Goal: Transaction & Acquisition: Book appointment/travel/reservation

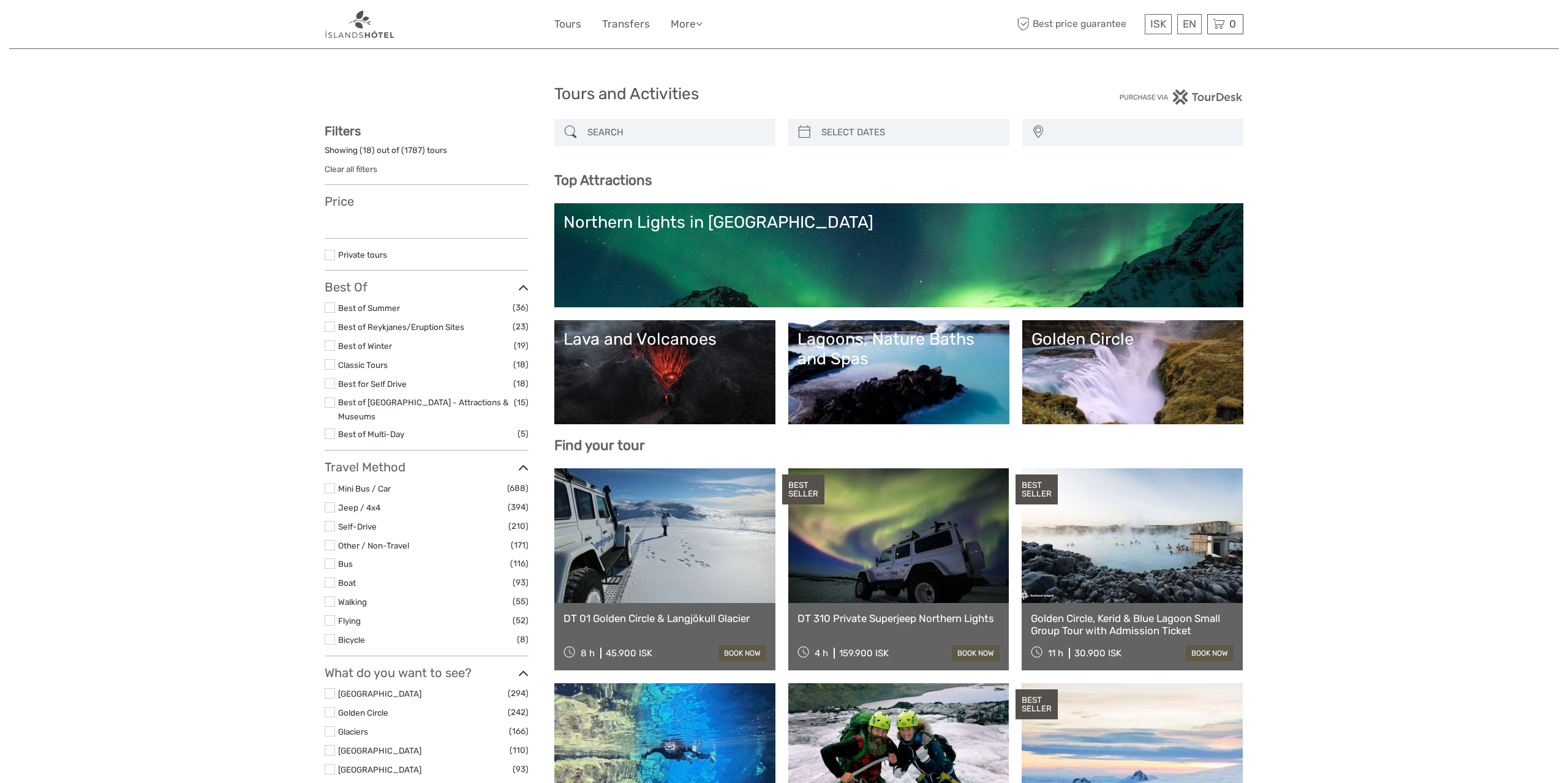
select select
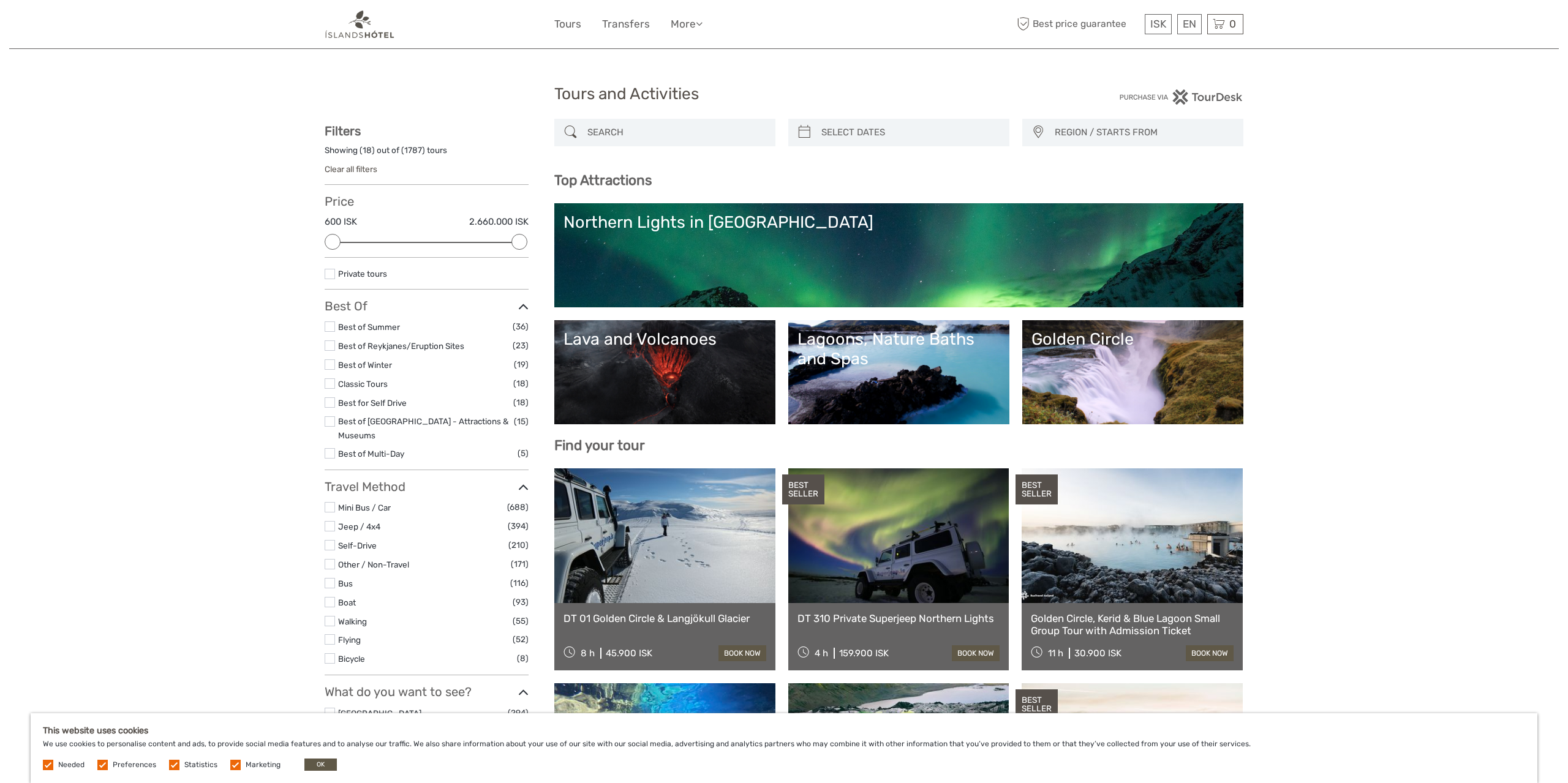
click at [744, 263] on link "Northern Lights in [GEOGRAPHIC_DATA]" at bounding box center [898, 255] width 671 height 86
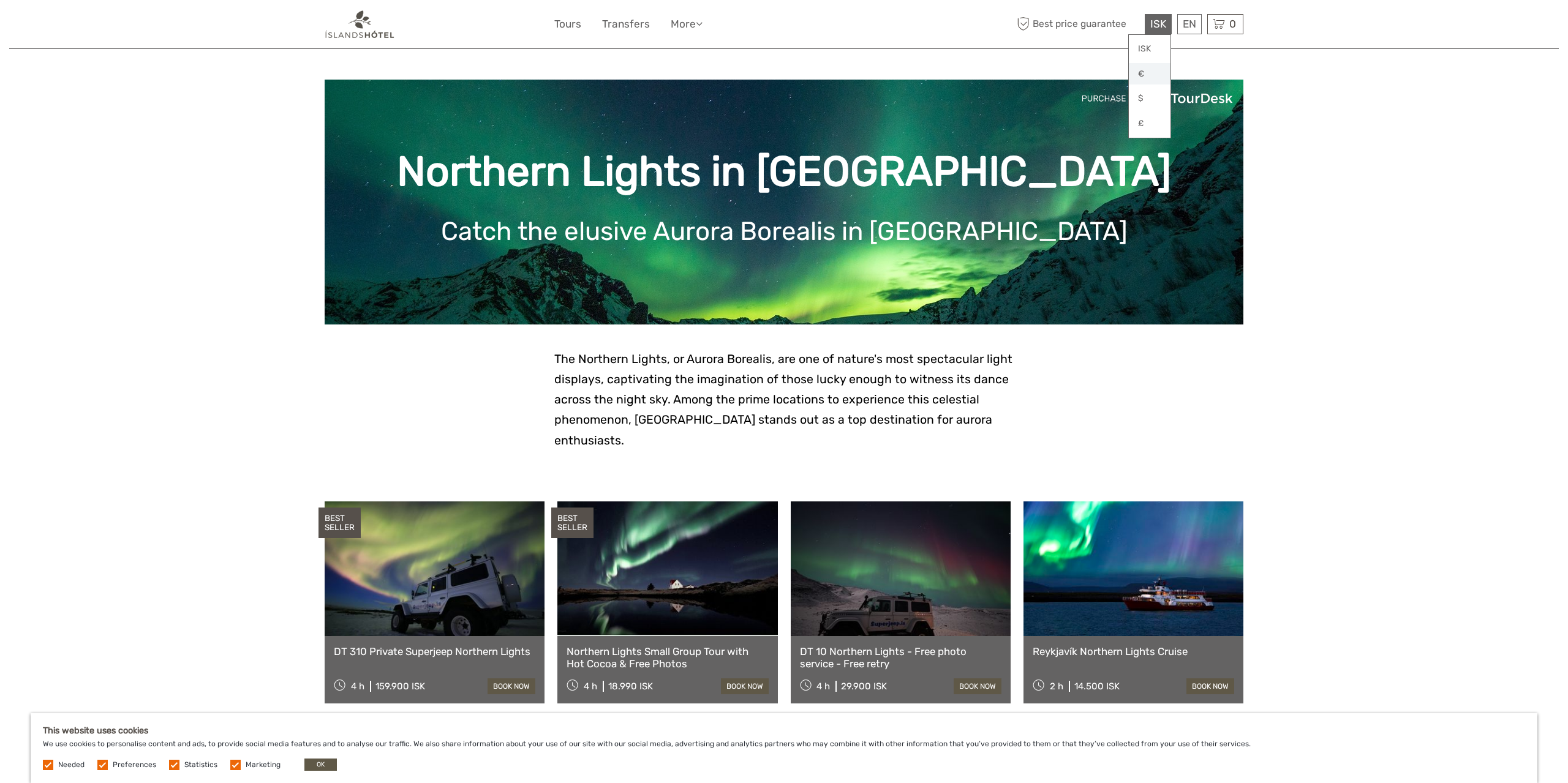
click at [1145, 77] on link "€" at bounding box center [1150, 74] width 42 height 22
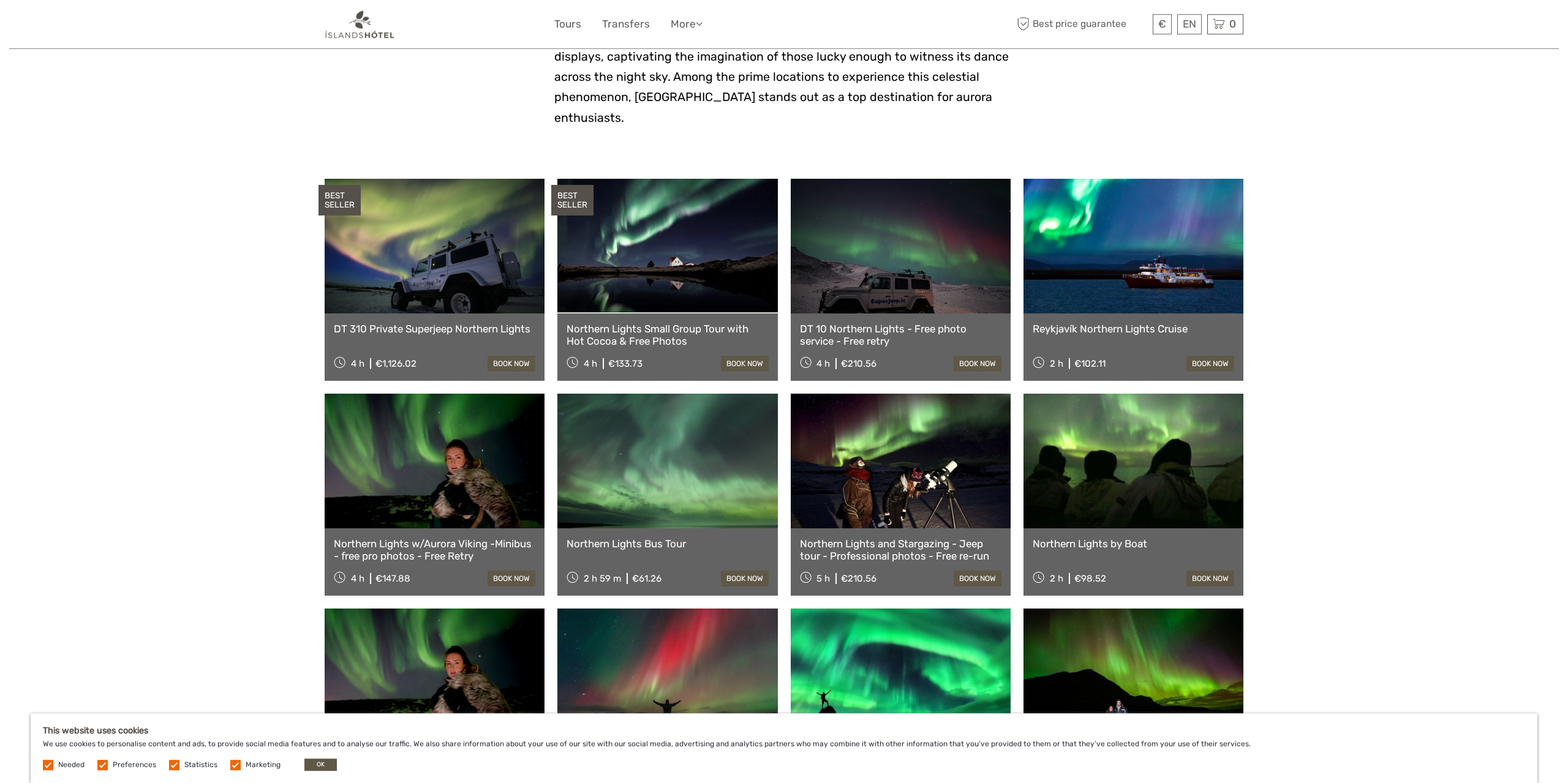
scroll to position [319, 0]
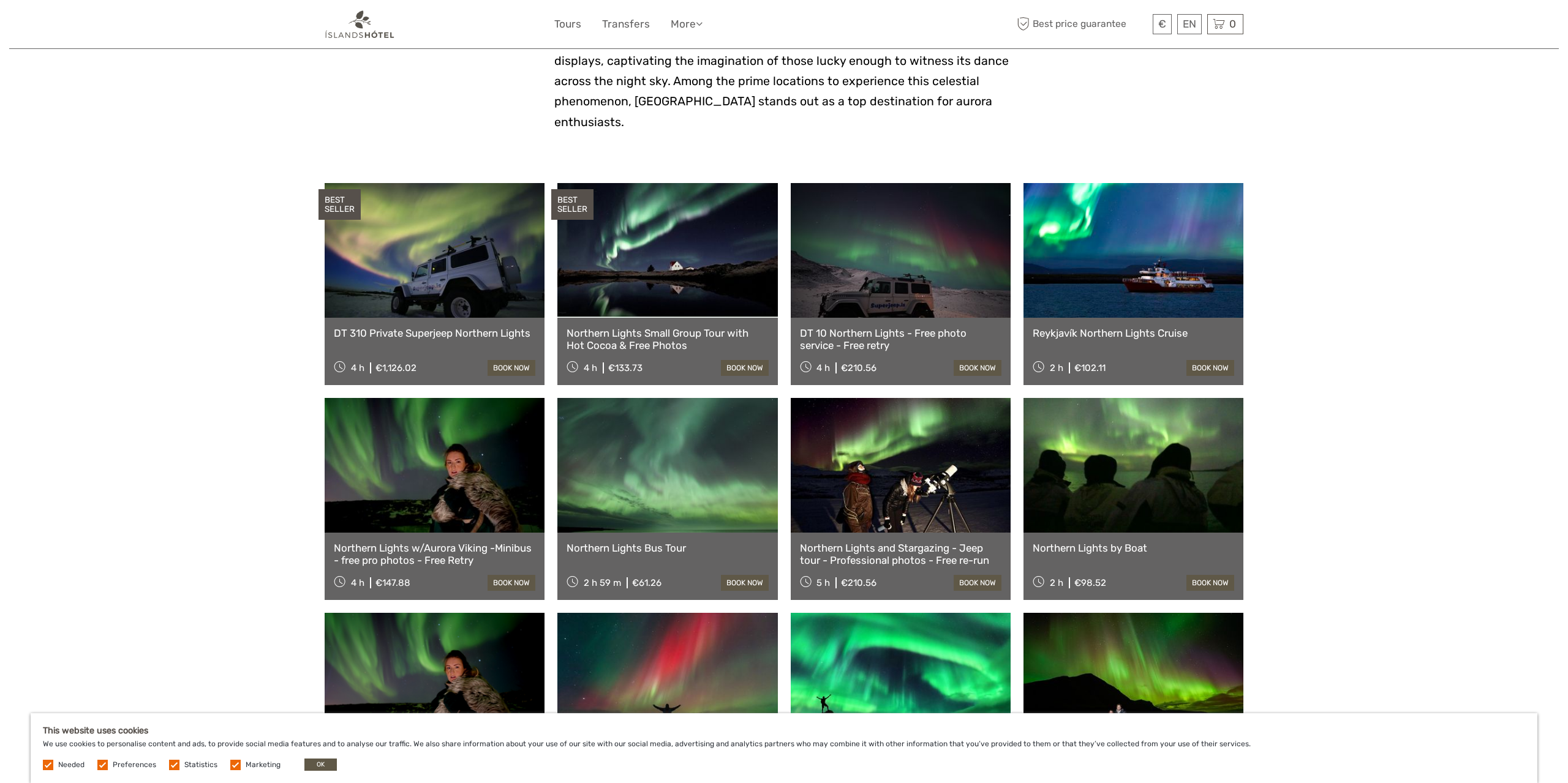
click at [434, 556] on link "Northern Lights w/Aurora Viking -Minibus - free pro photos - Free Retry" at bounding box center [434, 554] width 201 height 25
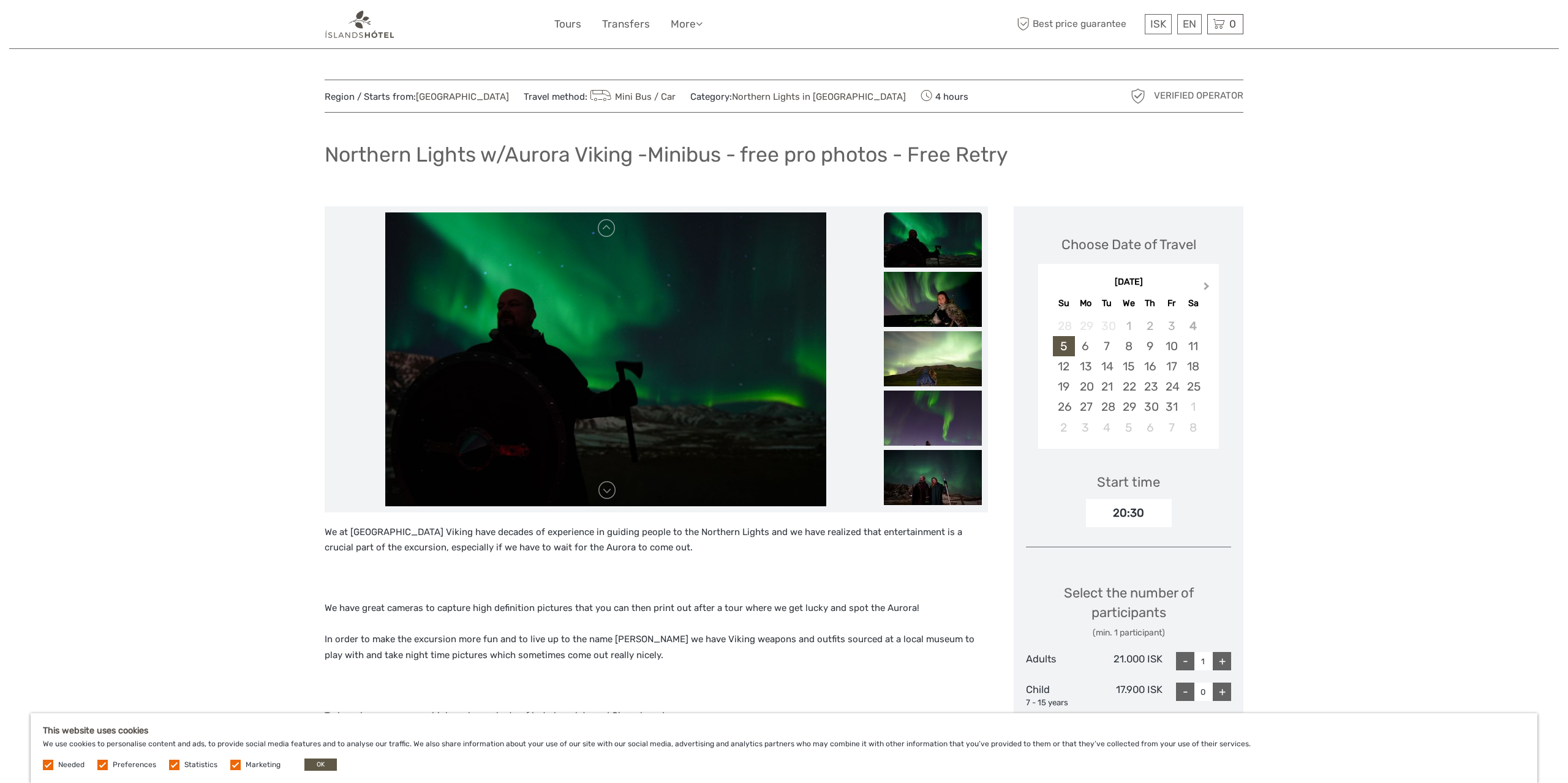
click at [1207, 288] on span "Next Month" at bounding box center [1207, 288] width 0 height 18
click at [1121, 367] on div "17" at bounding box center [1128, 367] width 22 height 20
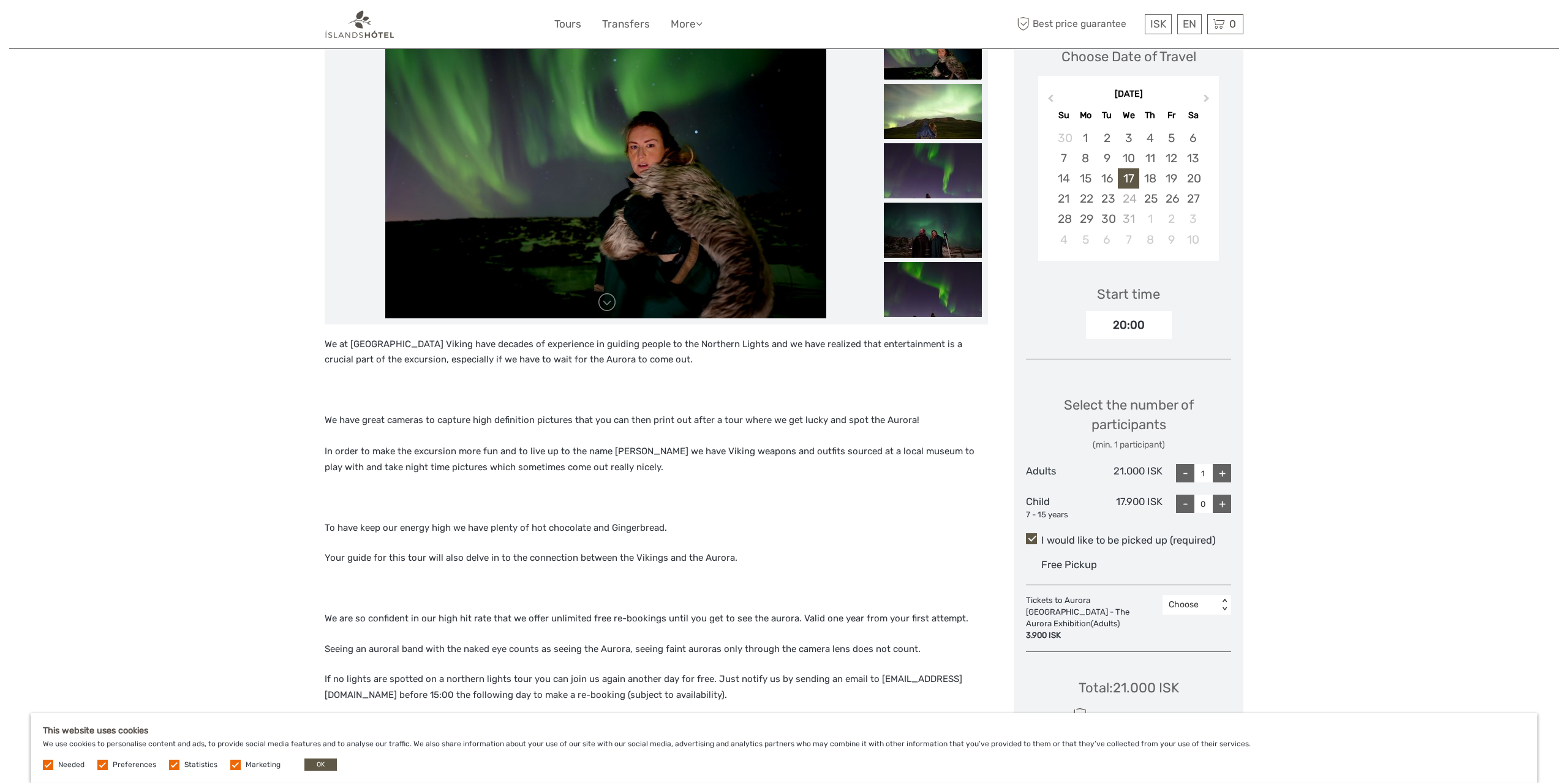
scroll to position [191, 0]
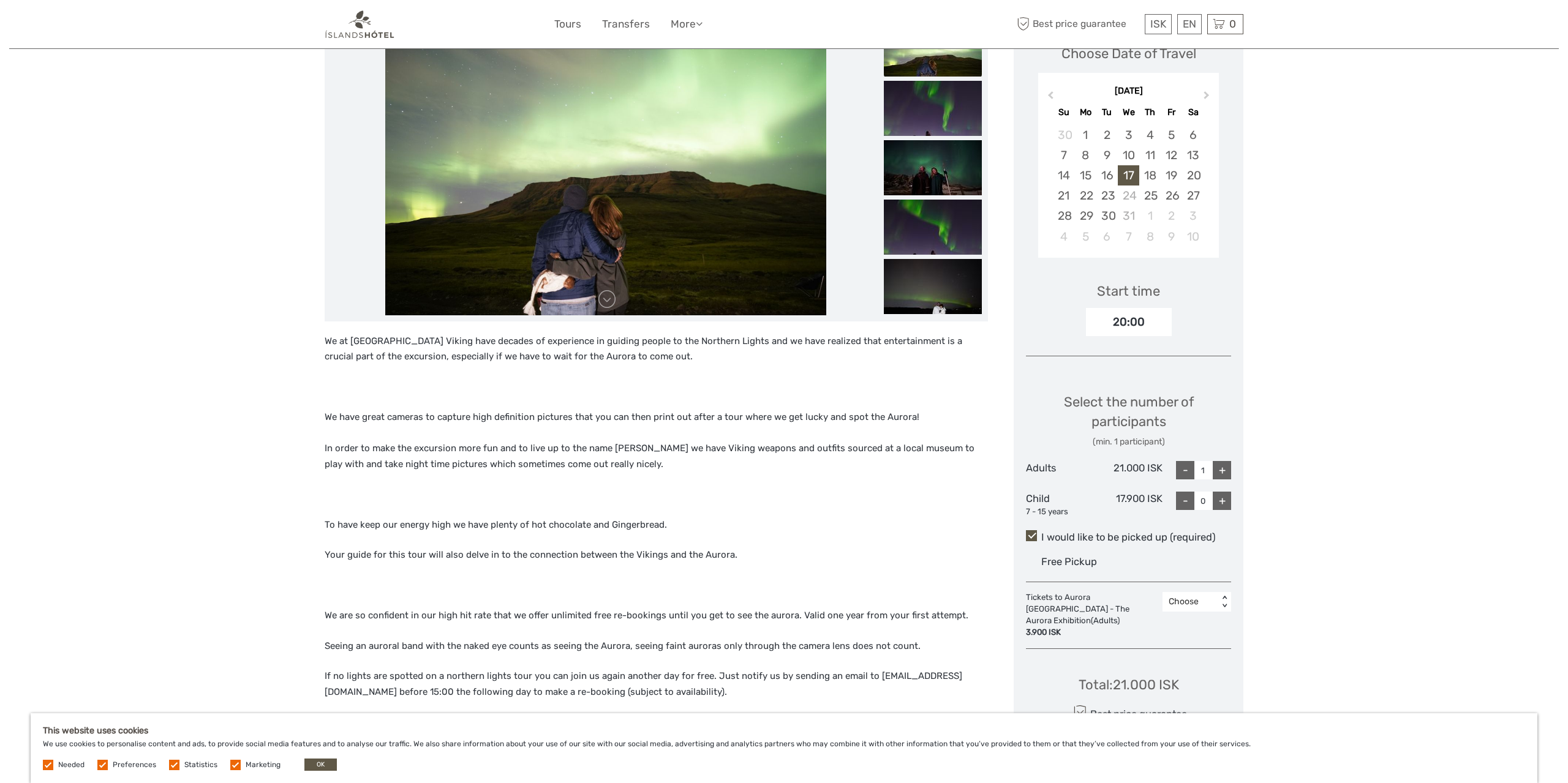
click at [1225, 603] on div "< >" at bounding box center [1224, 601] width 10 height 13
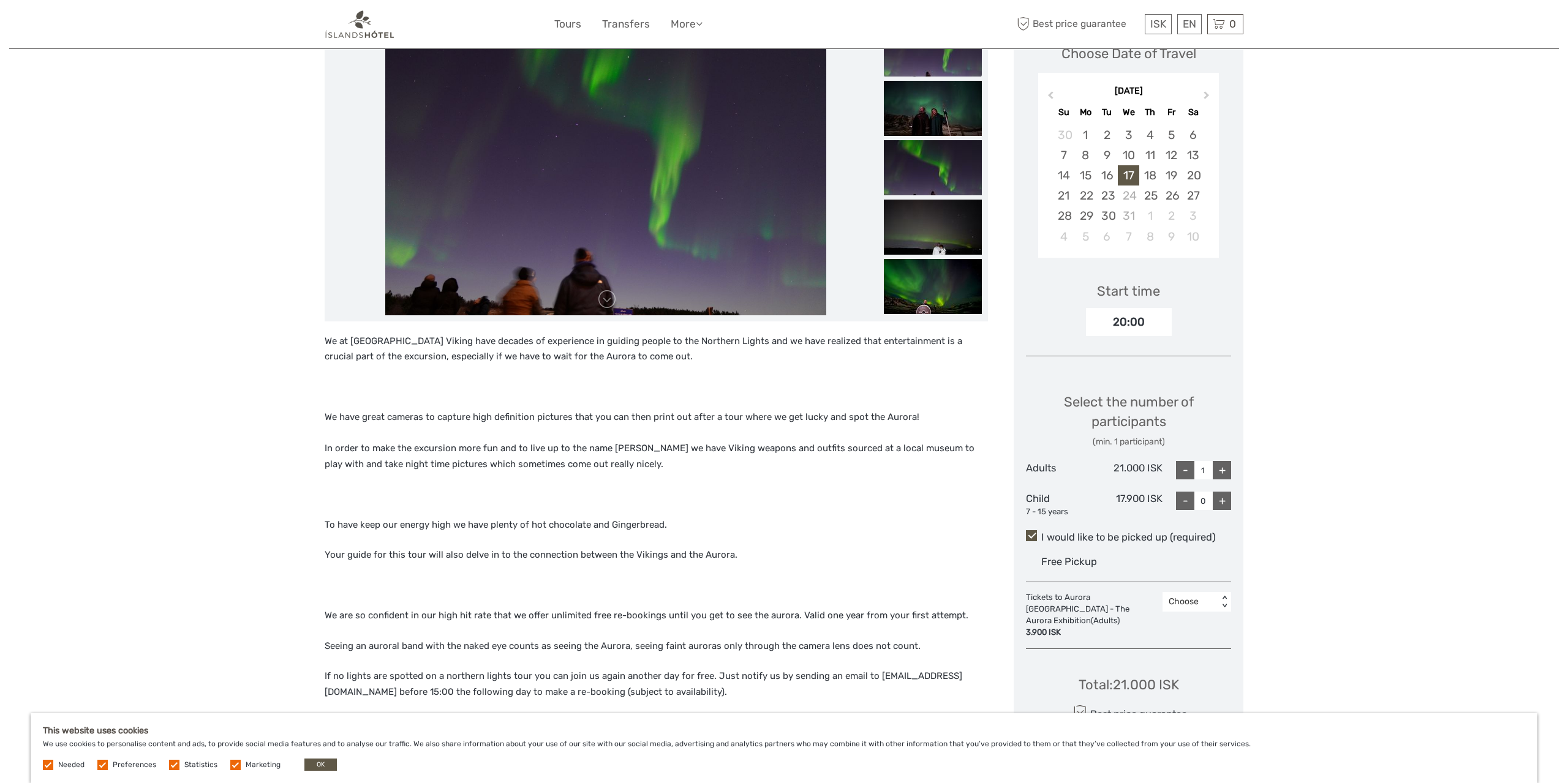
click at [1225, 603] on div "< >" at bounding box center [1224, 601] width 10 height 13
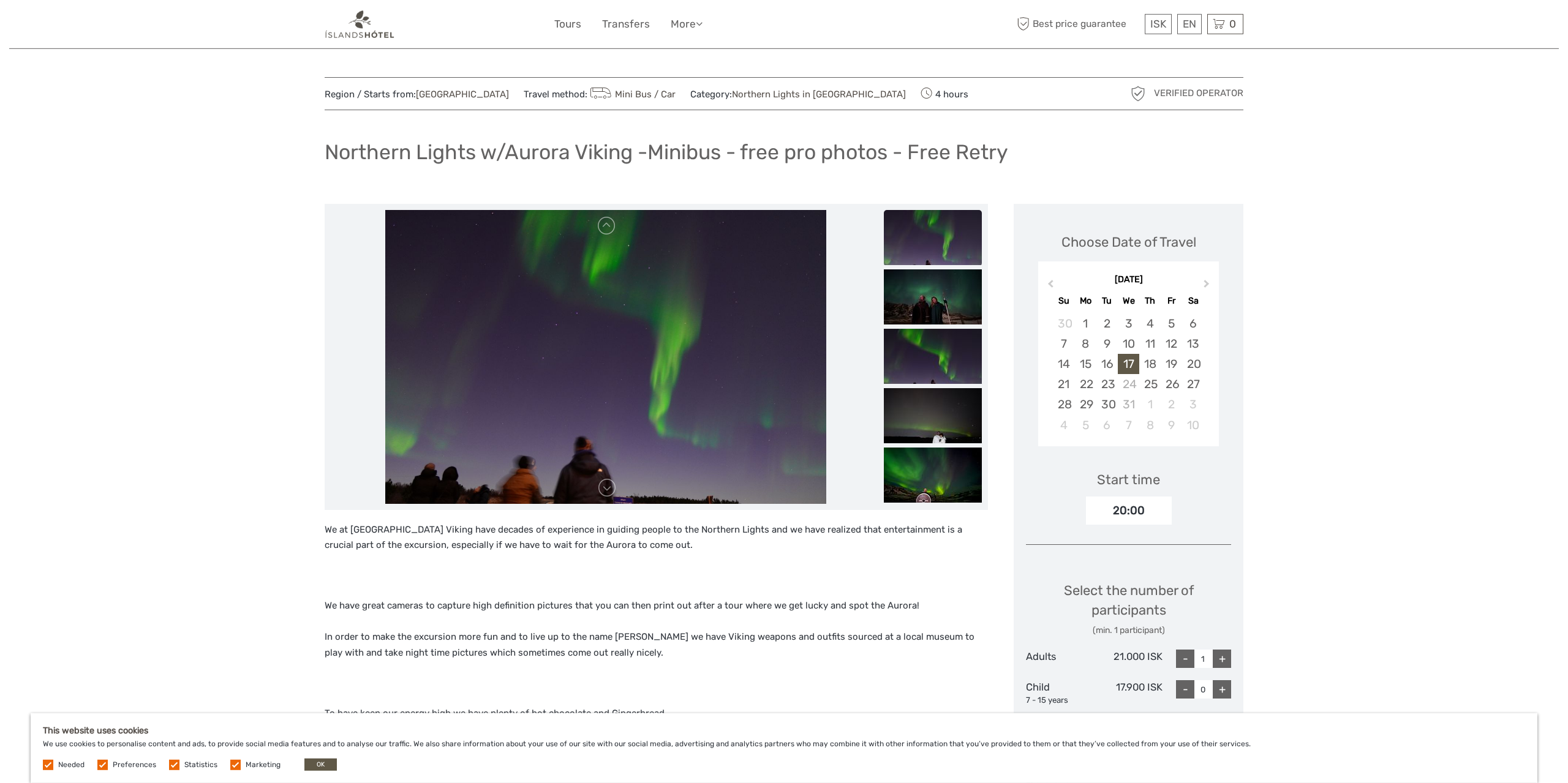
scroll to position [0, 0]
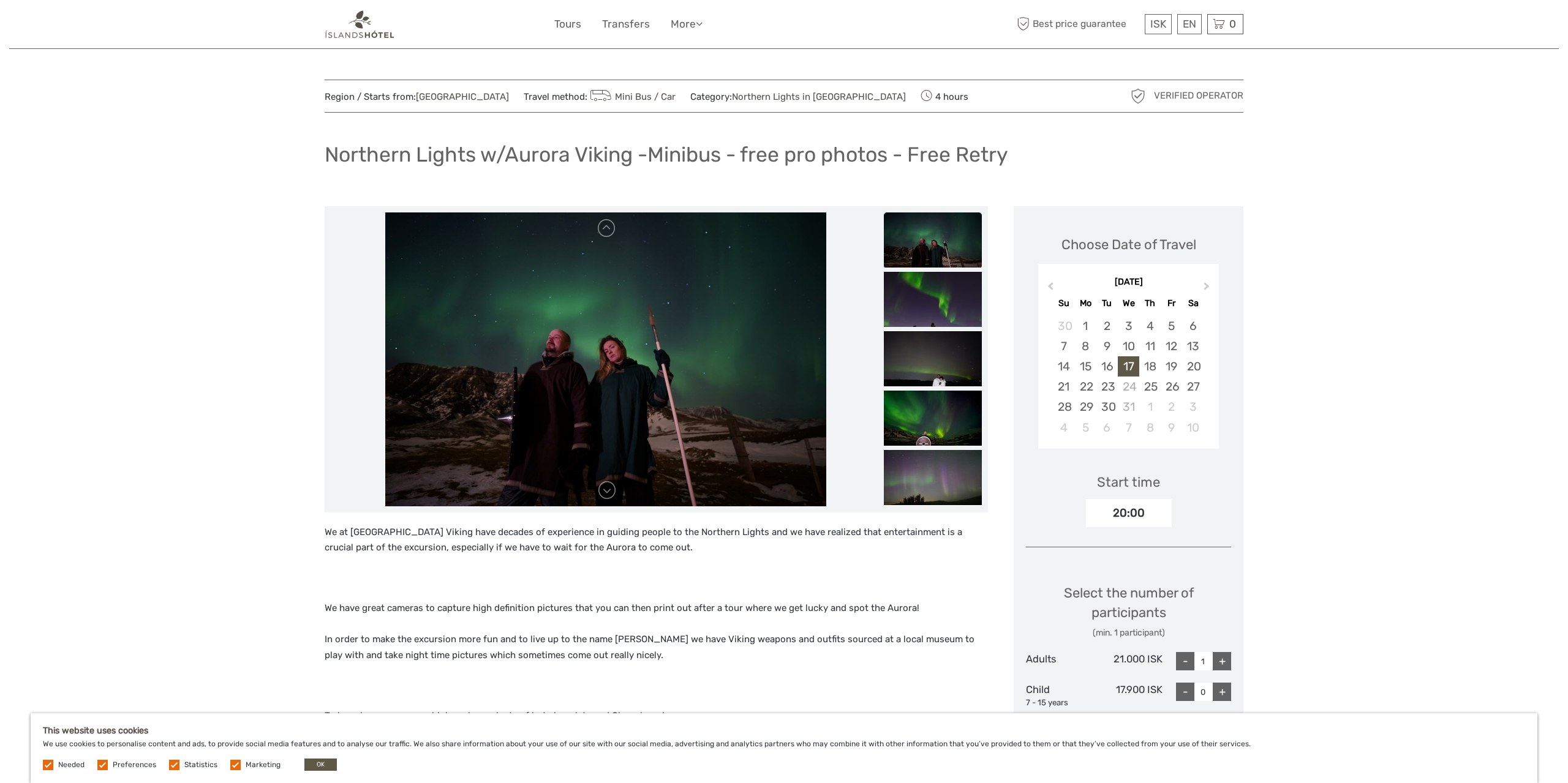
click at [609, 364] on img at bounding box center [605, 359] width 441 height 294
click at [618, 366] on img at bounding box center [605, 359] width 441 height 294
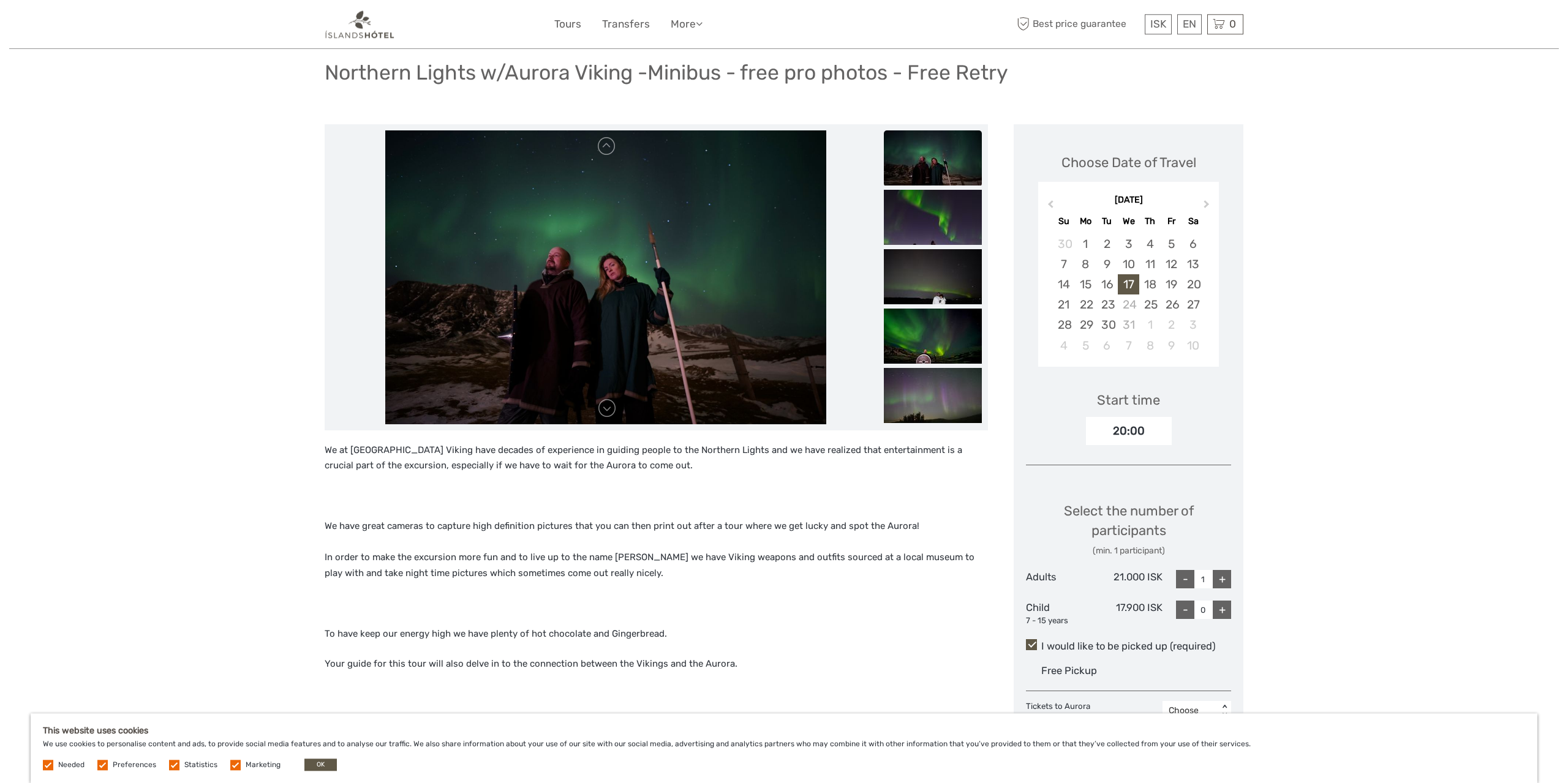
scroll to position [128, 0]
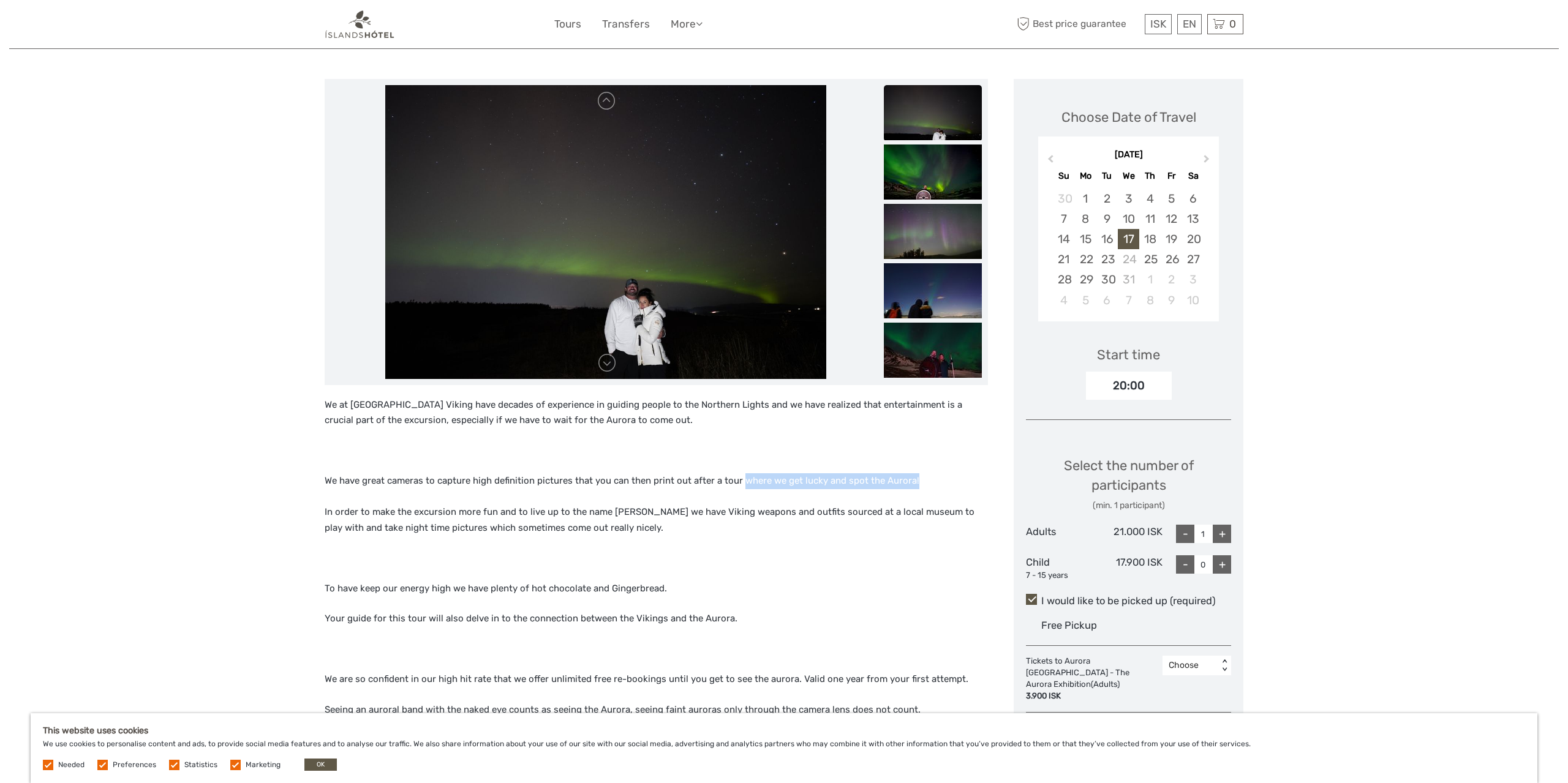
drag, startPoint x: 747, startPoint y: 479, endPoint x: 922, endPoint y: 481, distance: 175.0
click at [922, 481] on p "We have great cameras to capture high definition pictures that you can then pri…" at bounding box center [656, 504] width 663 height 63
click at [935, 485] on p "We have great cameras to capture high definition pictures that you can then pri…" at bounding box center [656, 504] width 663 height 63
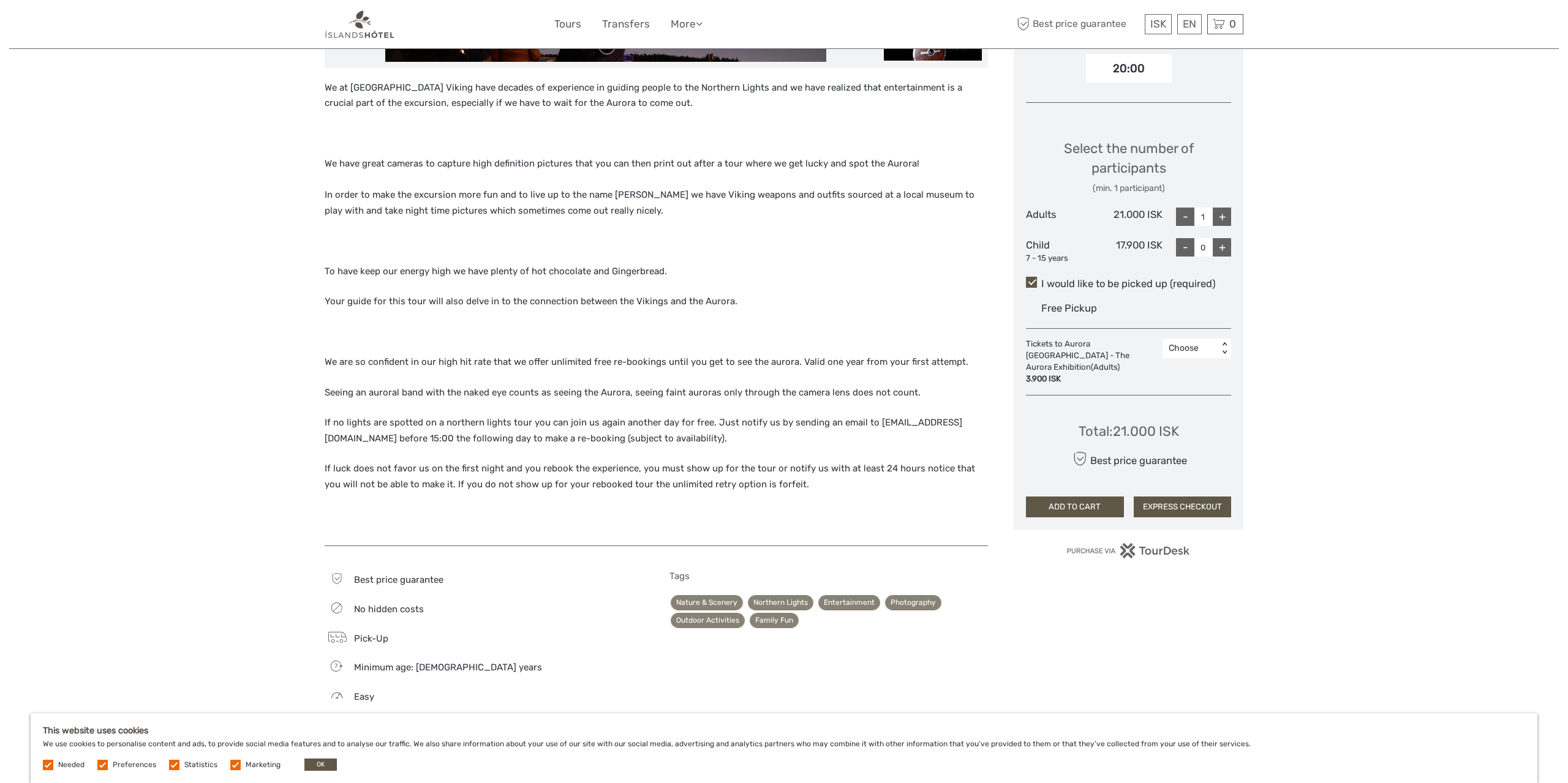
scroll to position [446, 0]
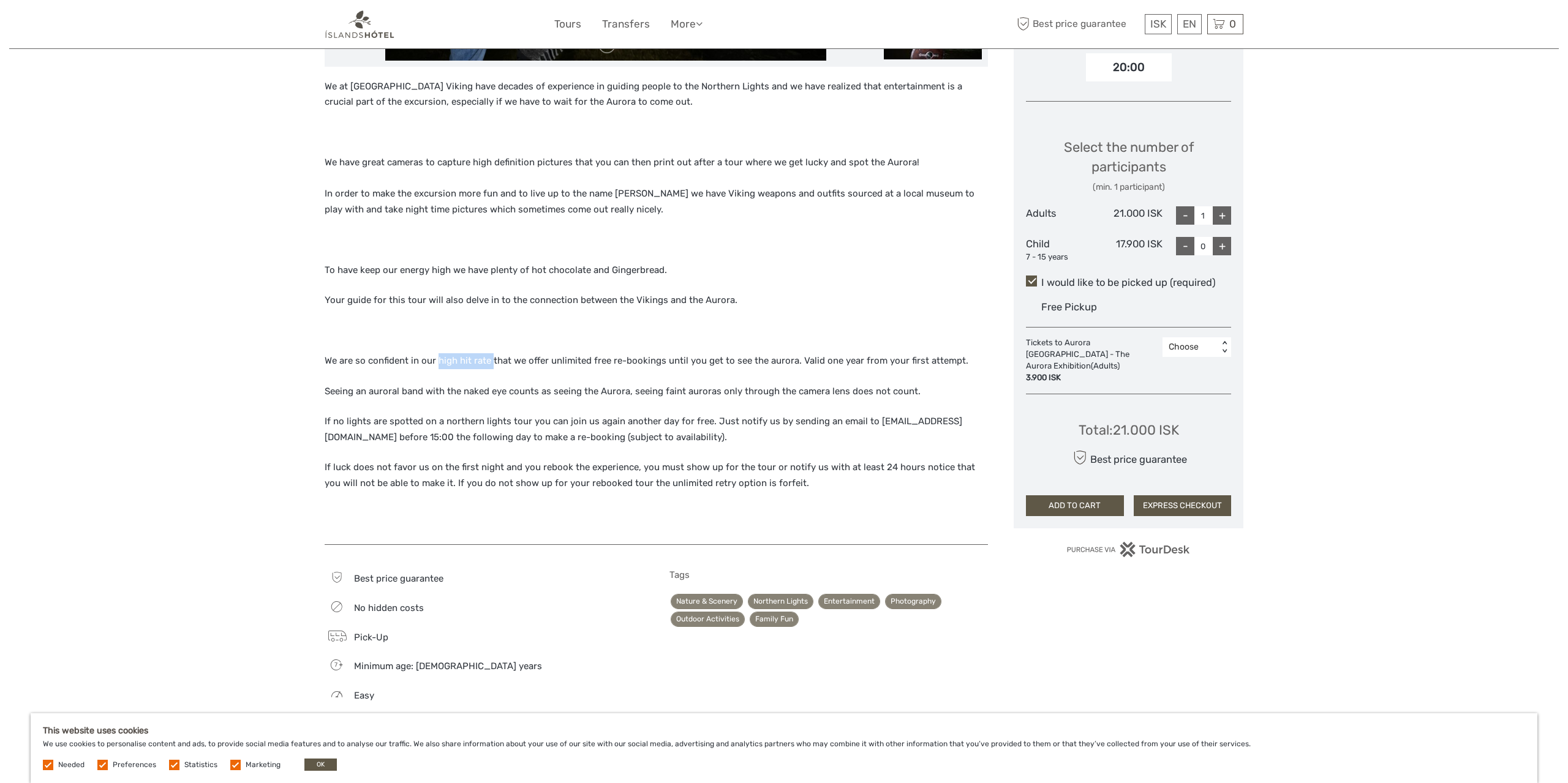
drag, startPoint x: 436, startPoint y: 358, endPoint x: 491, endPoint y: 362, distance: 55.1
click at [491, 362] on p "We are so confident in our high hit rate that we offer unlimited free re-bookin…" at bounding box center [656, 361] width 663 height 16
drag, startPoint x: 548, startPoint y: 360, endPoint x: 611, endPoint y: 358, distance: 63.0
click at [611, 358] on p "We are so confident in our high hit rate that we offer unlimited free re-bookin…" at bounding box center [656, 361] width 663 height 16
drag, startPoint x: 656, startPoint y: 357, endPoint x: 669, endPoint y: 356, distance: 13.0
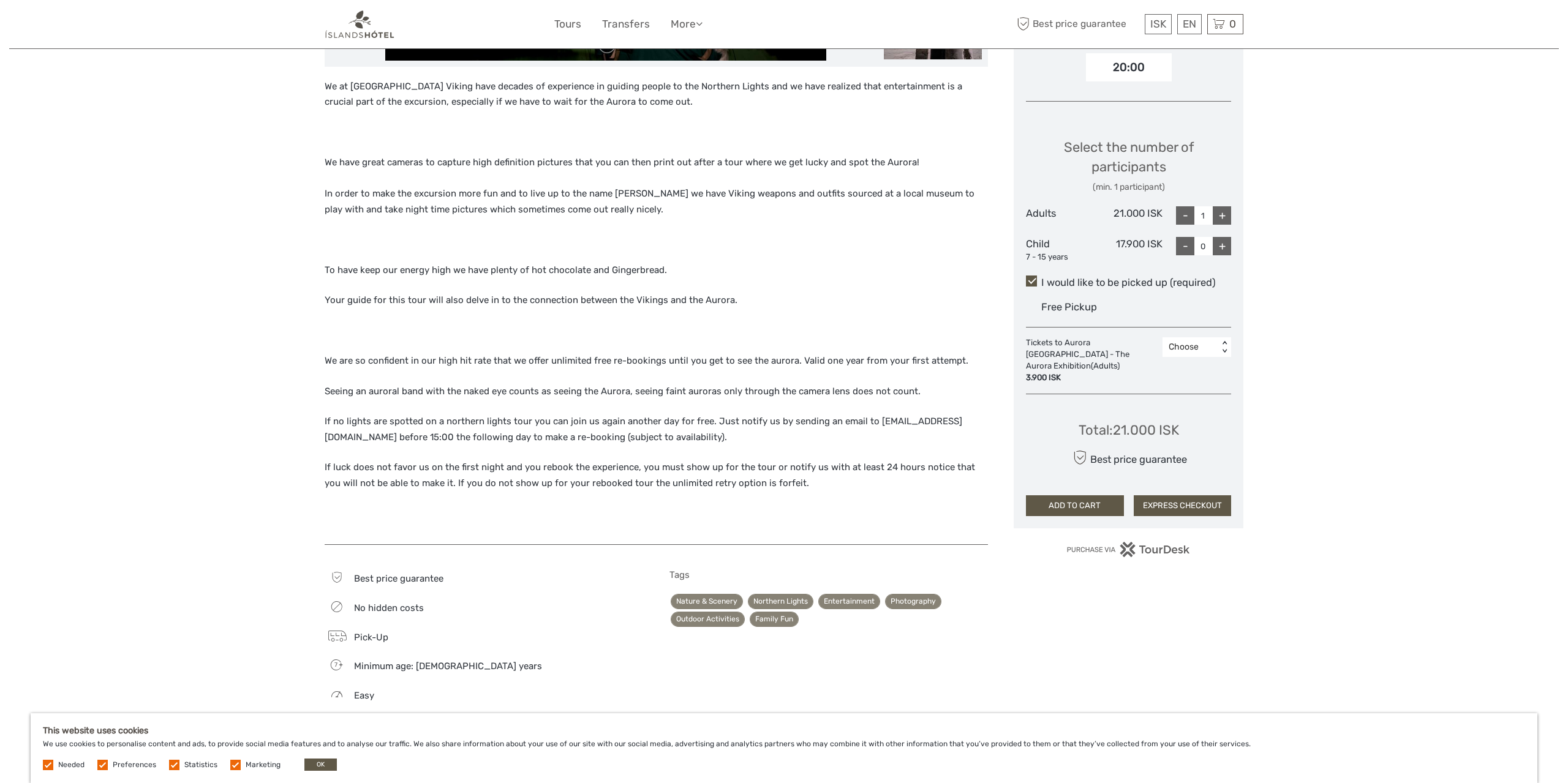
click at [656, 357] on p "We are so confident in our high hit rate that we offer unlimited free re-bookin…" at bounding box center [656, 361] width 663 height 16
drag, startPoint x: 669, startPoint y: 360, endPoint x: 795, endPoint y: 367, distance: 126.2
click at [795, 367] on p "We are so confident in our high hit rate that we offer unlimited free re-bookin…" at bounding box center [656, 361] width 663 height 16
click at [743, 381] on div "We at Aurora Viking have decades of experience in guiding people to the Norther…" at bounding box center [656, 305] width 663 height 453
drag, startPoint x: 326, startPoint y: 386, endPoint x: 629, endPoint y: 394, distance: 303.1
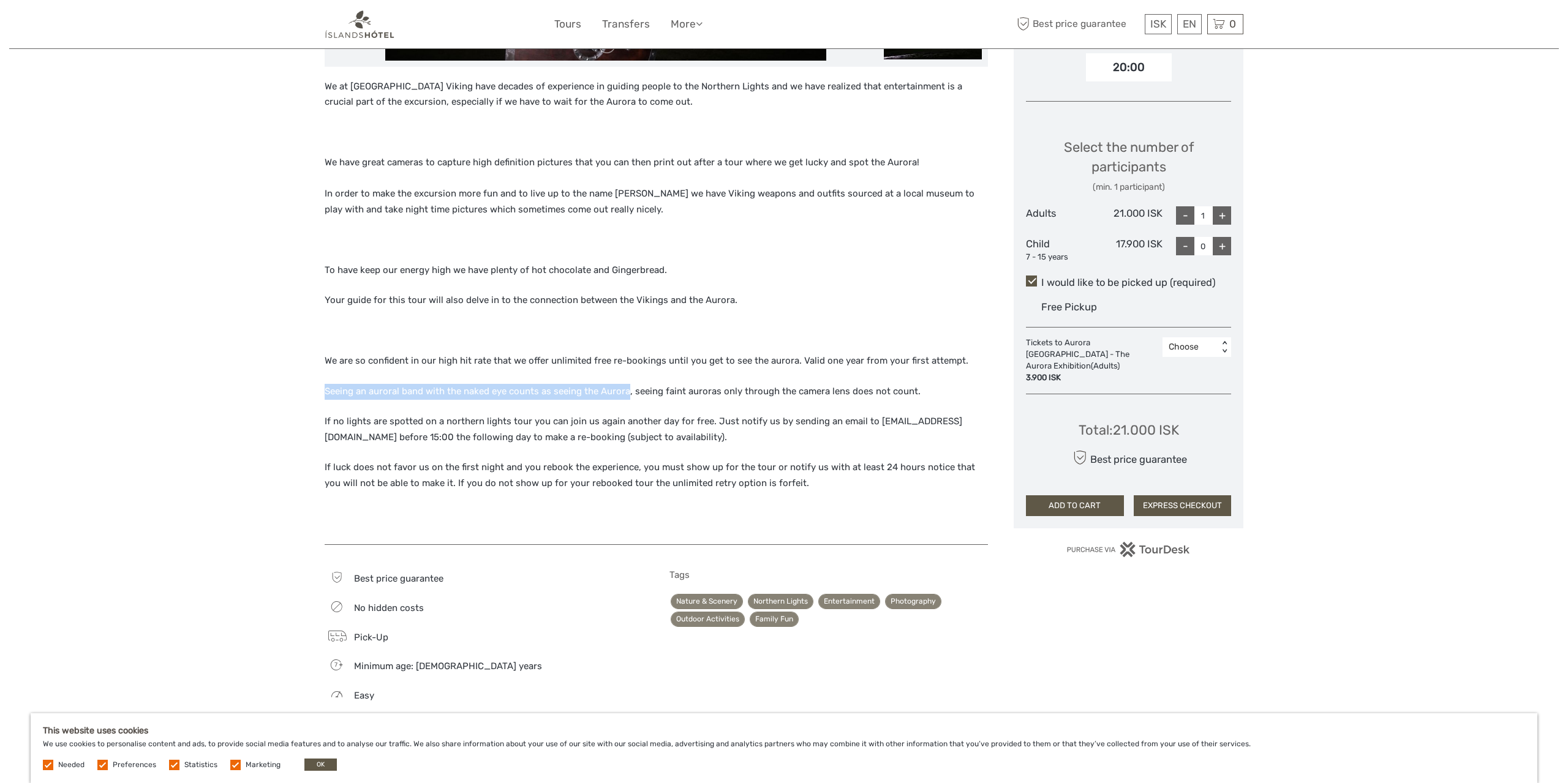
click at [629, 394] on p "Seeing an auroral band with the naked eye counts as seeing the Aurora, seeing f…" at bounding box center [656, 392] width 663 height 16
click at [917, 388] on p "Seeing an auroral band with the naked eye counts as seeing the Aurora, seeing f…" at bounding box center [656, 392] width 663 height 16
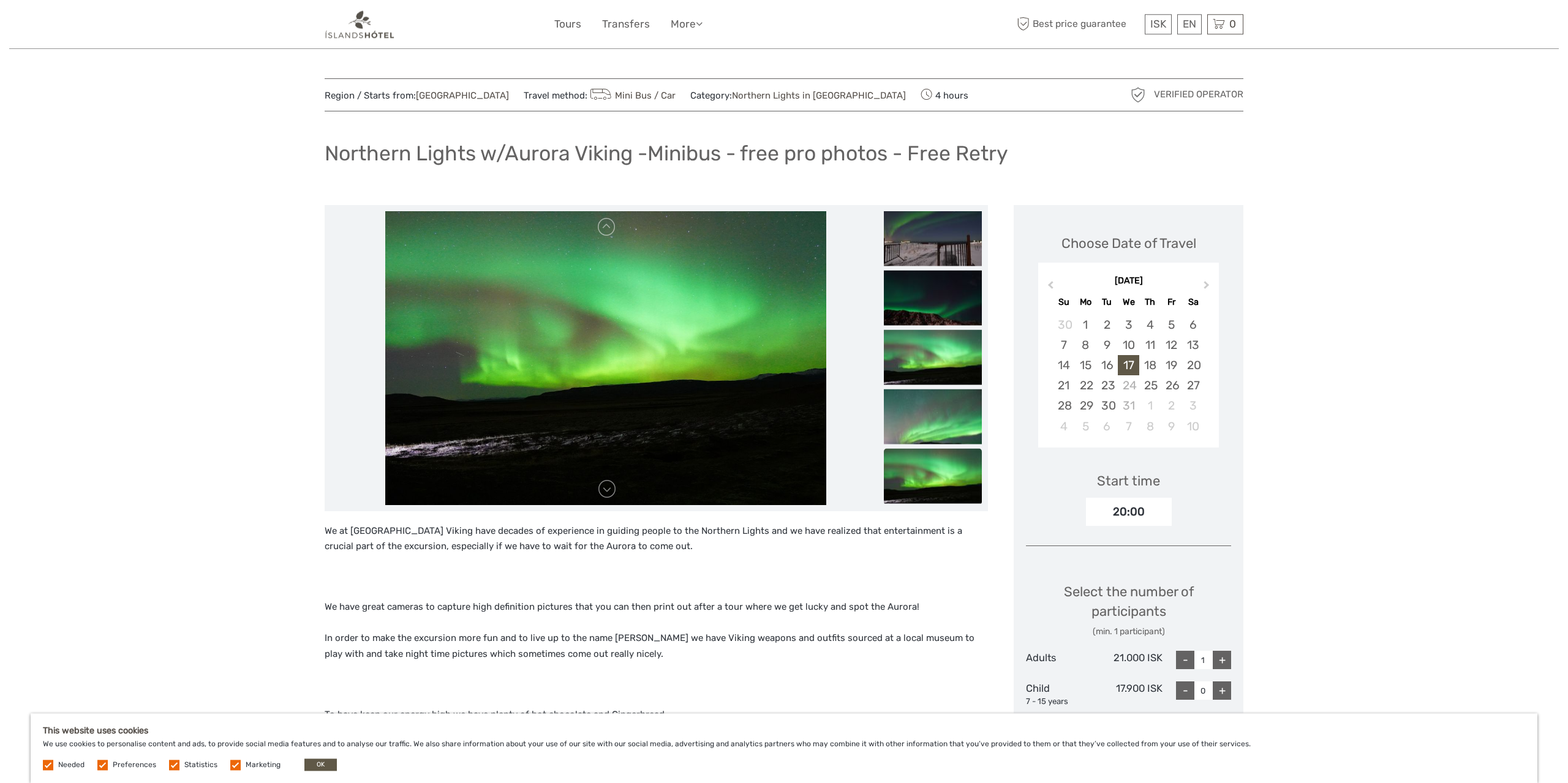
scroll to position [0, 0]
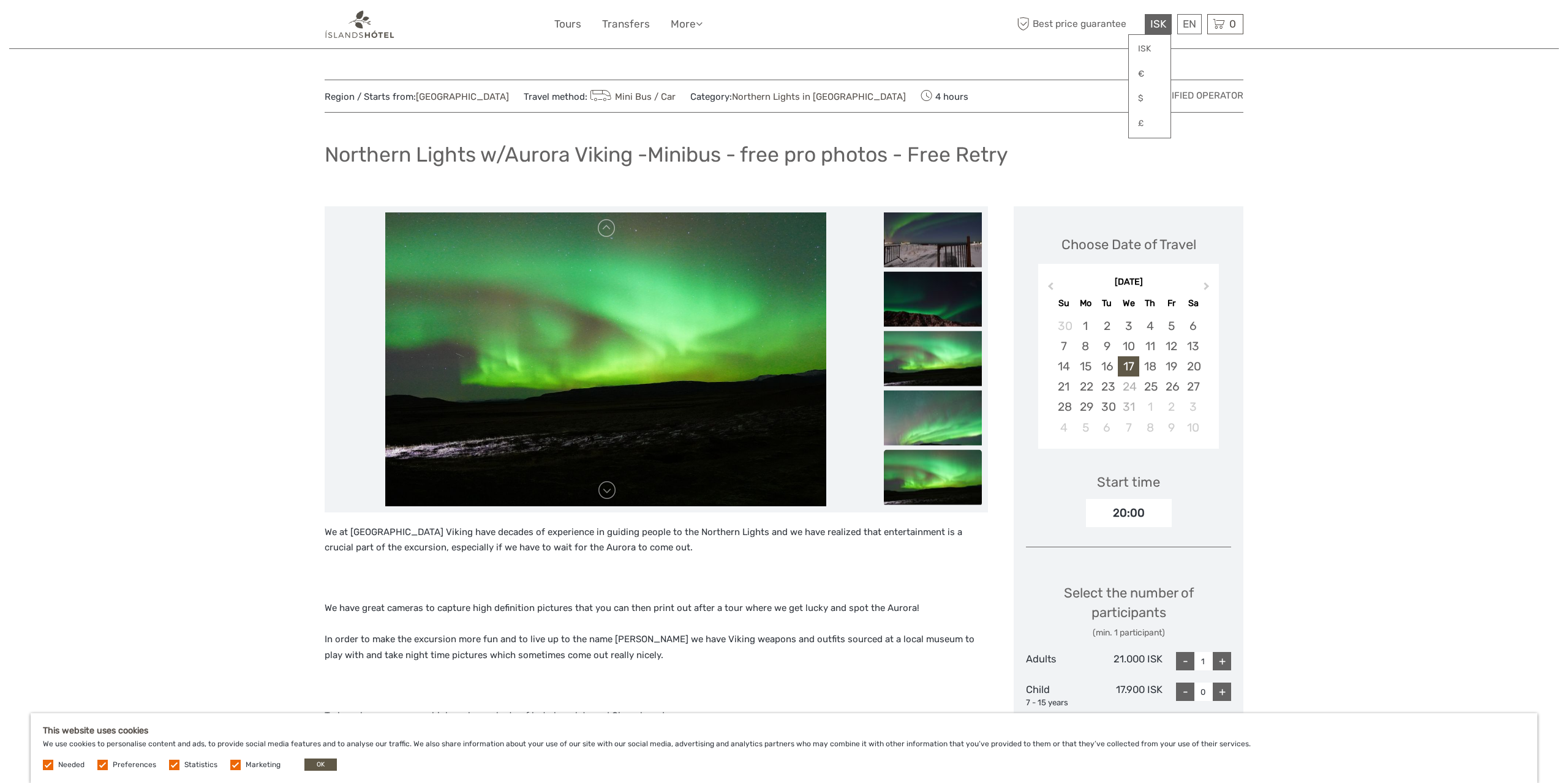
click at [1166, 22] on span "ISK" at bounding box center [1158, 24] width 16 height 12
click at [1152, 72] on link "€" at bounding box center [1150, 74] width 42 height 22
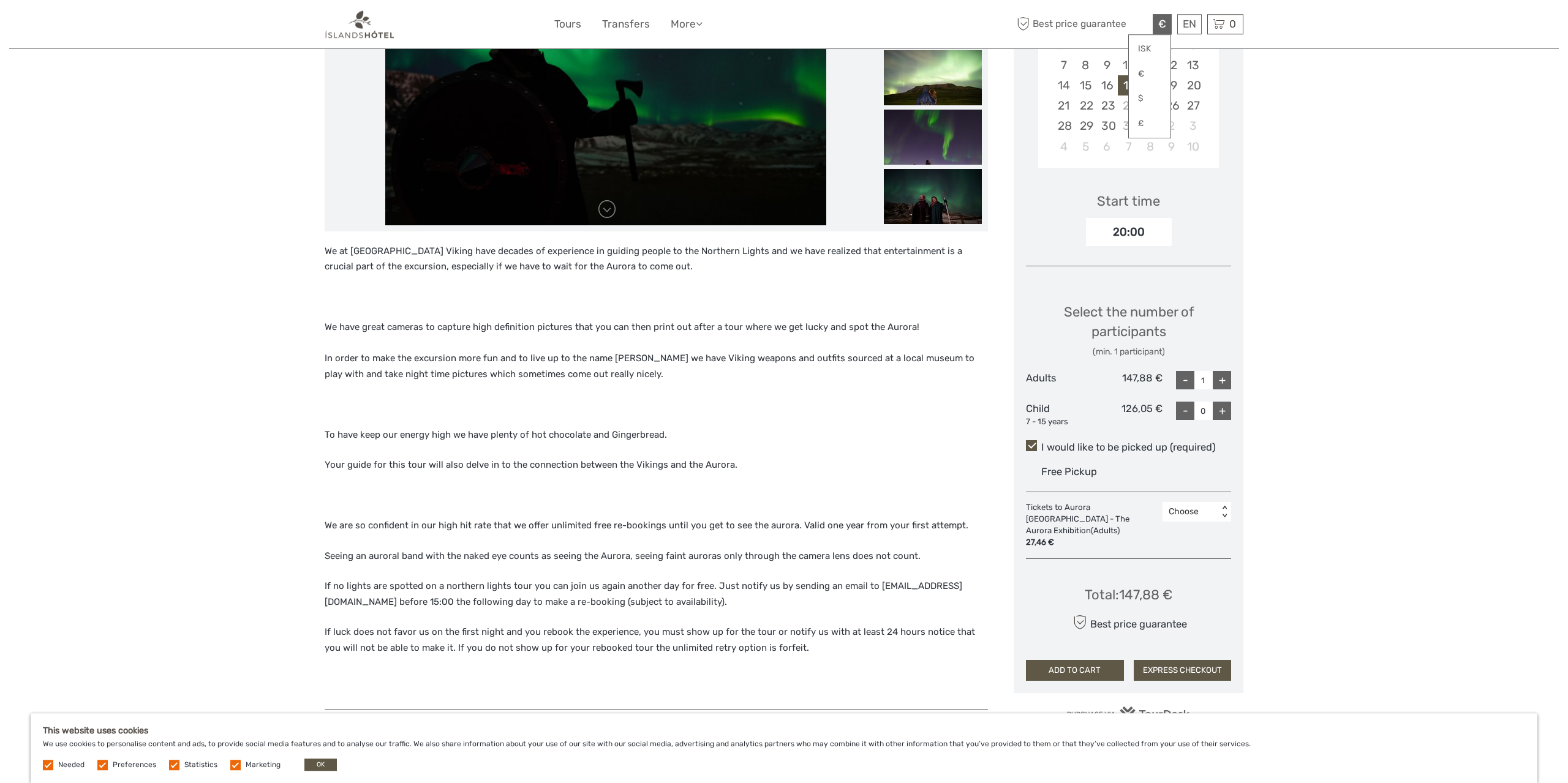
scroll to position [382, 0]
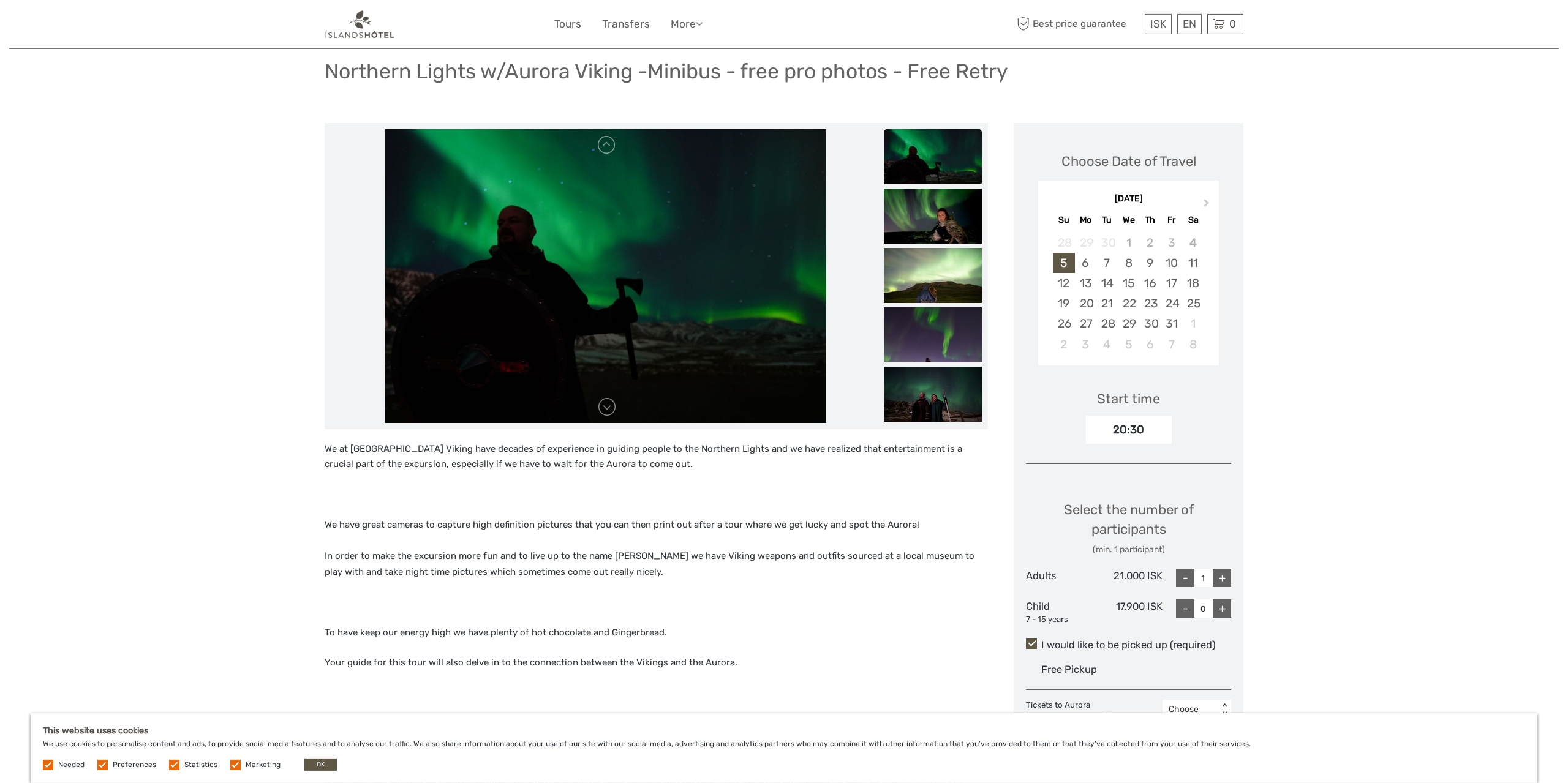
scroll to position [63, 0]
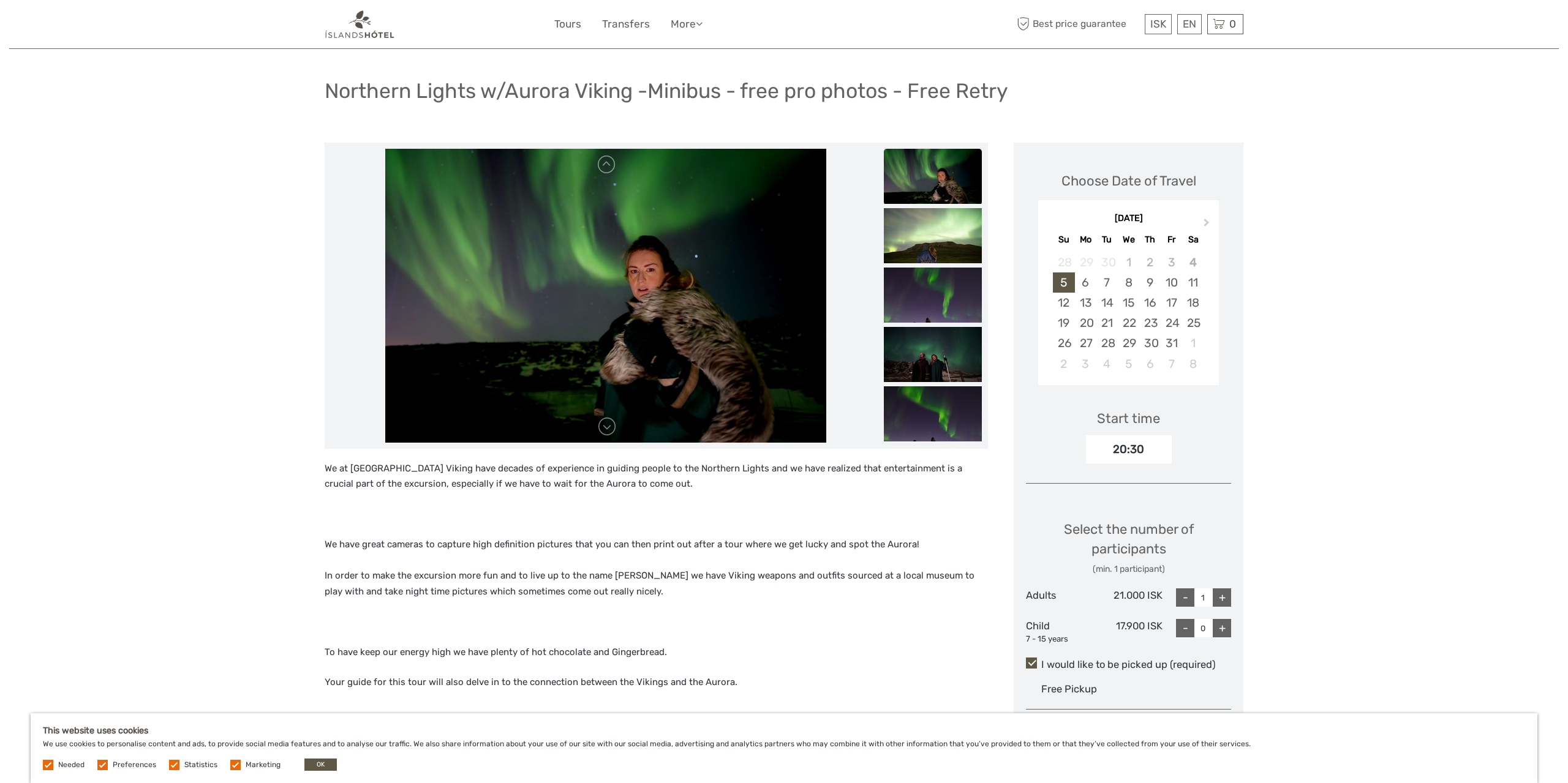
click at [1229, 182] on div "Choose Date of Travel Next Month October 2025 Su Mo Tu We Th Fr Sa 28 29 30 1 2…" at bounding box center [1128, 273] width 205 height 238
click at [1202, 219] on button "Next Month" at bounding box center [1207, 225] width 20 height 20
click at [1207, 220] on span "Next Month" at bounding box center [1207, 225] width 0 height 18
click at [1126, 306] on div "17" at bounding box center [1128, 303] width 22 height 20
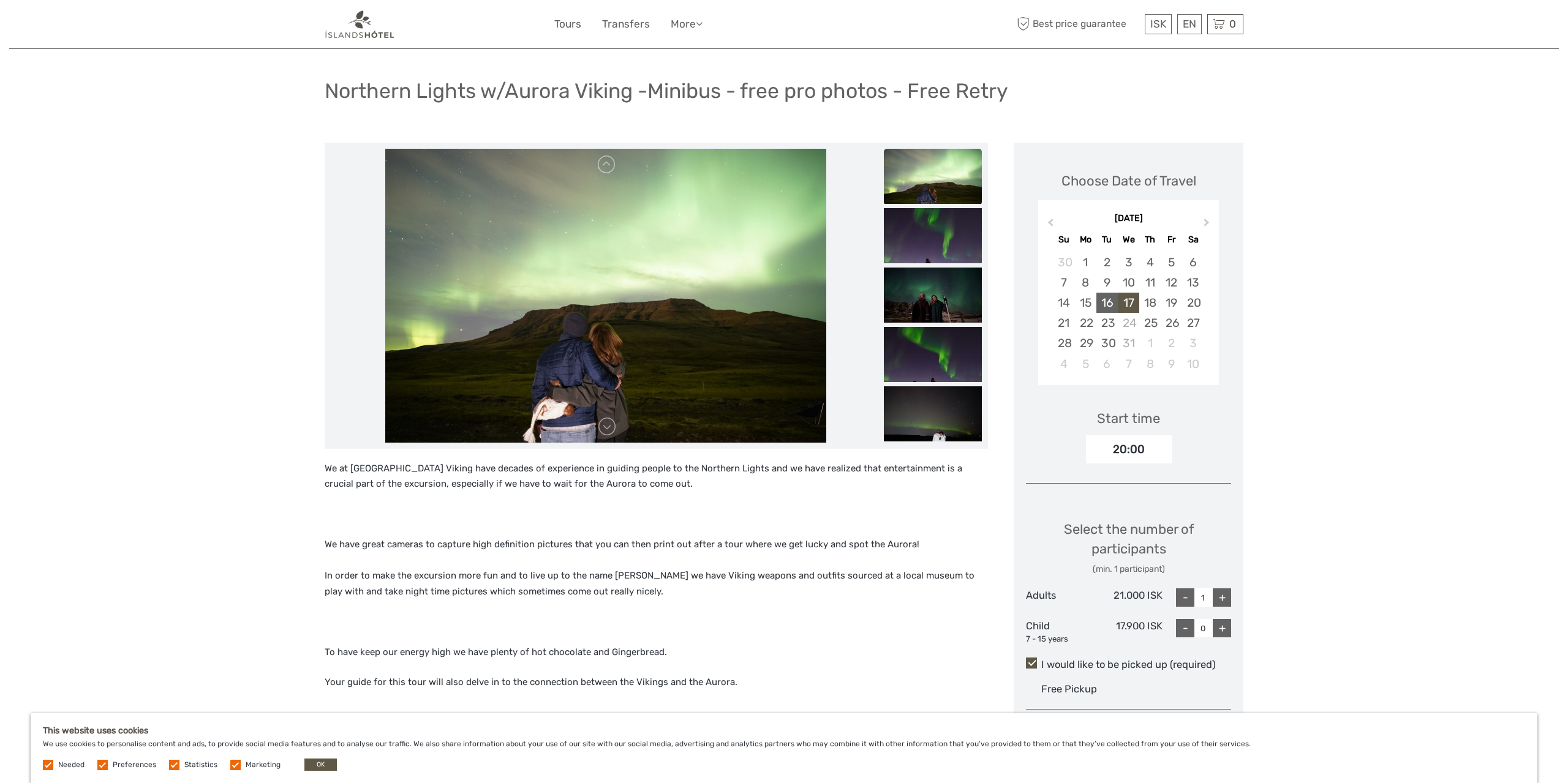
click at [1103, 303] on div "16" at bounding box center [1107, 303] width 22 height 20
click at [1083, 296] on div "15" at bounding box center [1086, 303] width 22 height 20
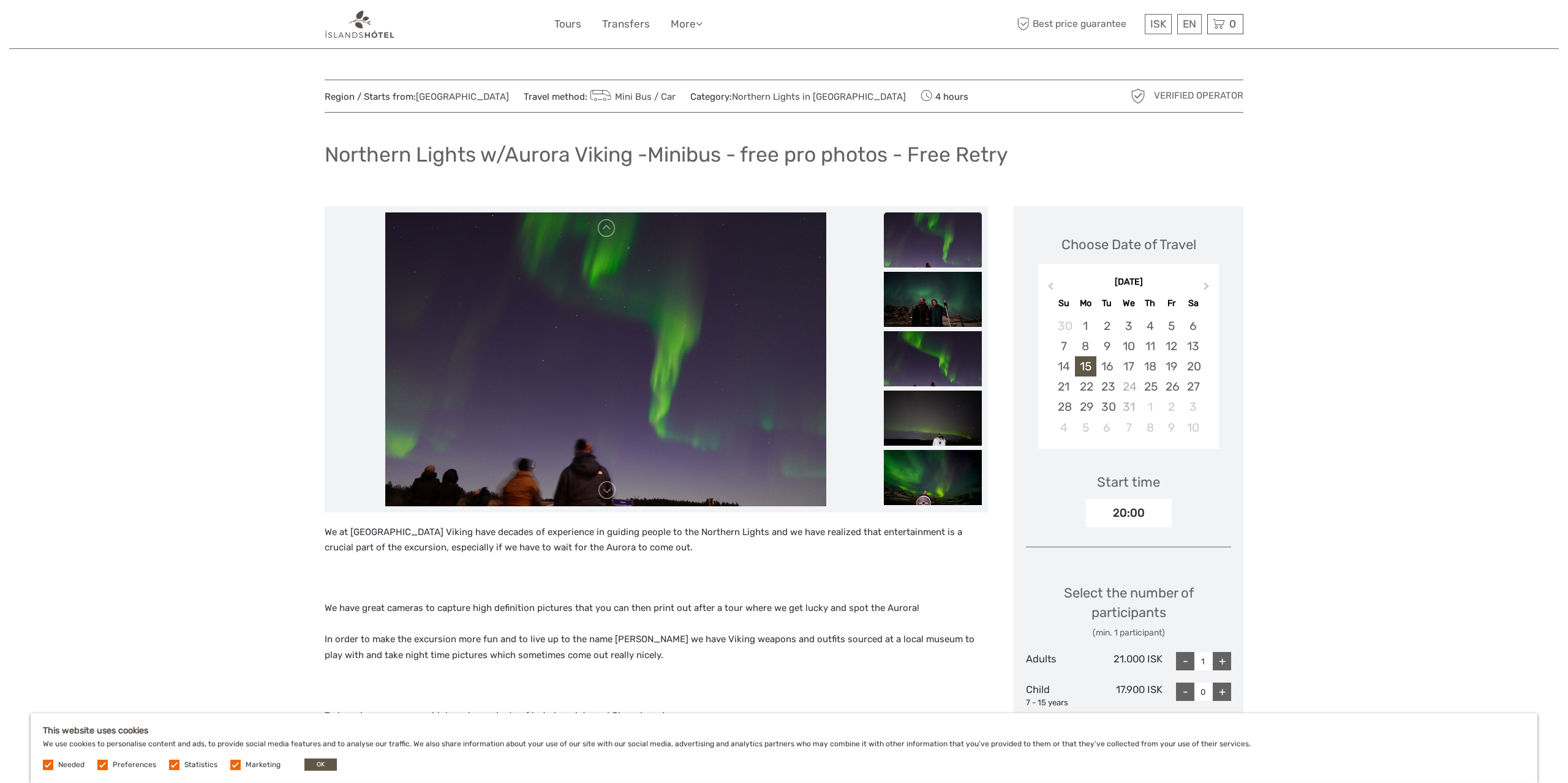
scroll to position [0, 0]
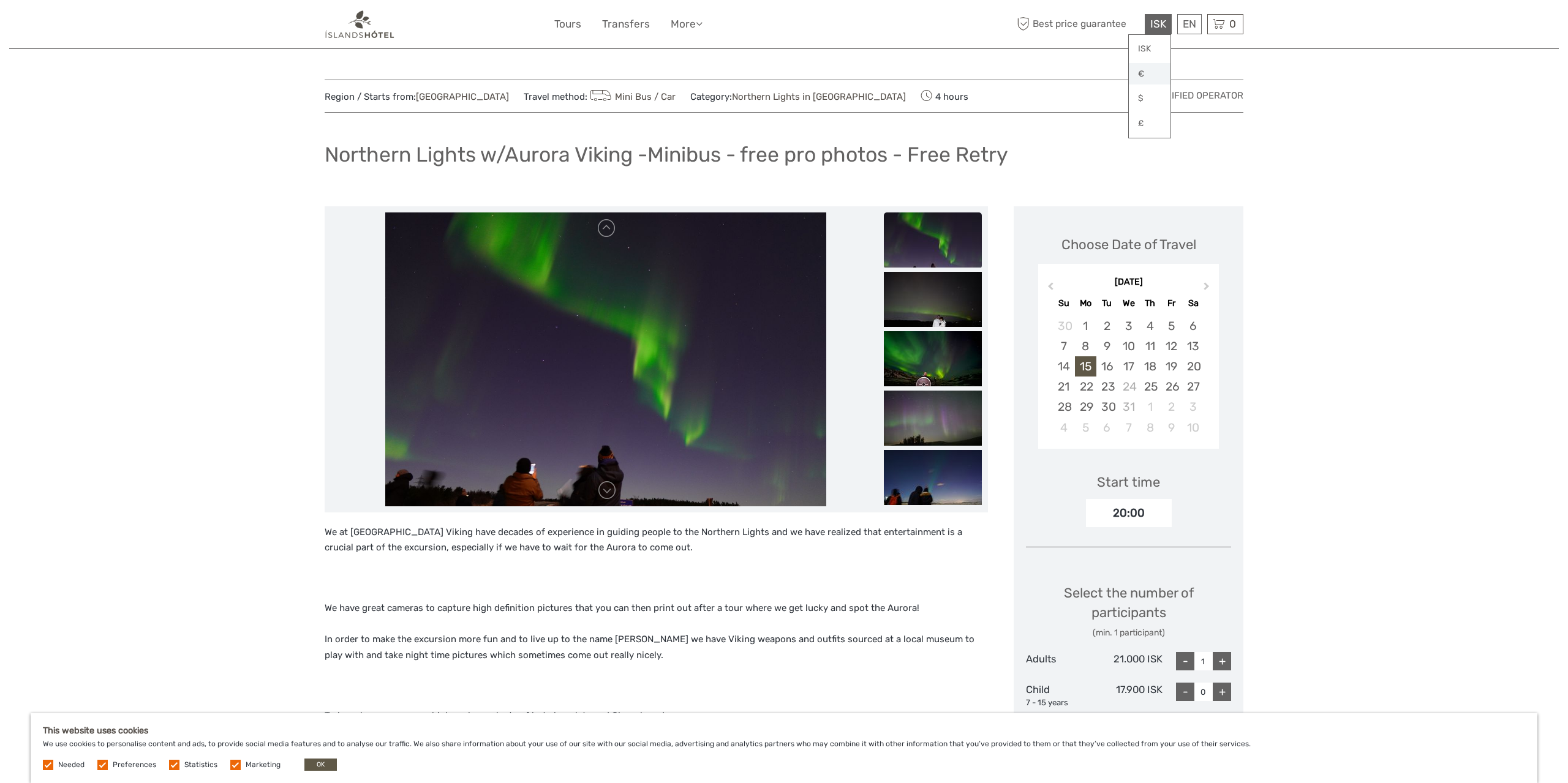
click at [1143, 73] on link "€" at bounding box center [1150, 74] width 42 height 22
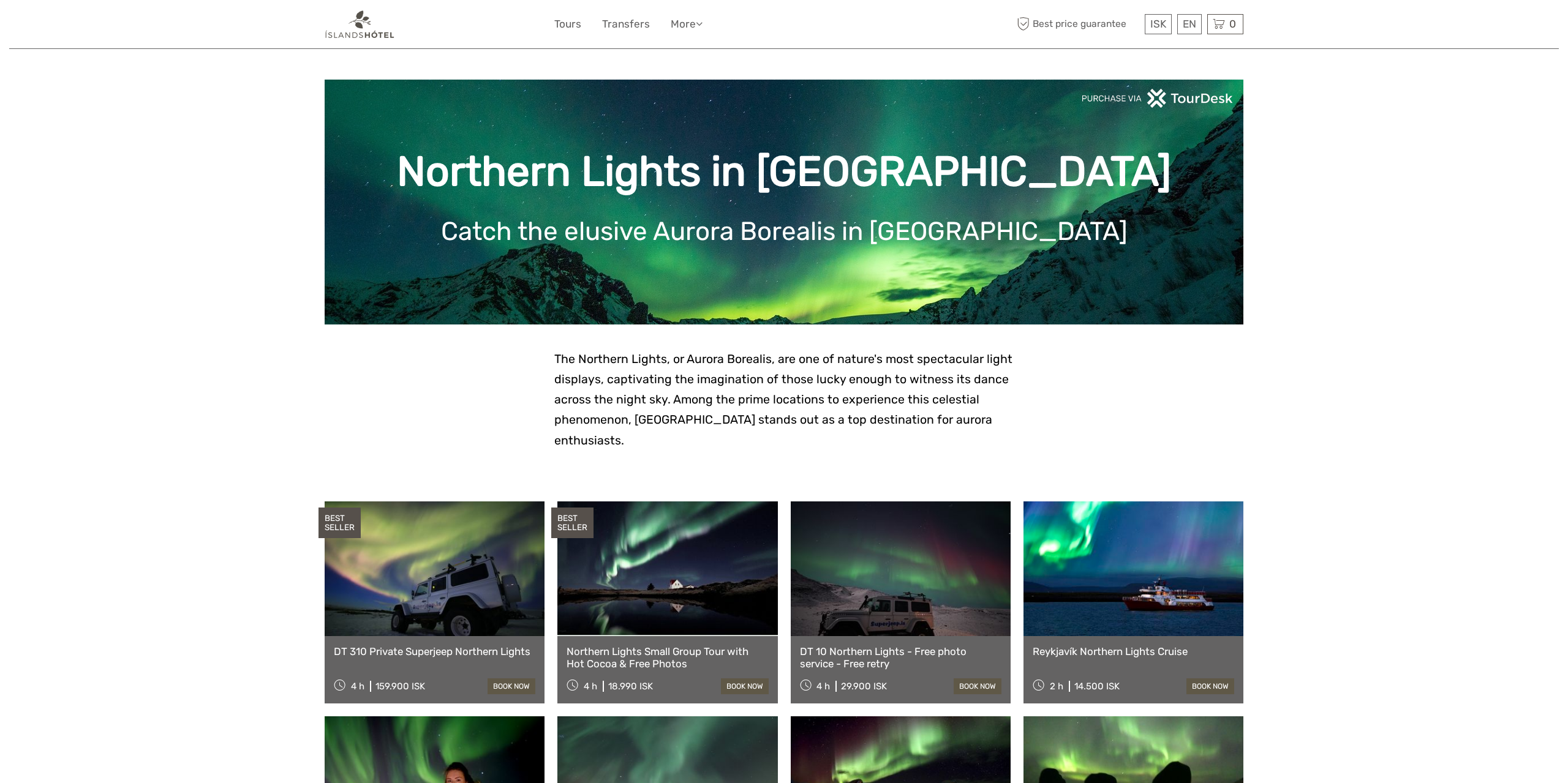
scroll to position [319, 0]
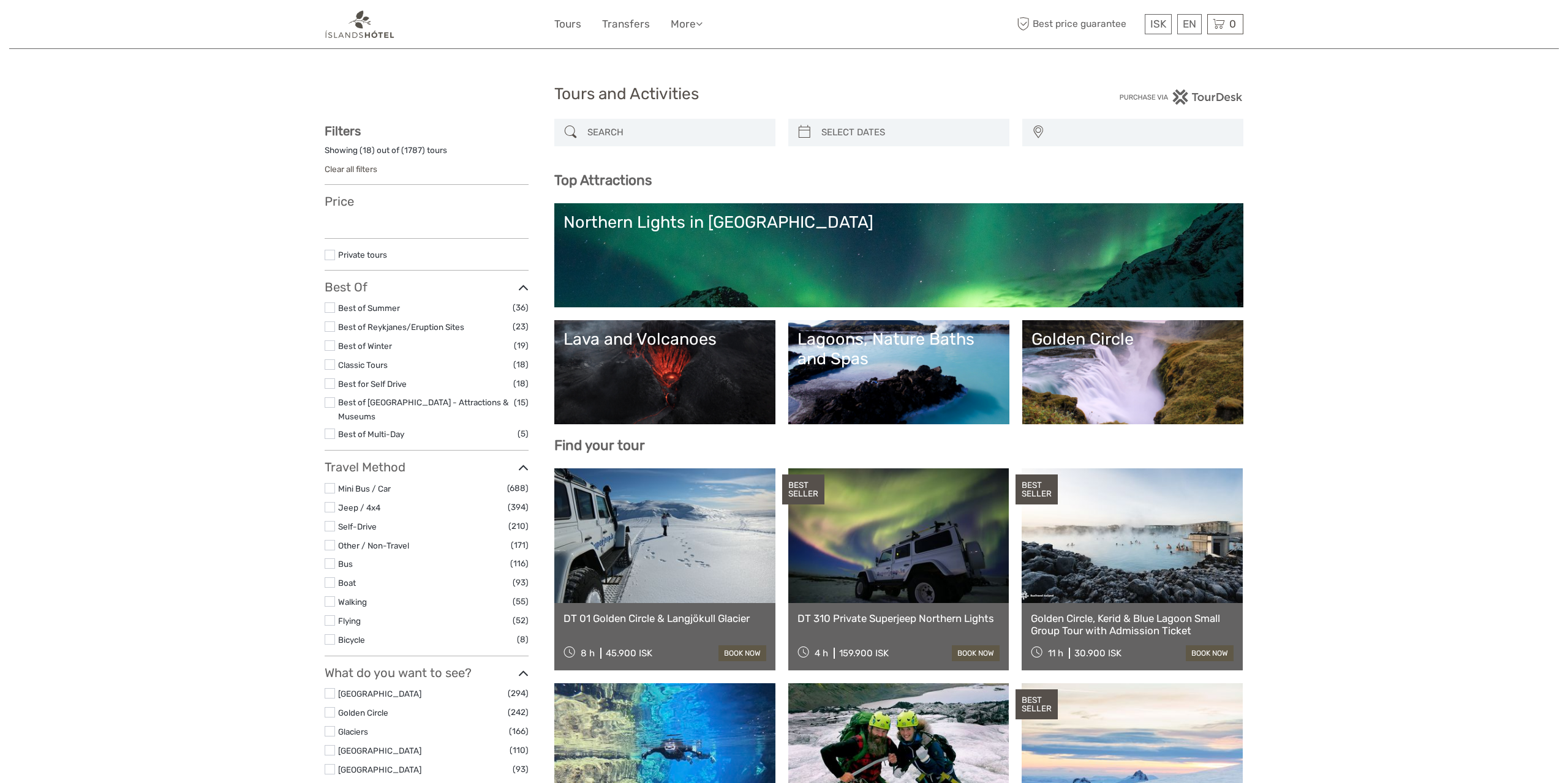
select select
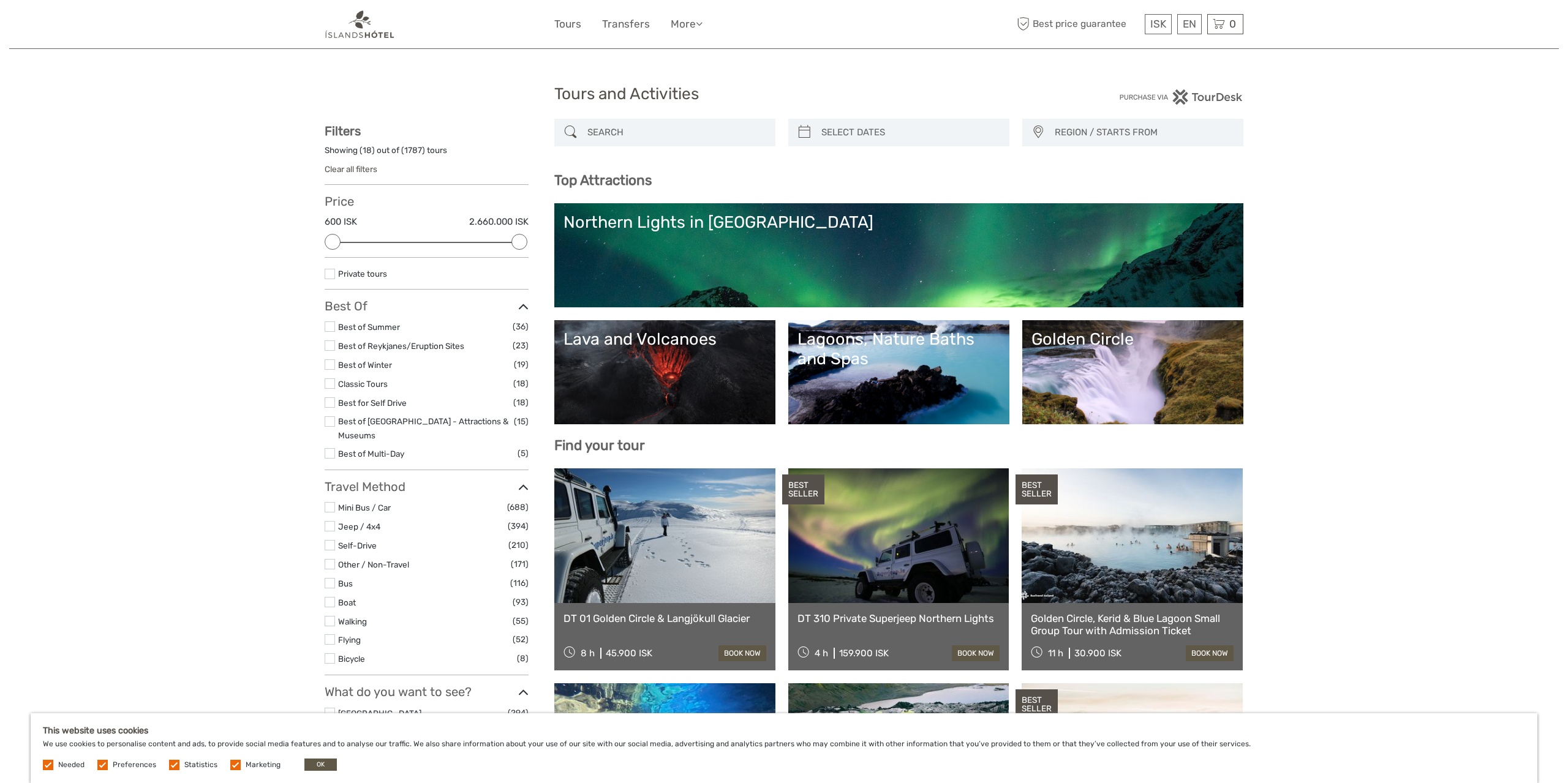
click at [696, 372] on link "Lava and Volcanoes" at bounding box center [664, 372] width 203 height 86
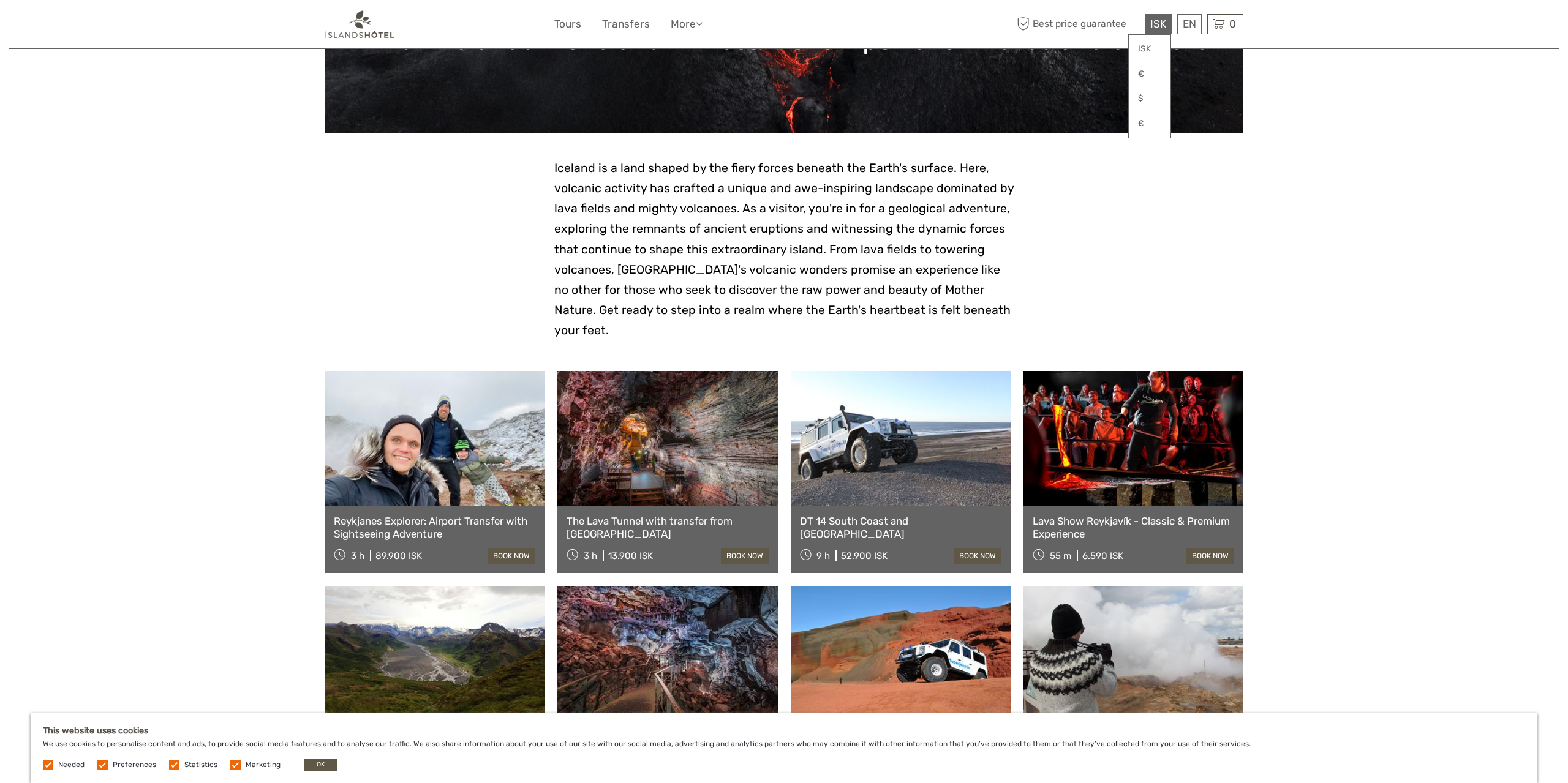
click at [1166, 20] on span "ISK" at bounding box center [1158, 24] width 16 height 12
click at [1153, 70] on link "€" at bounding box center [1150, 74] width 42 height 22
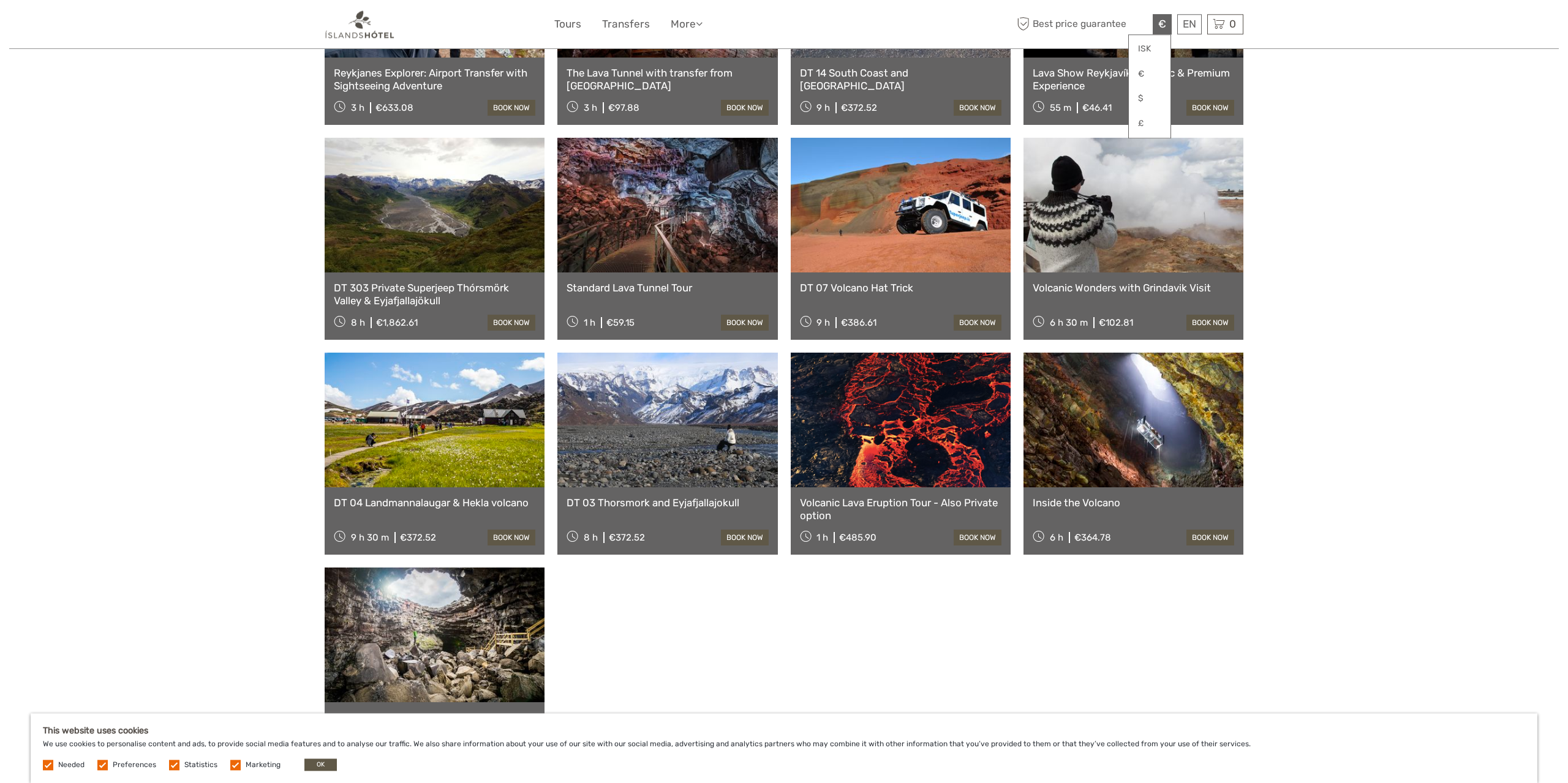
scroll to position [637, 0]
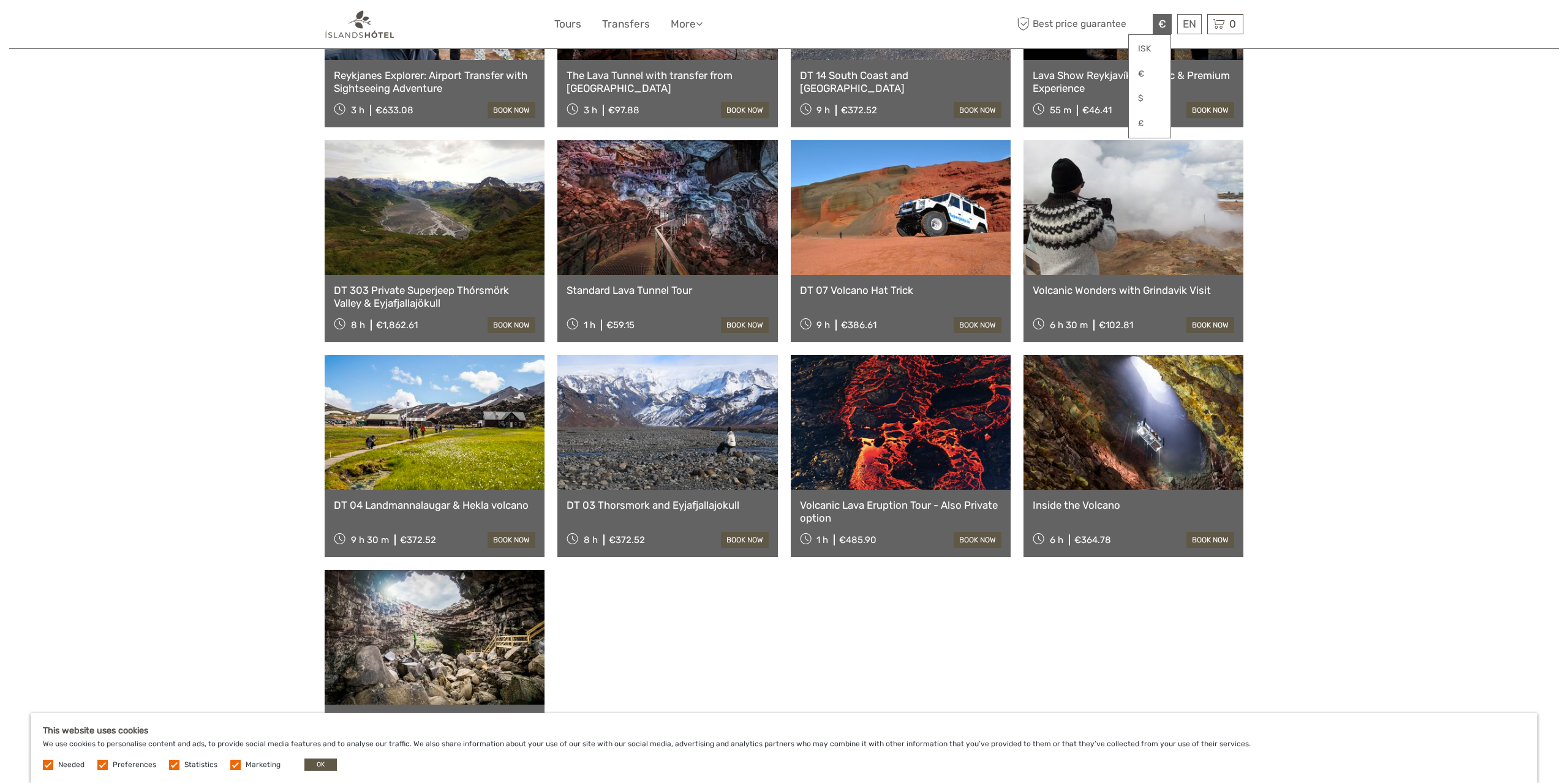
click at [908, 499] on link "Volcanic Lava Eruption Tour - Also Private option" at bounding box center [901, 511] width 201 height 25
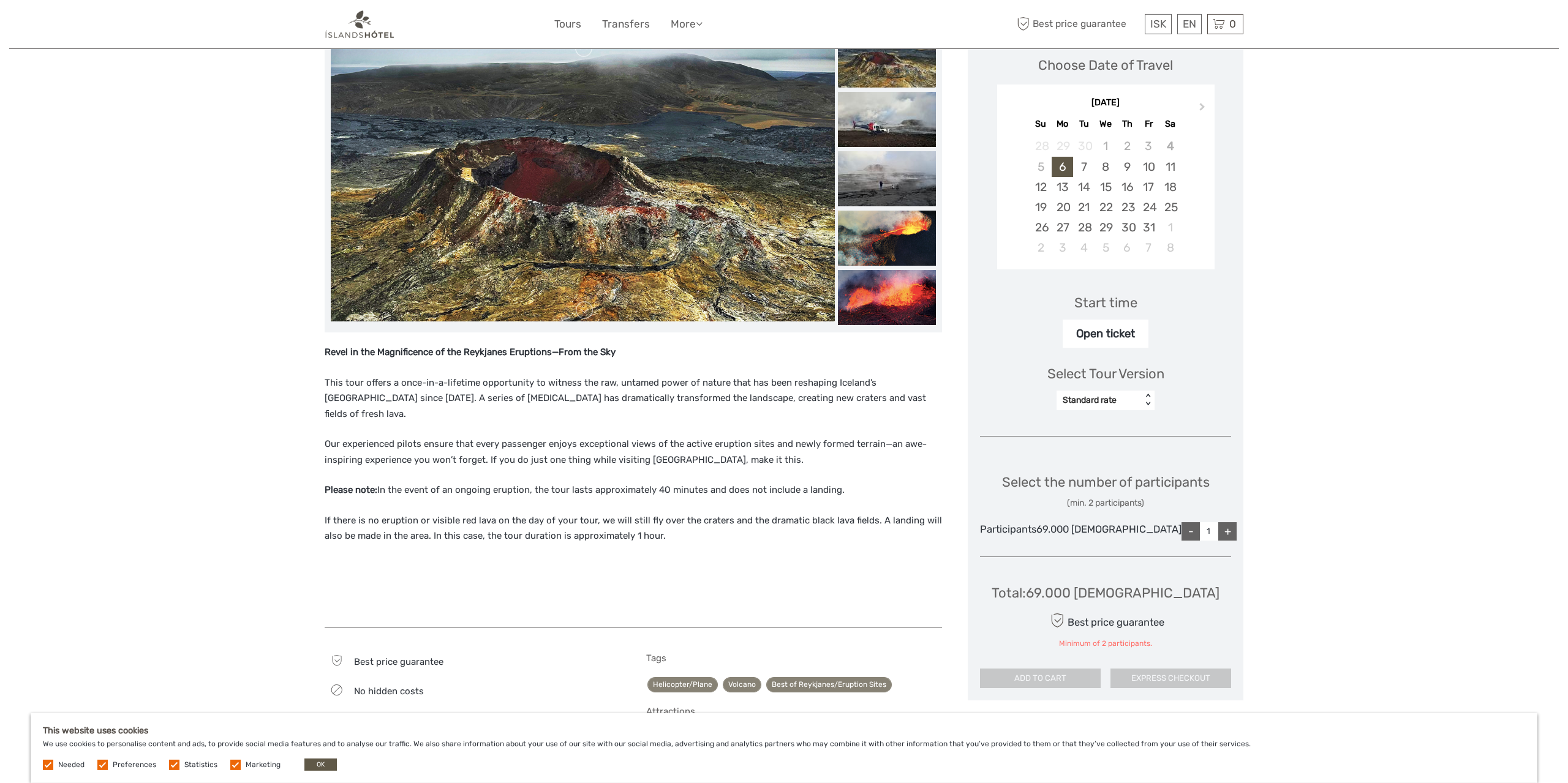
scroll to position [128, 0]
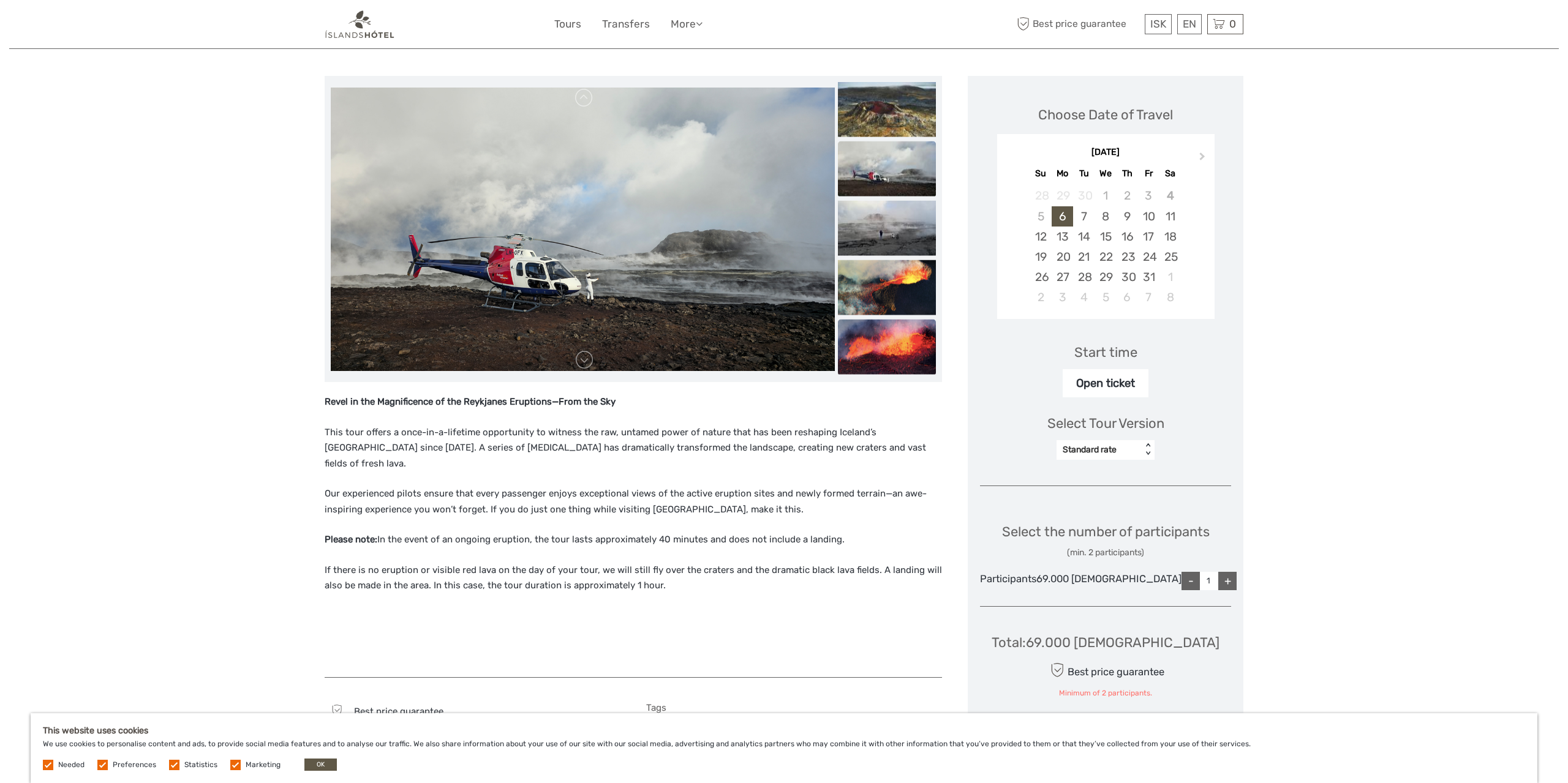
click at [936, 346] on img at bounding box center [887, 347] width 98 height 55
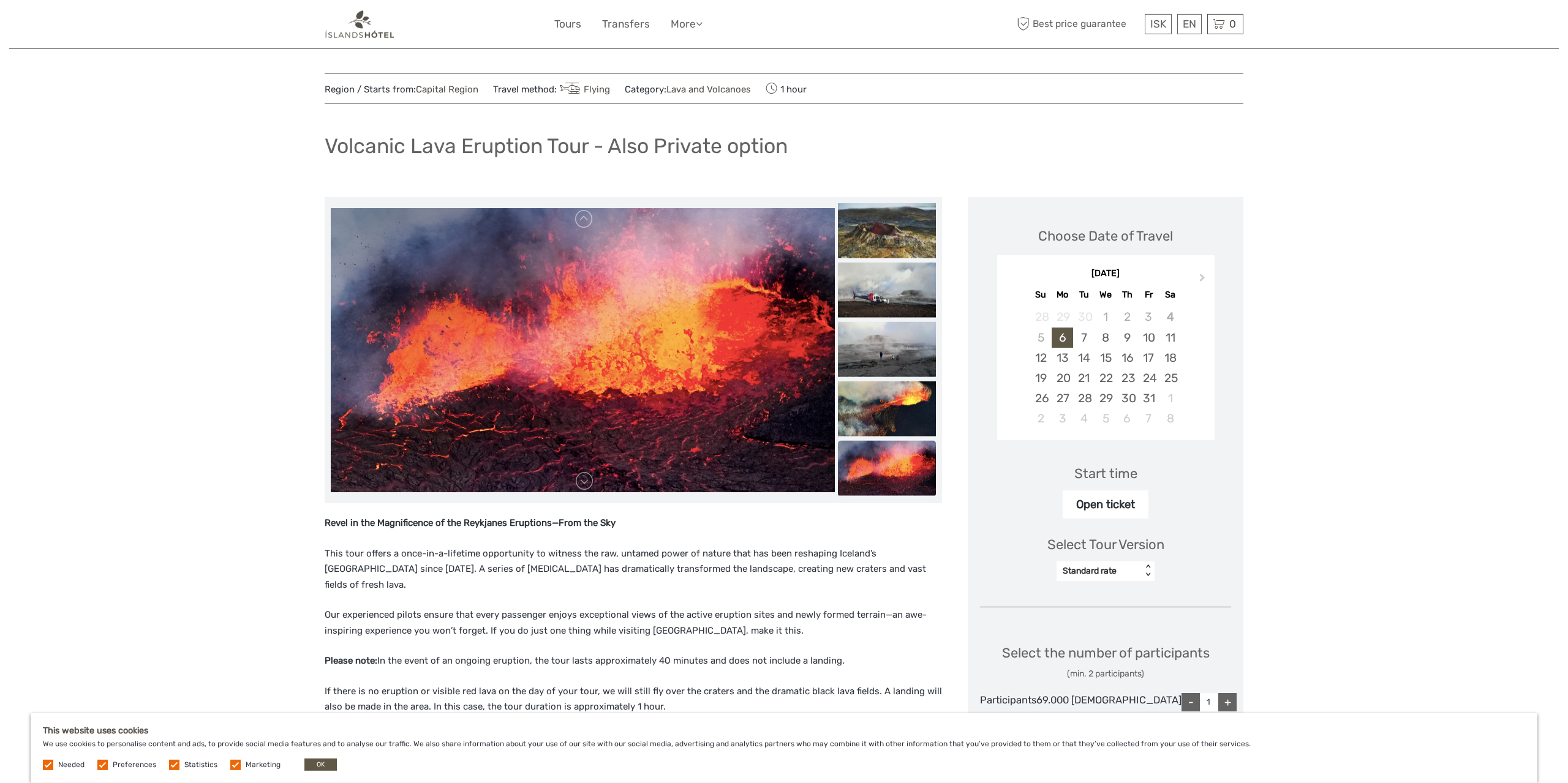
scroll to position [0, 0]
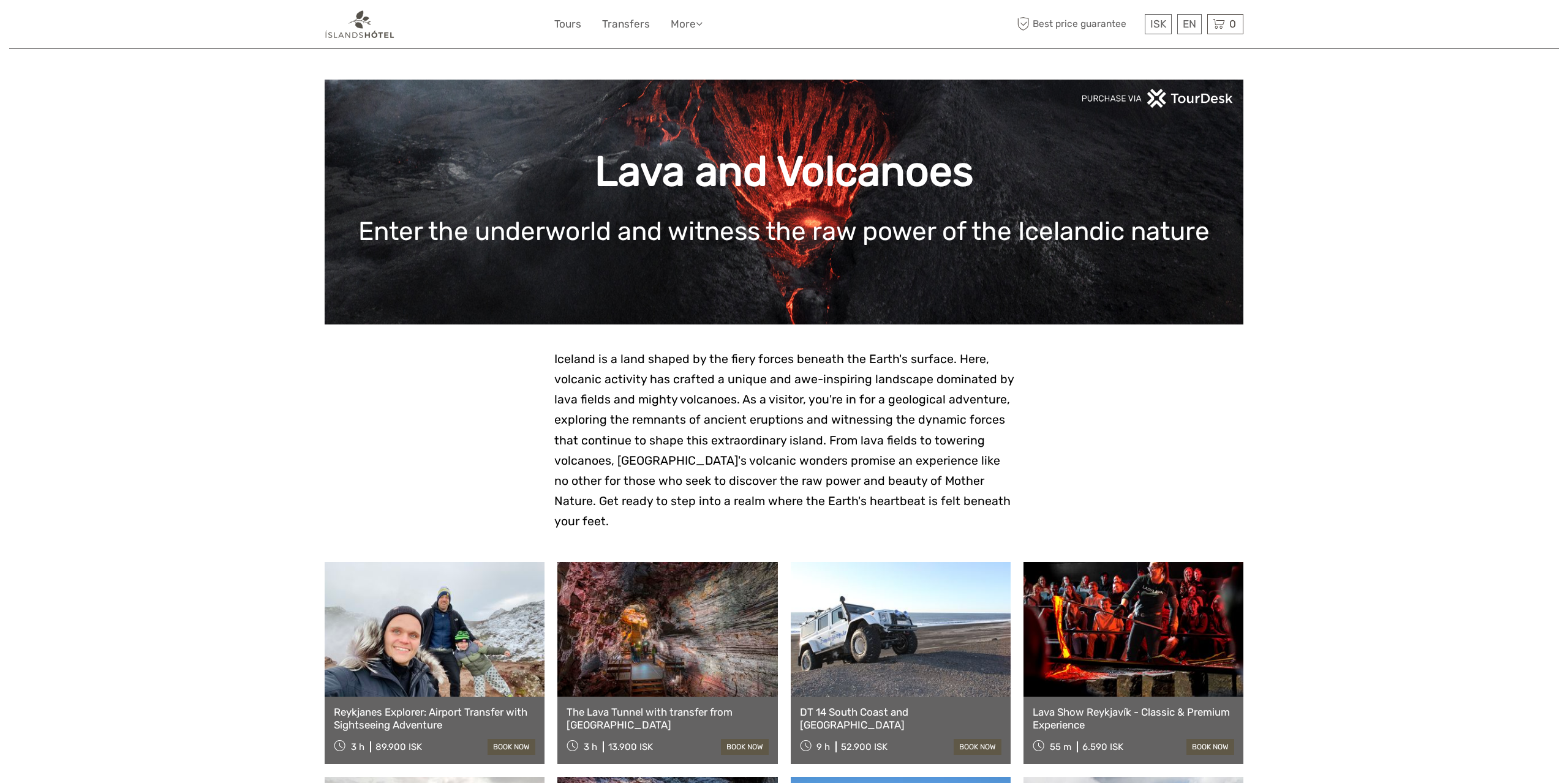
scroll to position [637, 0]
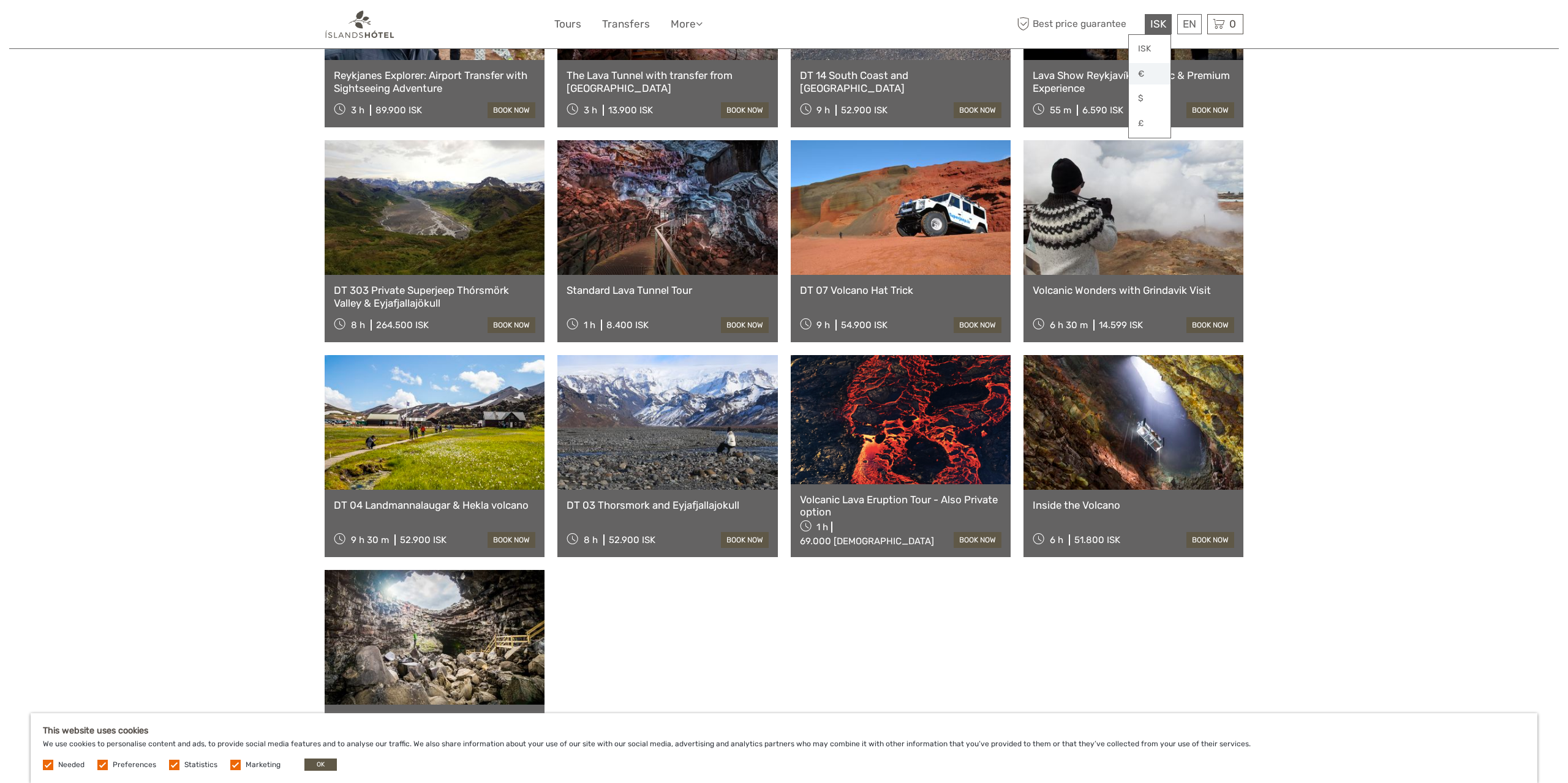
click at [1148, 76] on link "€" at bounding box center [1150, 74] width 42 height 22
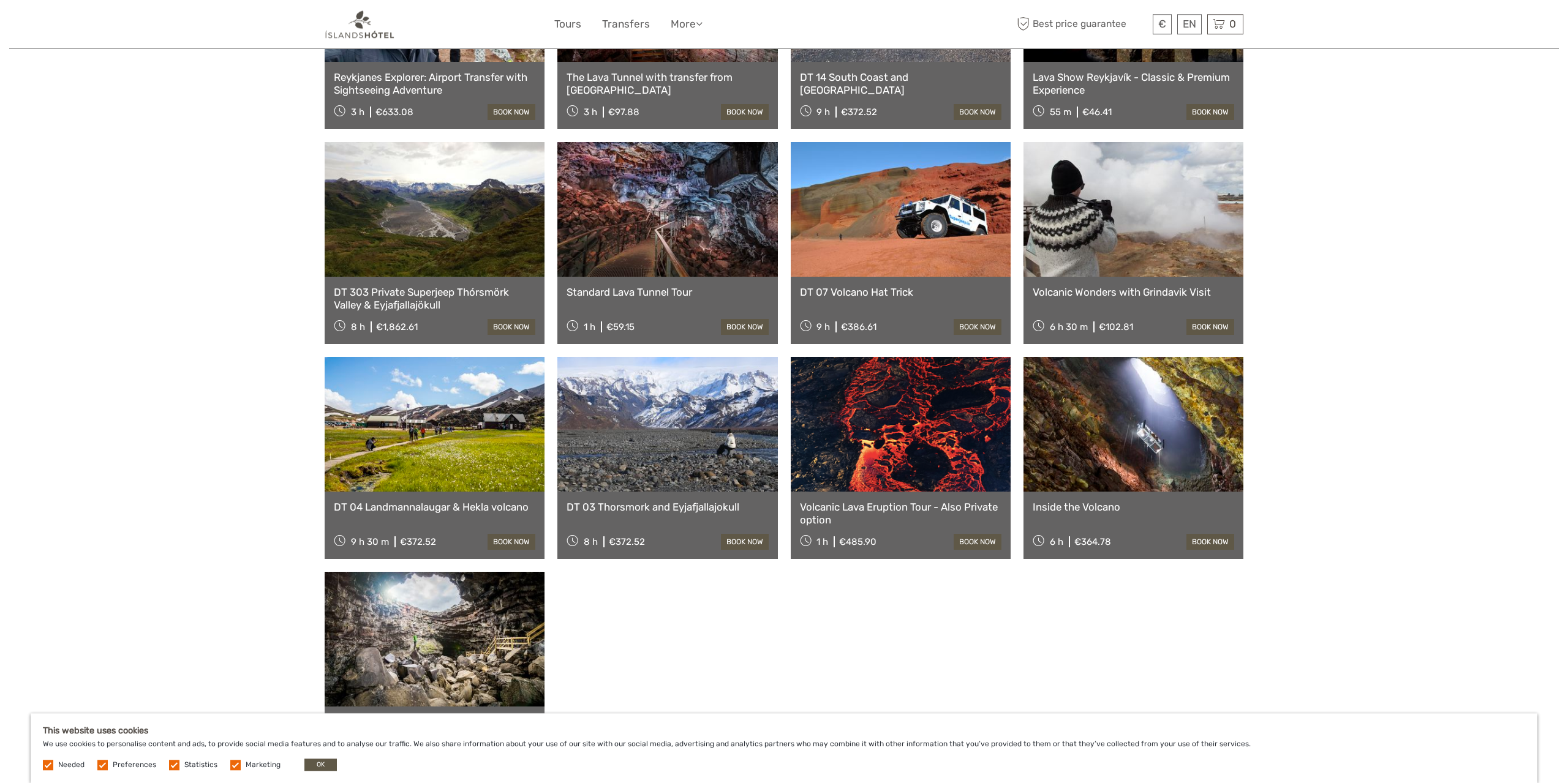
scroll to position [637, 0]
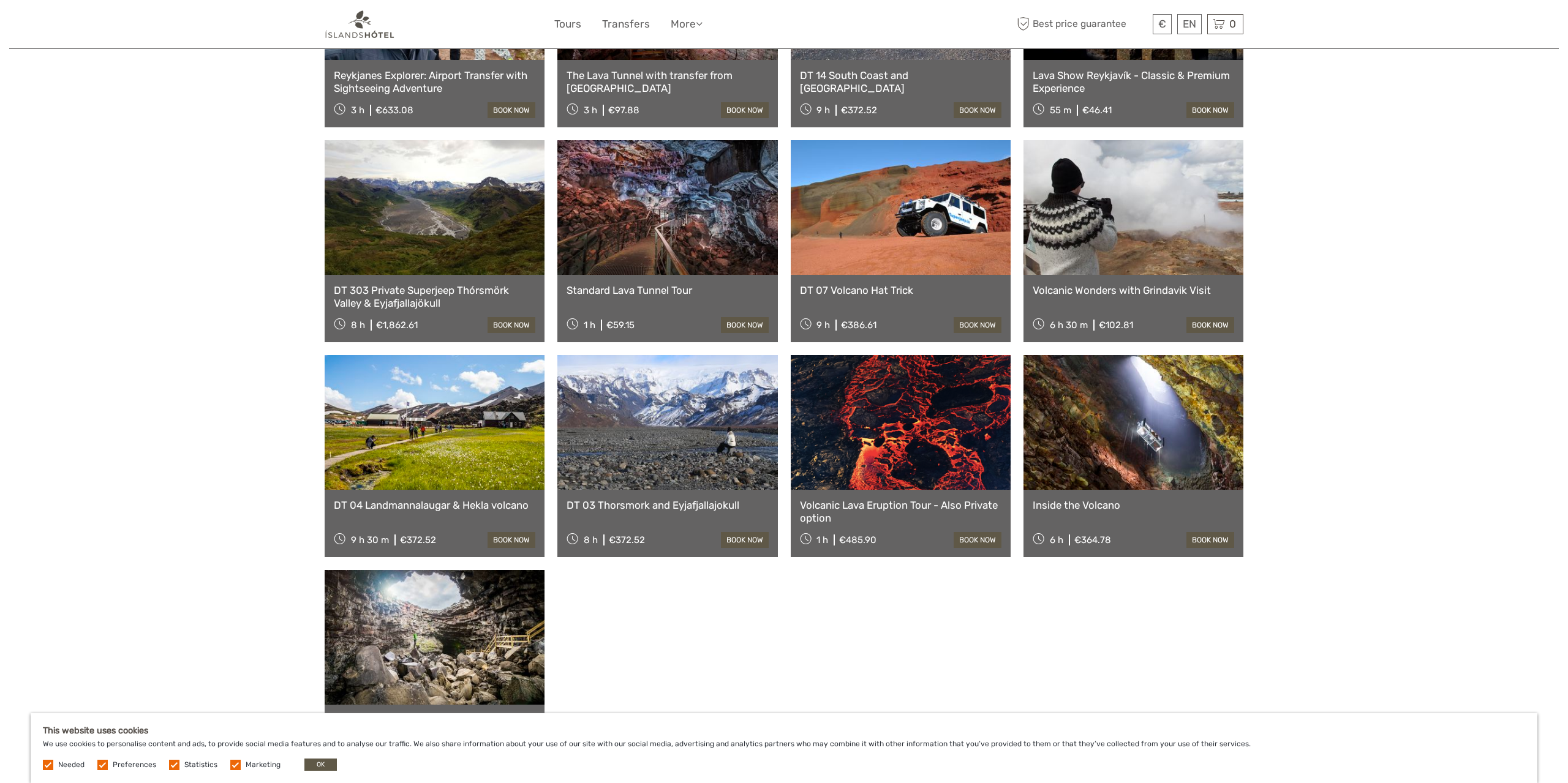
click at [668, 499] on link "DT 03 Thorsmork and Eyjafjallajokull" at bounding box center [667, 505] width 201 height 12
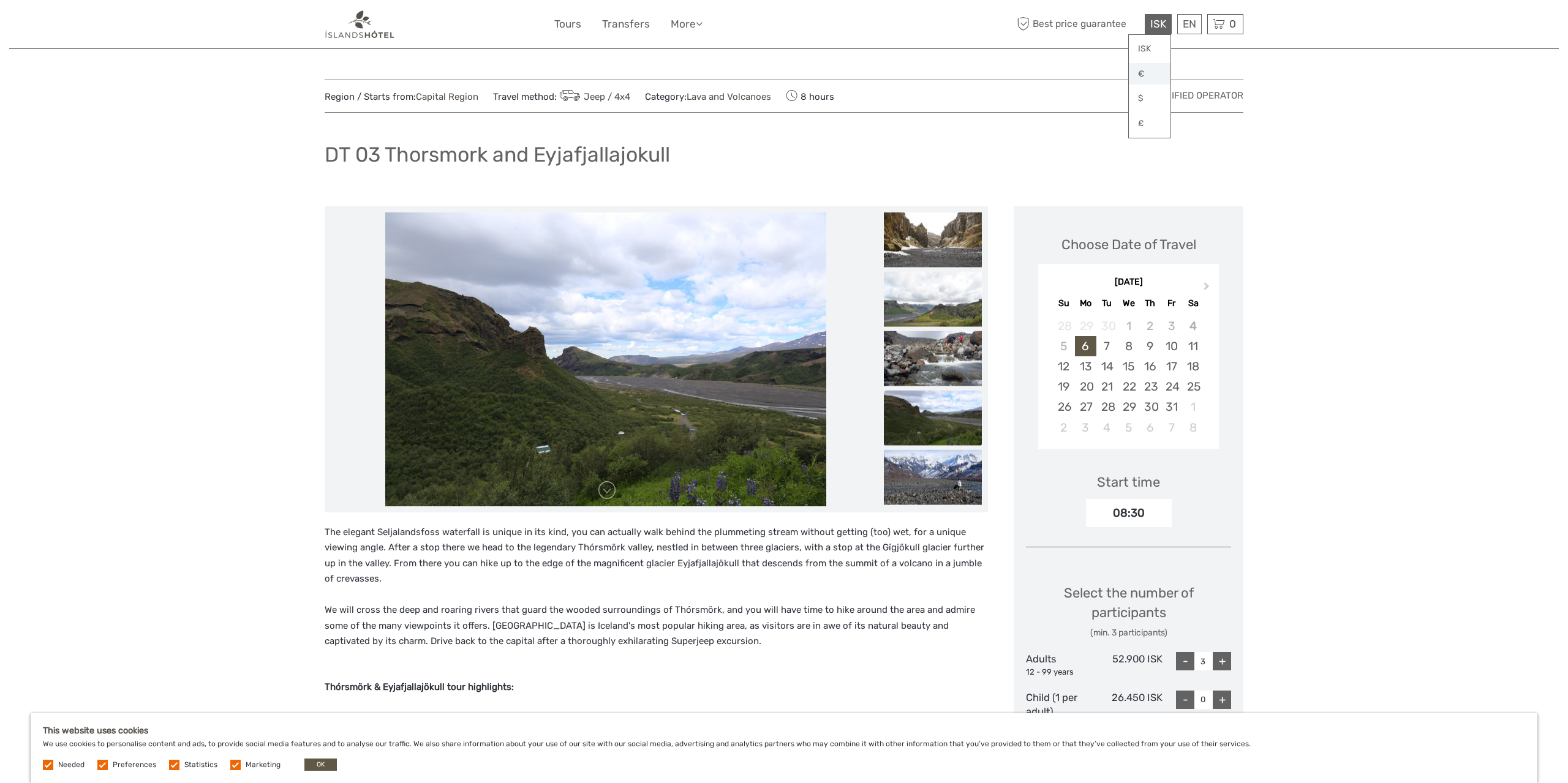
click at [1143, 72] on link "€" at bounding box center [1150, 74] width 42 height 22
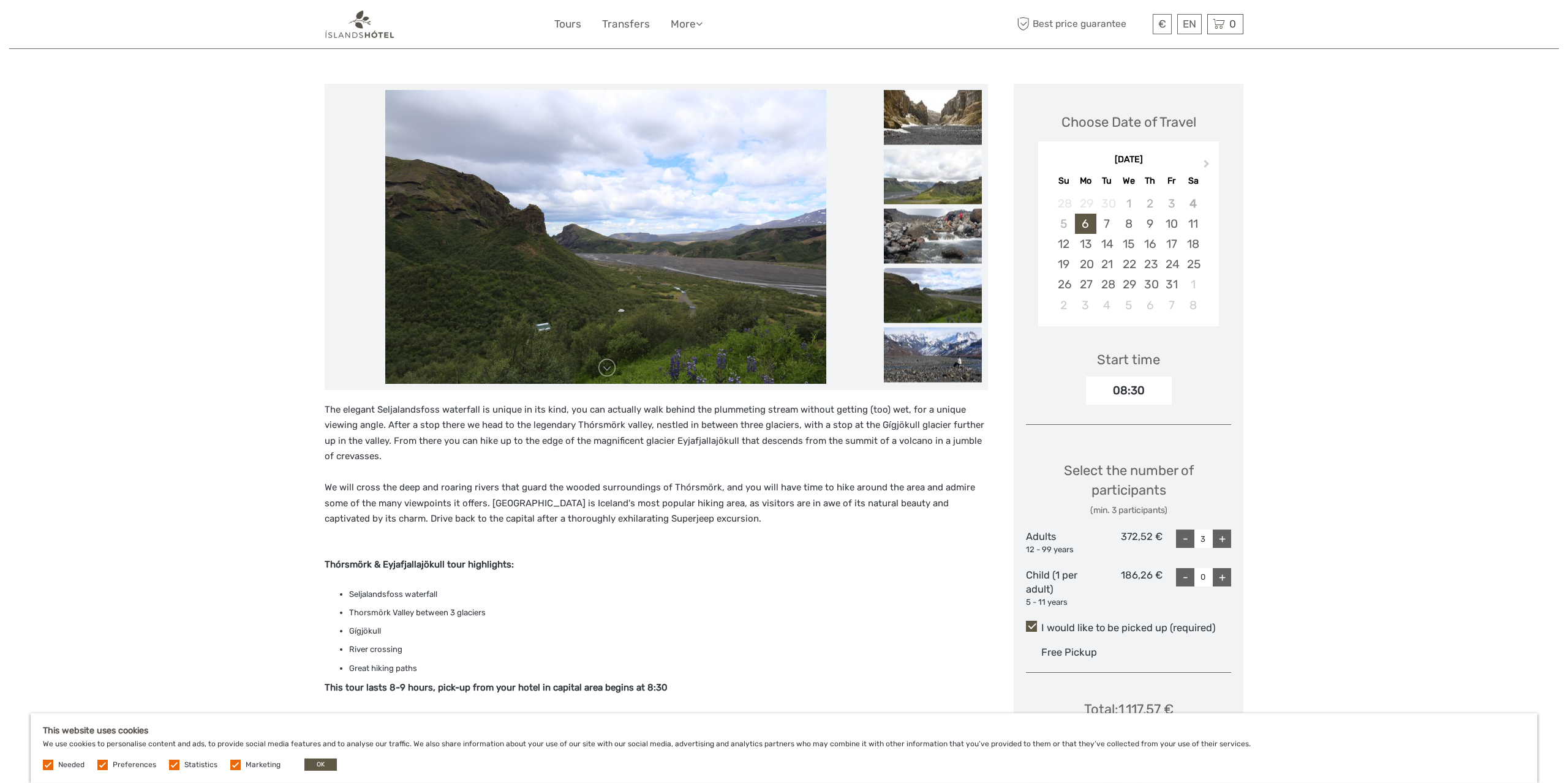
scroll to position [128, 0]
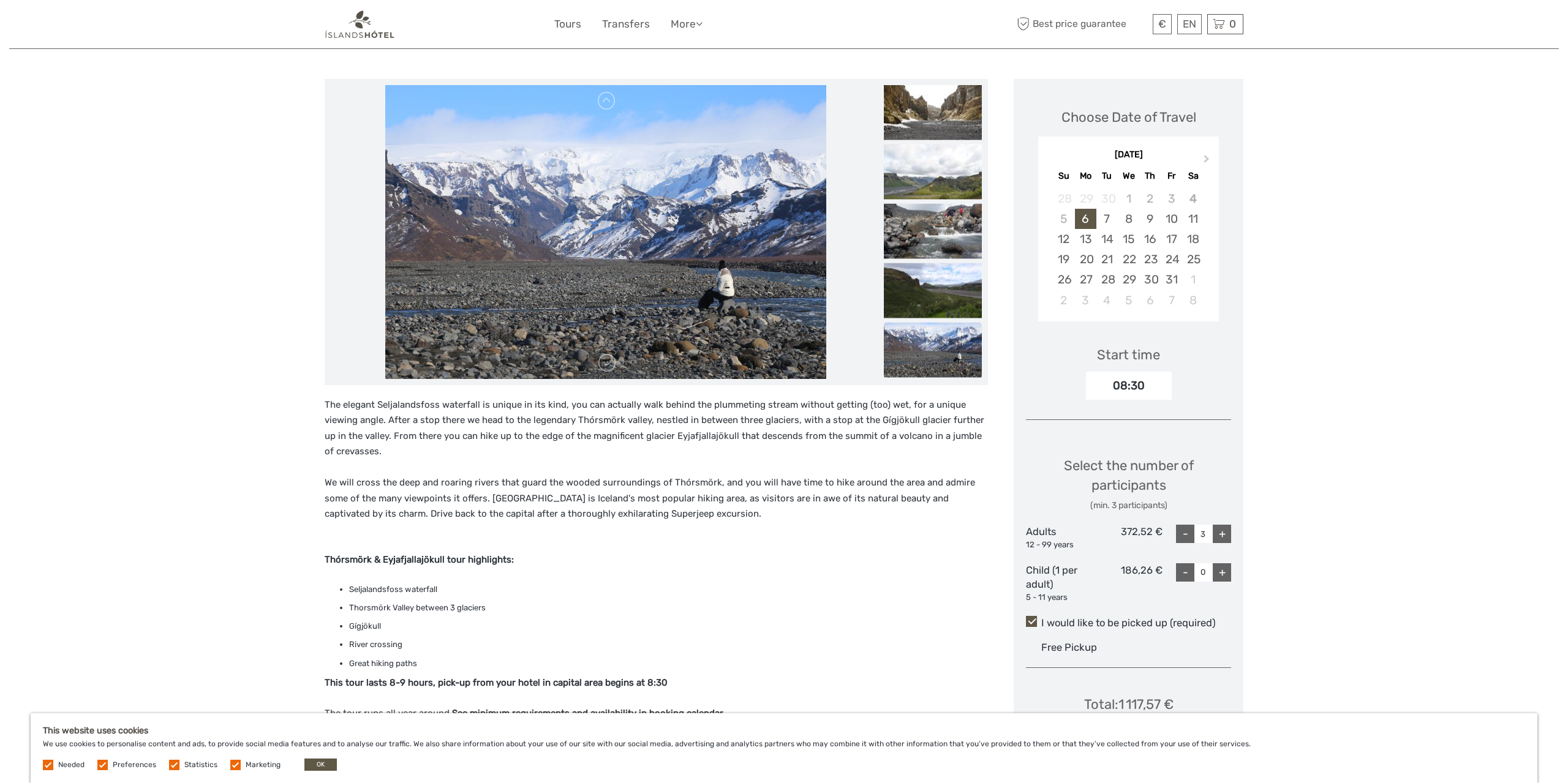
click at [1186, 531] on div "-" at bounding box center [1184, 533] width 18 height 18
type input "1"
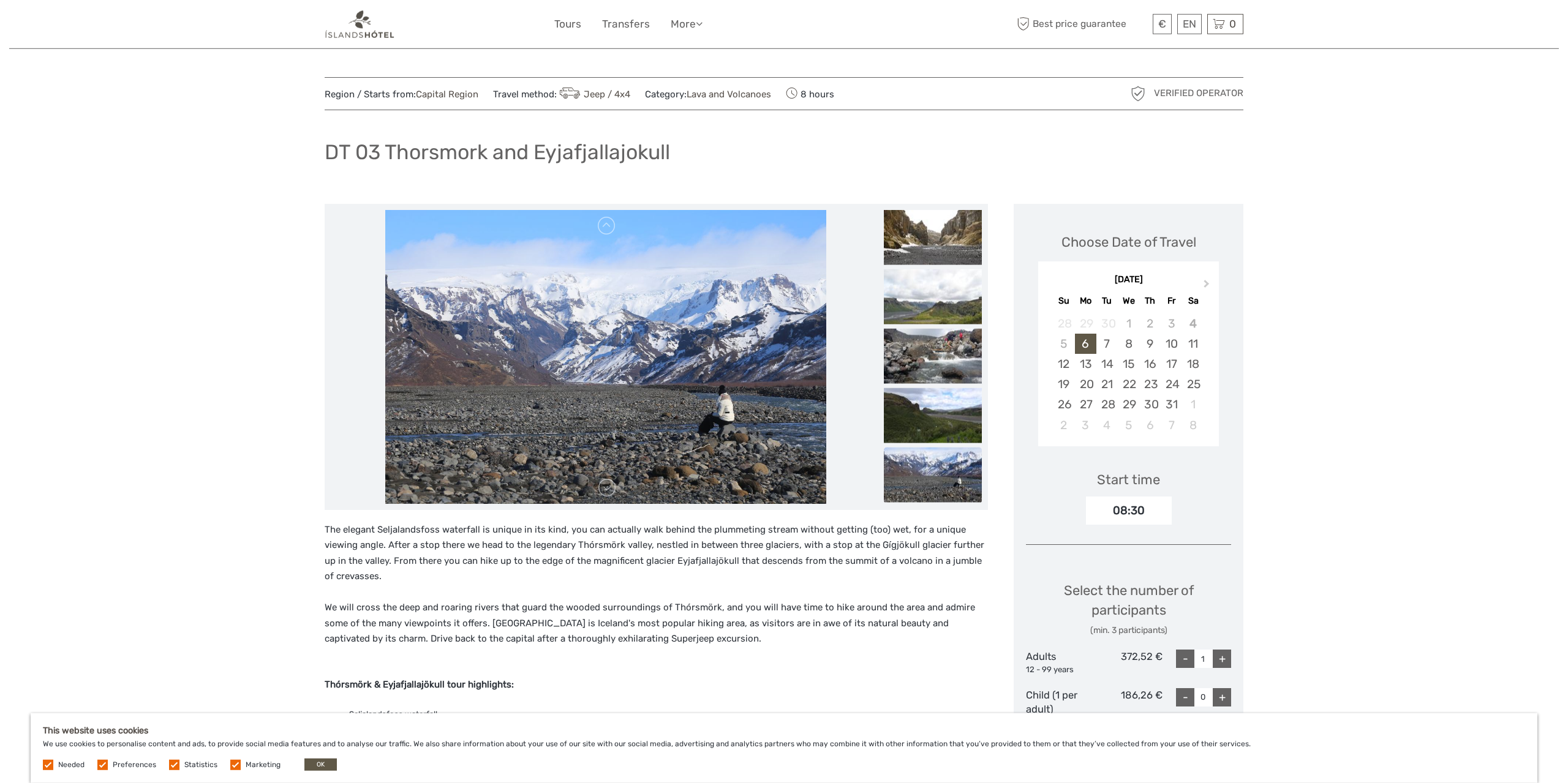
scroll to position [0, 0]
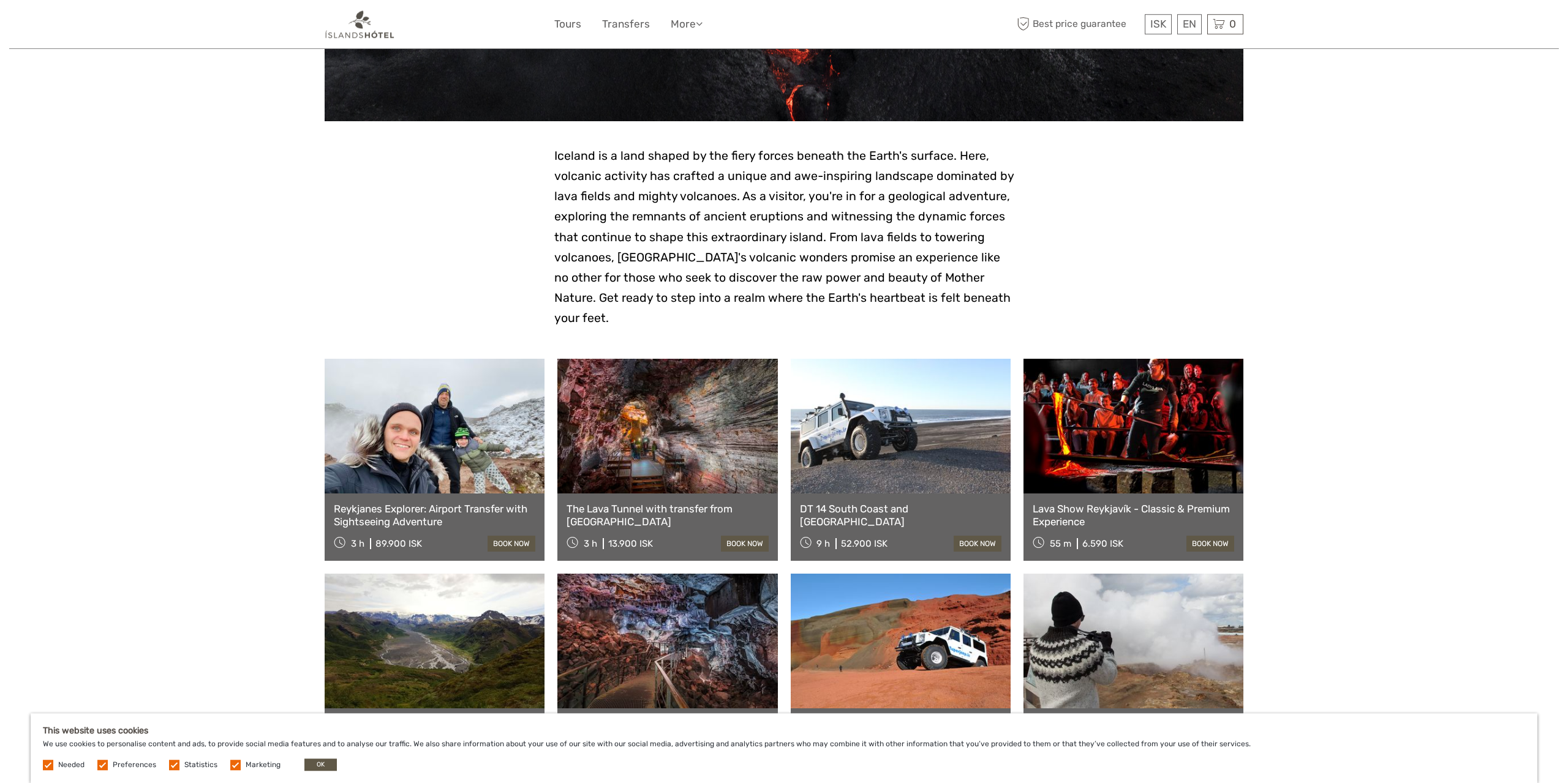
scroll to position [191, 0]
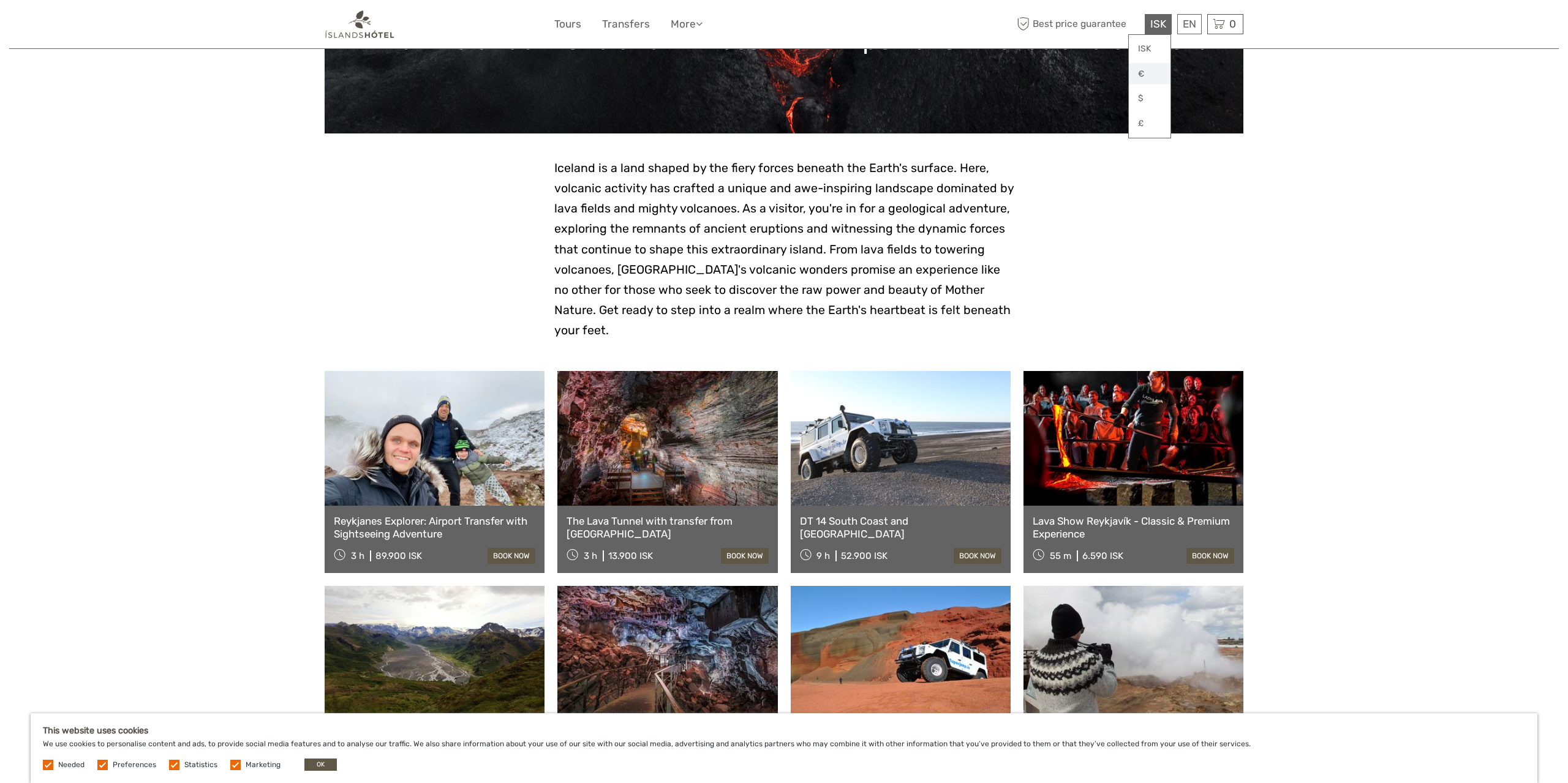
click at [1144, 74] on link "€" at bounding box center [1150, 74] width 42 height 22
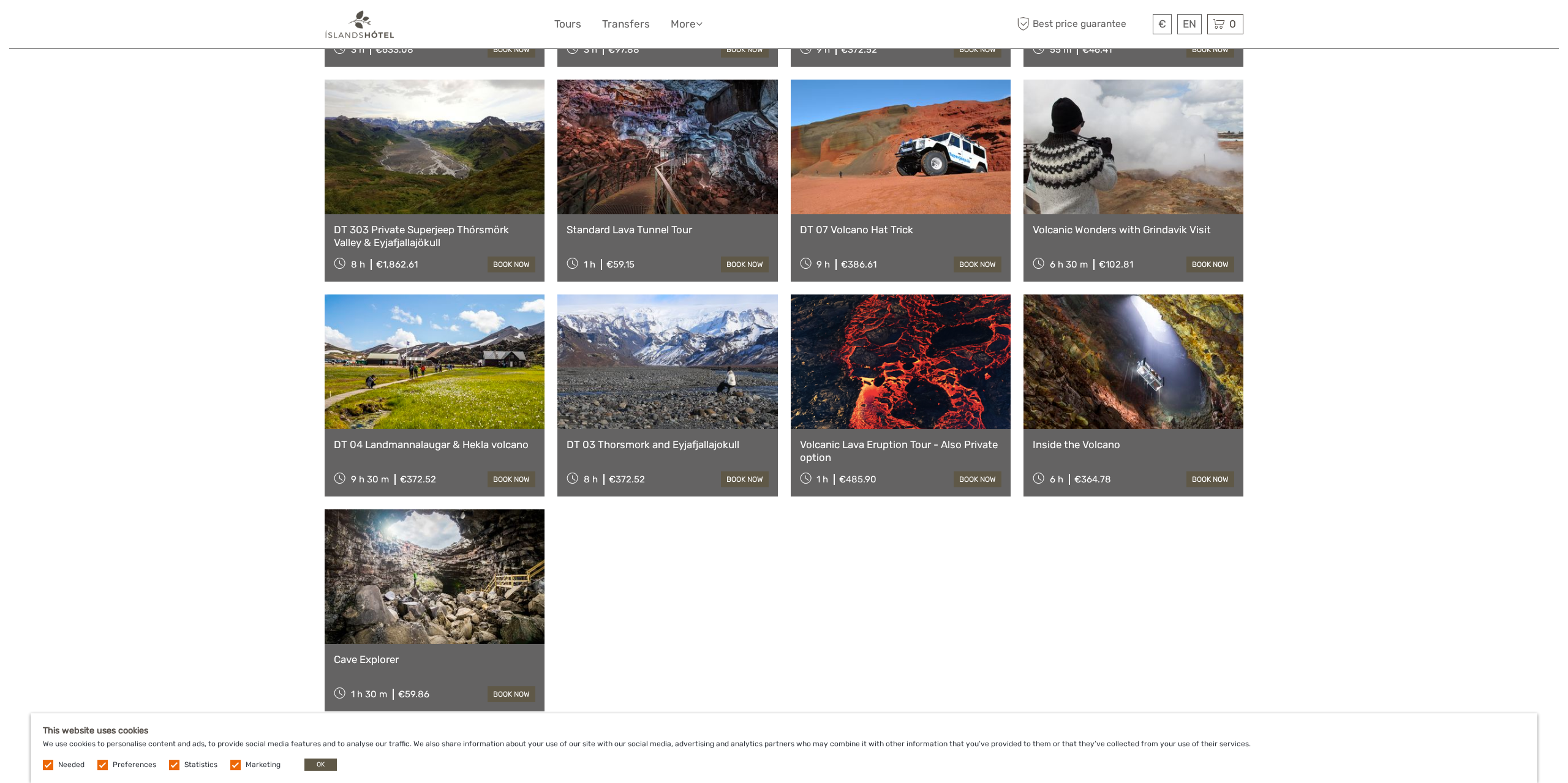
scroll to position [701, 0]
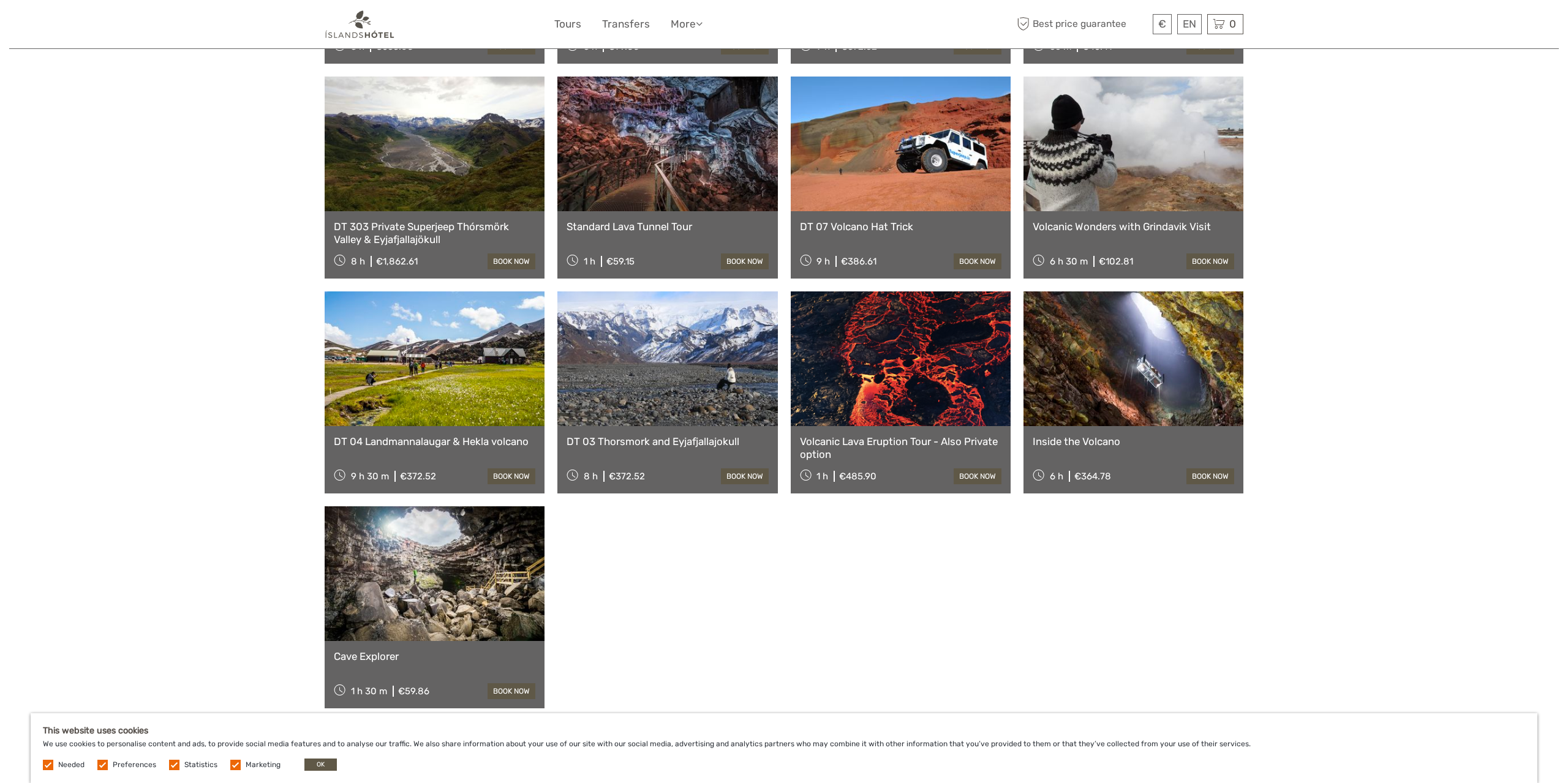
click at [1112, 435] on link "Inside the Volcano" at bounding box center [1133, 441] width 201 height 12
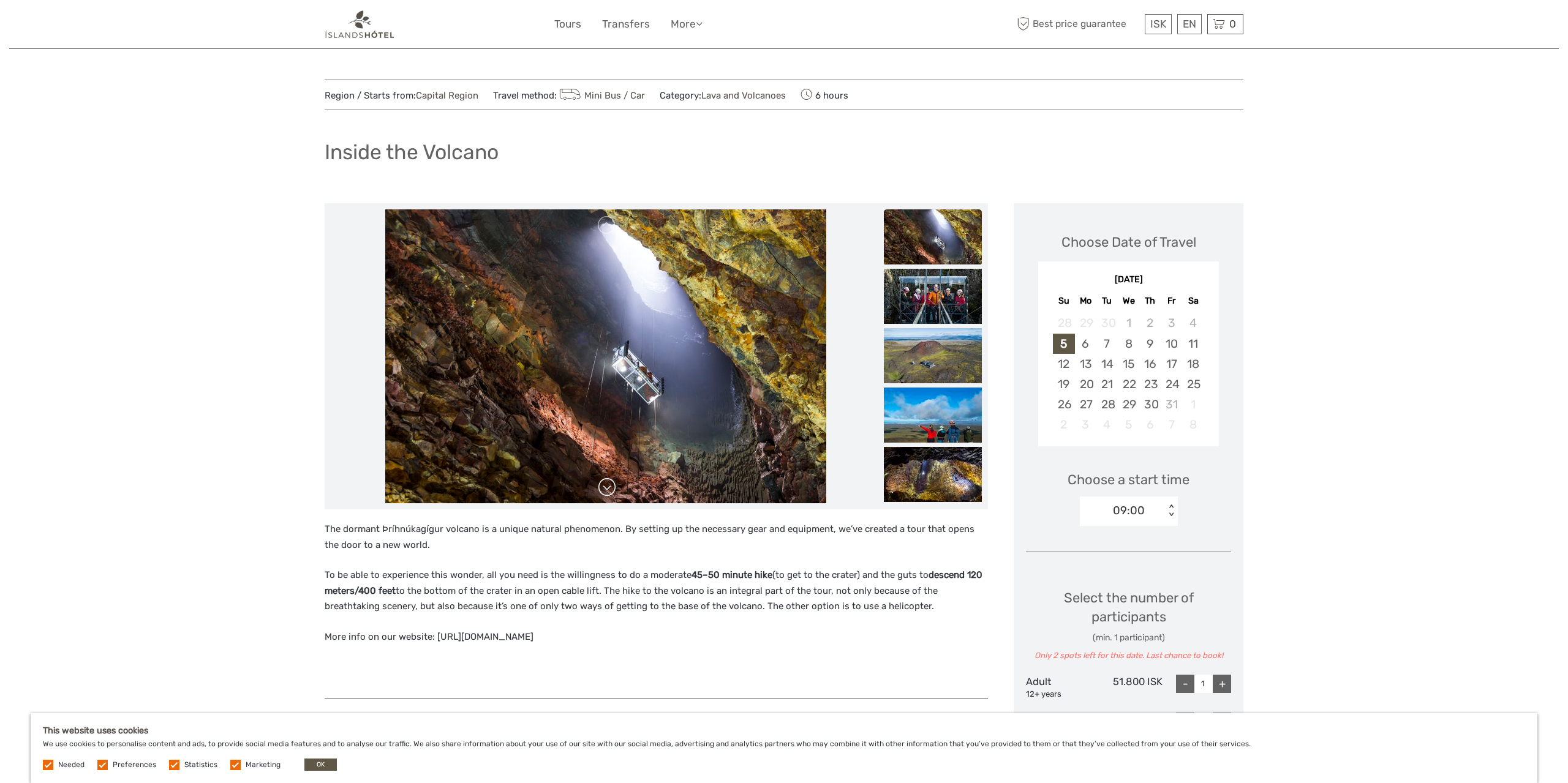
click at [609, 488] on link at bounding box center [606, 487] width 20 height 20
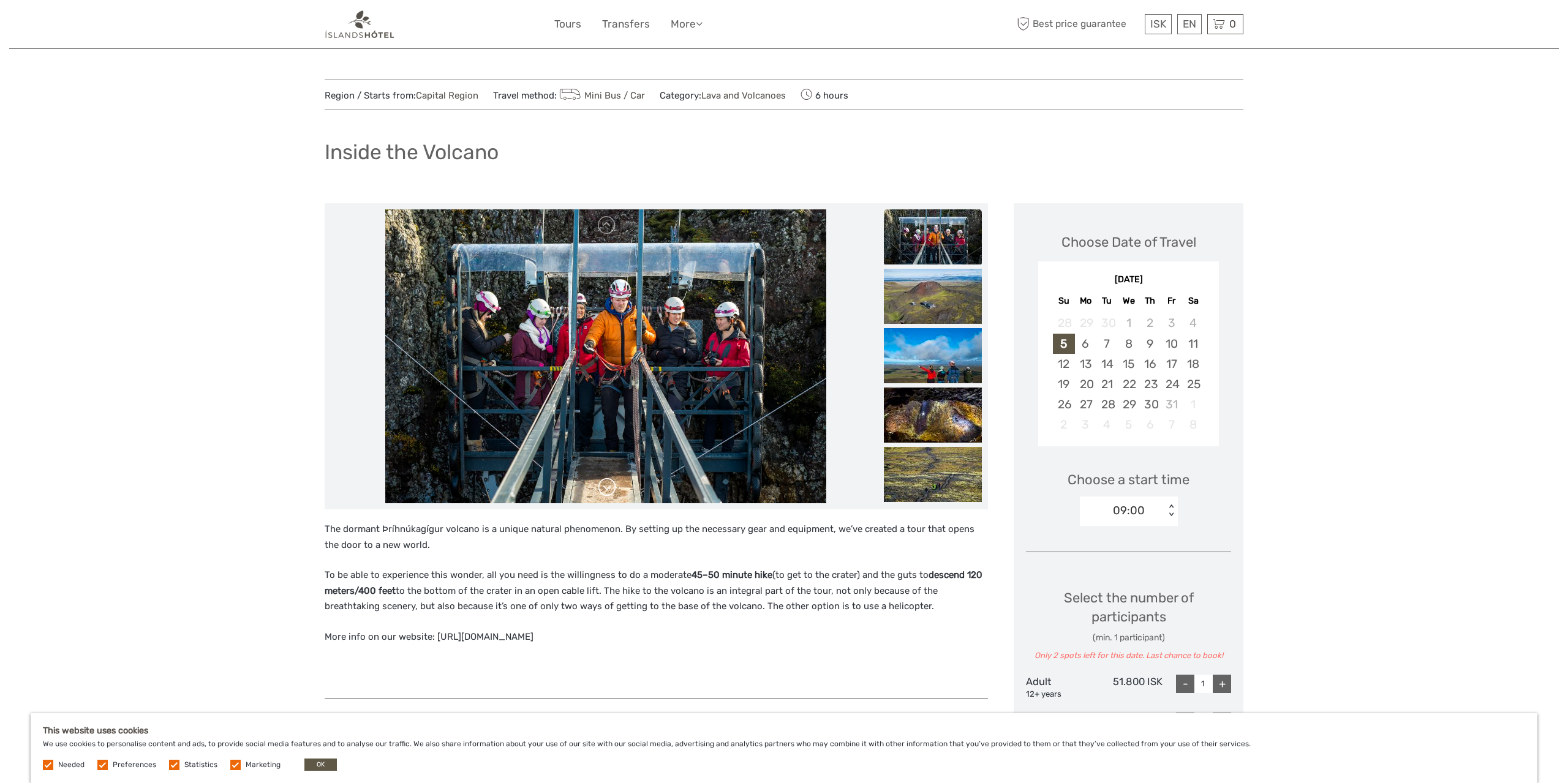
click at [608, 489] on link at bounding box center [606, 487] width 20 height 20
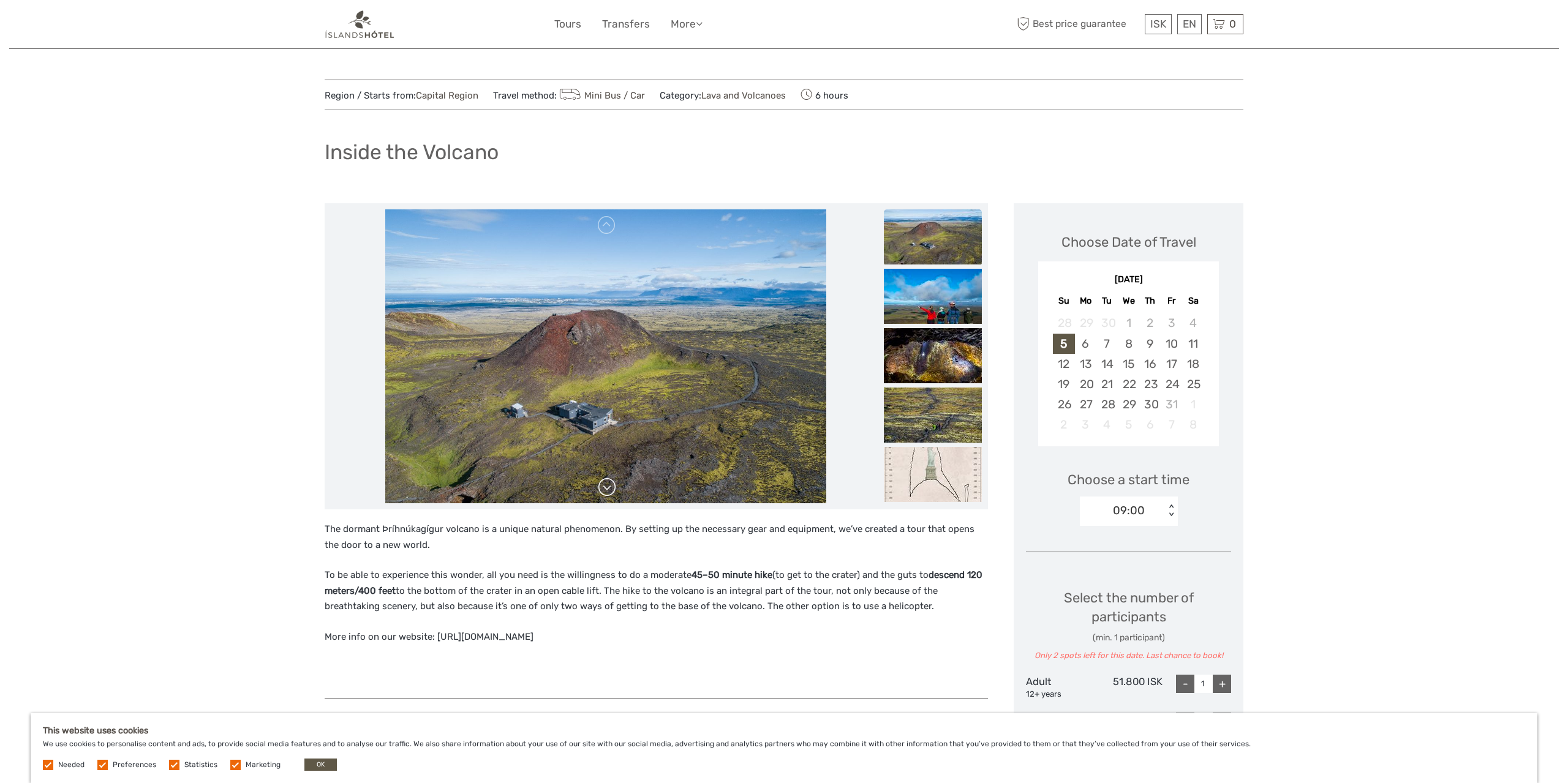
click at [608, 489] on link at bounding box center [606, 487] width 20 height 20
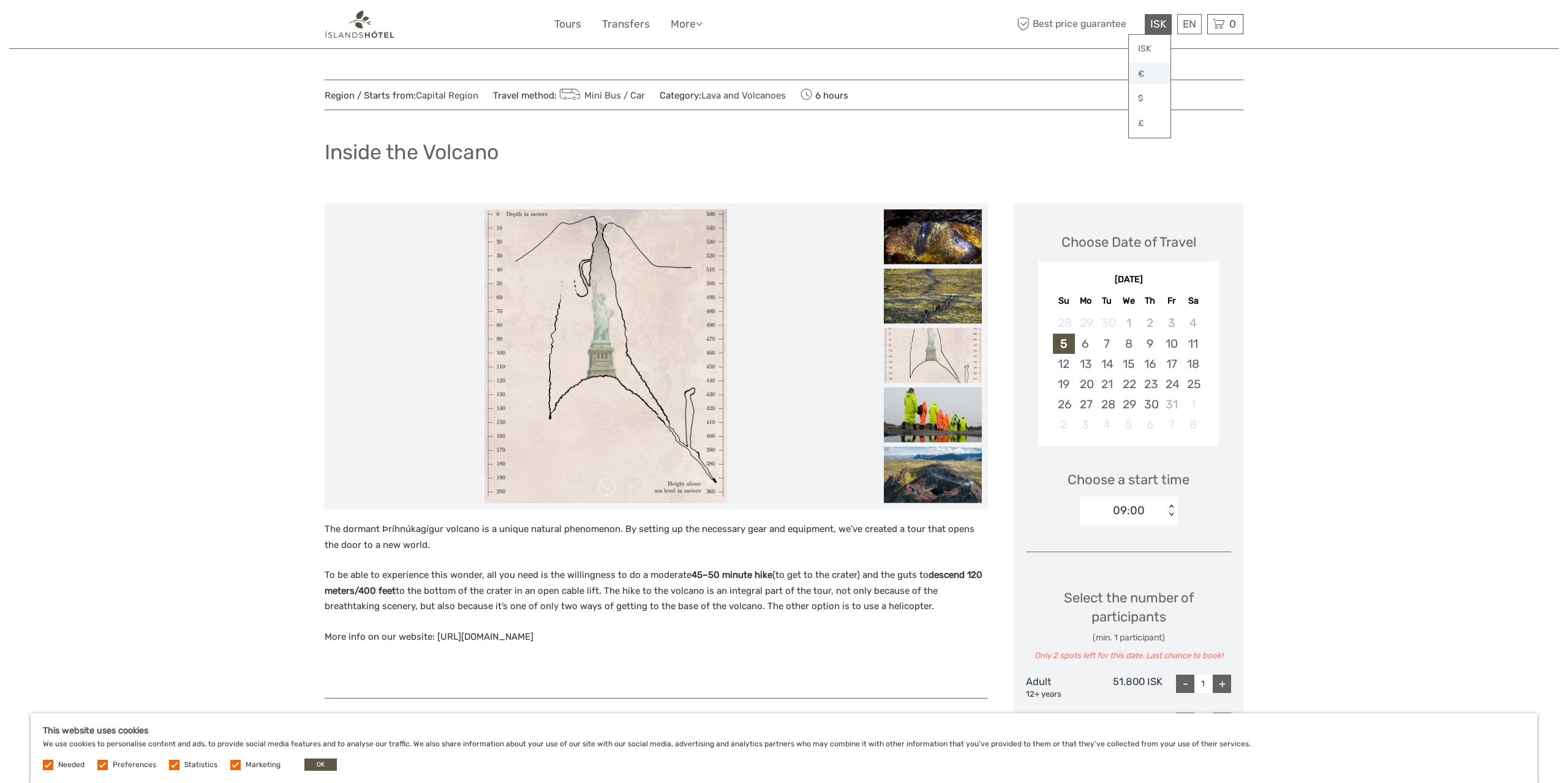
click at [1143, 76] on link "€" at bounding box center [1150, 74] width 42 height 22
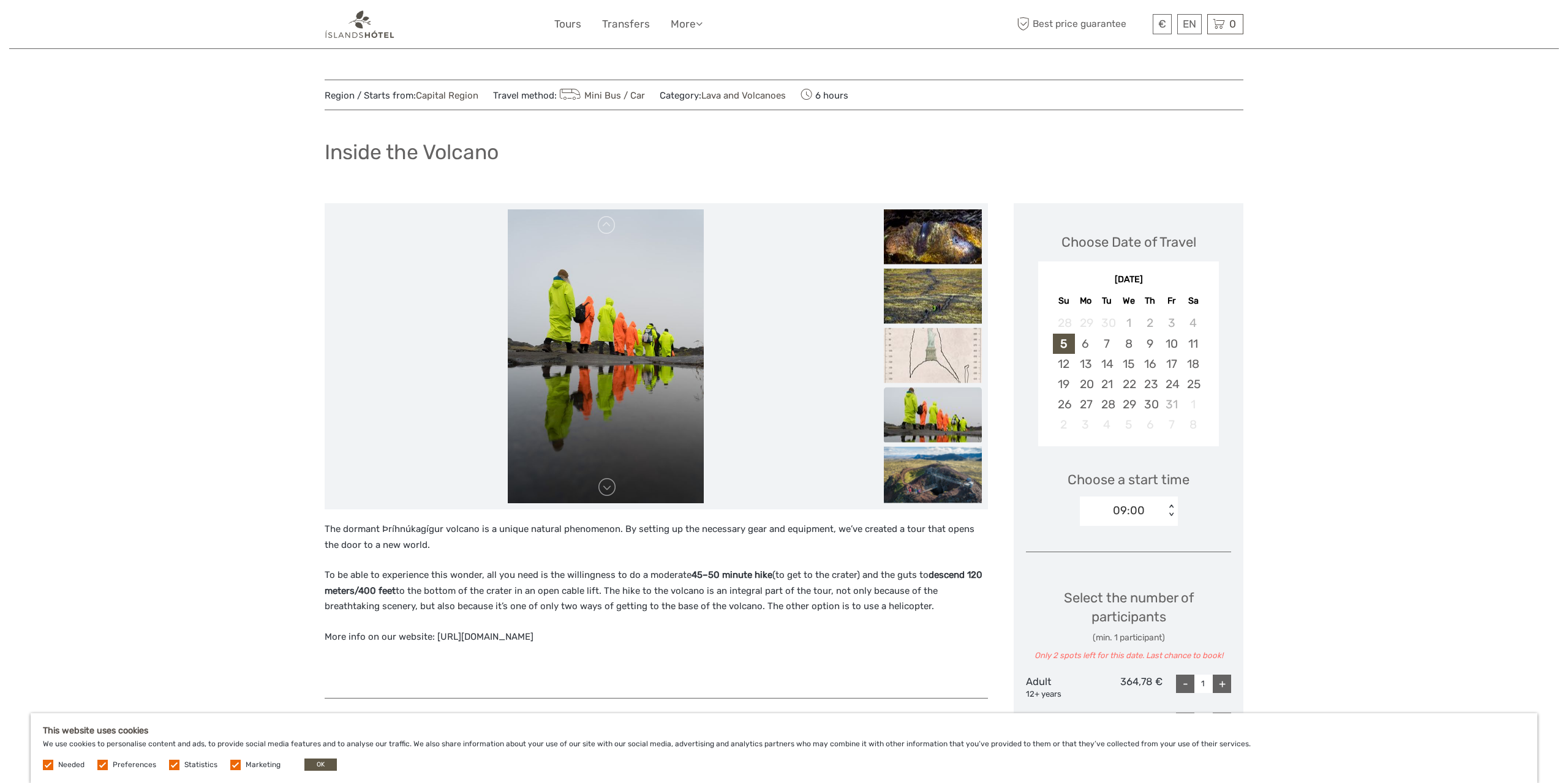
click at [1155, 279] on div "[DATE]" at bounding box center [1128, 279] width 181 height 13
click at [1182, 279] on div "[DATE]" at bounding box center [1128, 279] width 181 height 13
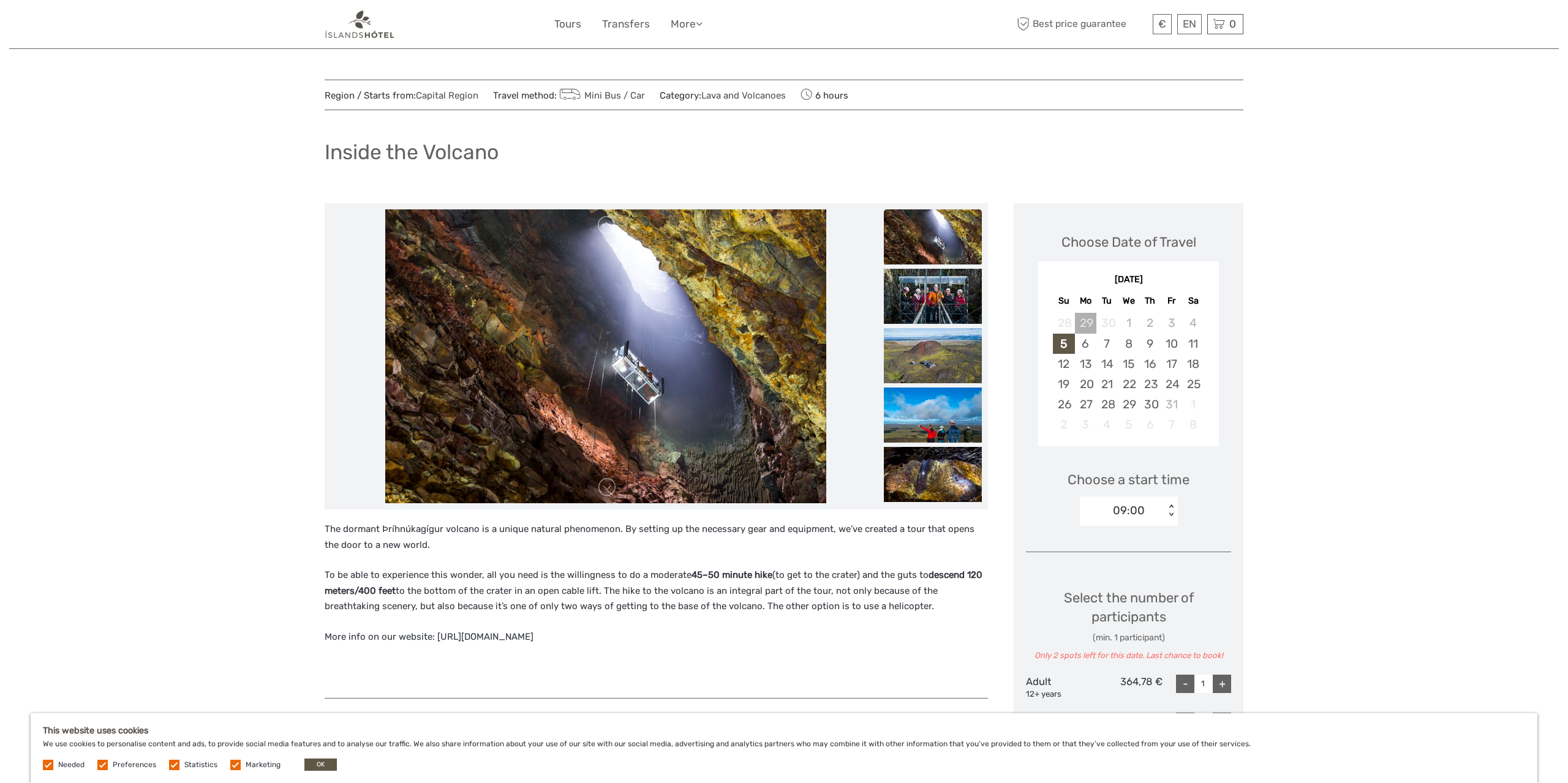
click at [1091, 318] on div "29" at bounding box center [1086, 323] width 22 height 20
click at [1182, 407] on div "31" at bounding box center [1172, 404] width 22 height 20
click at [1193, 400] on div "1" at bounding box center [1193, 404] width 22 height 20
click at [1193, 405] on div "1" at bounding box center [1193, 404] width 22 height 20
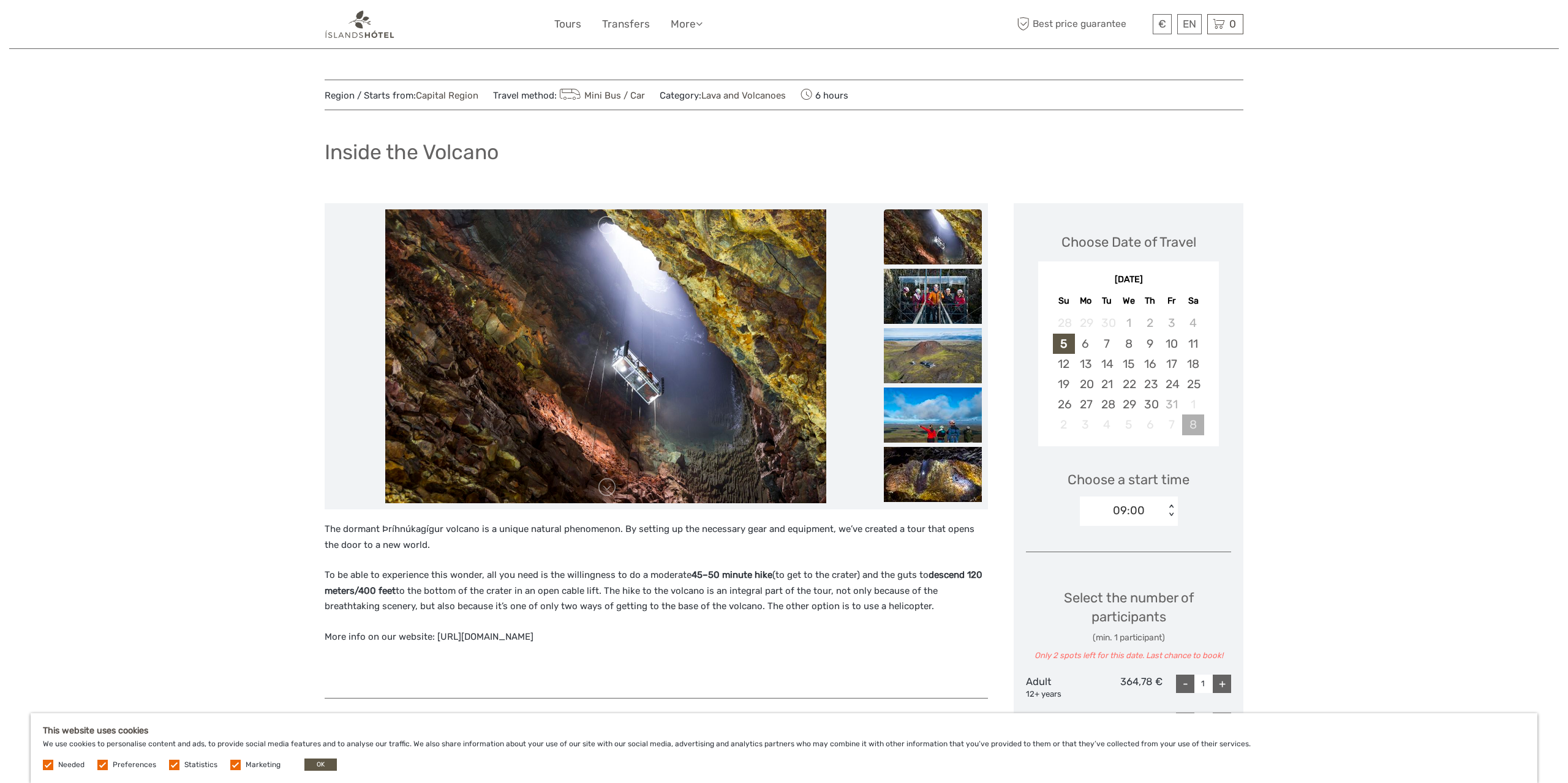
click at [1191, 433] on div "8" at bounding box center [1193, 425] width 22 height 20
click at [1193, 425] on div "8" at bounding box center [1193, 425] width 22 height 20
click at [1169, 398] on div "31" at bounding box center [1172, 404] width 22 height 20
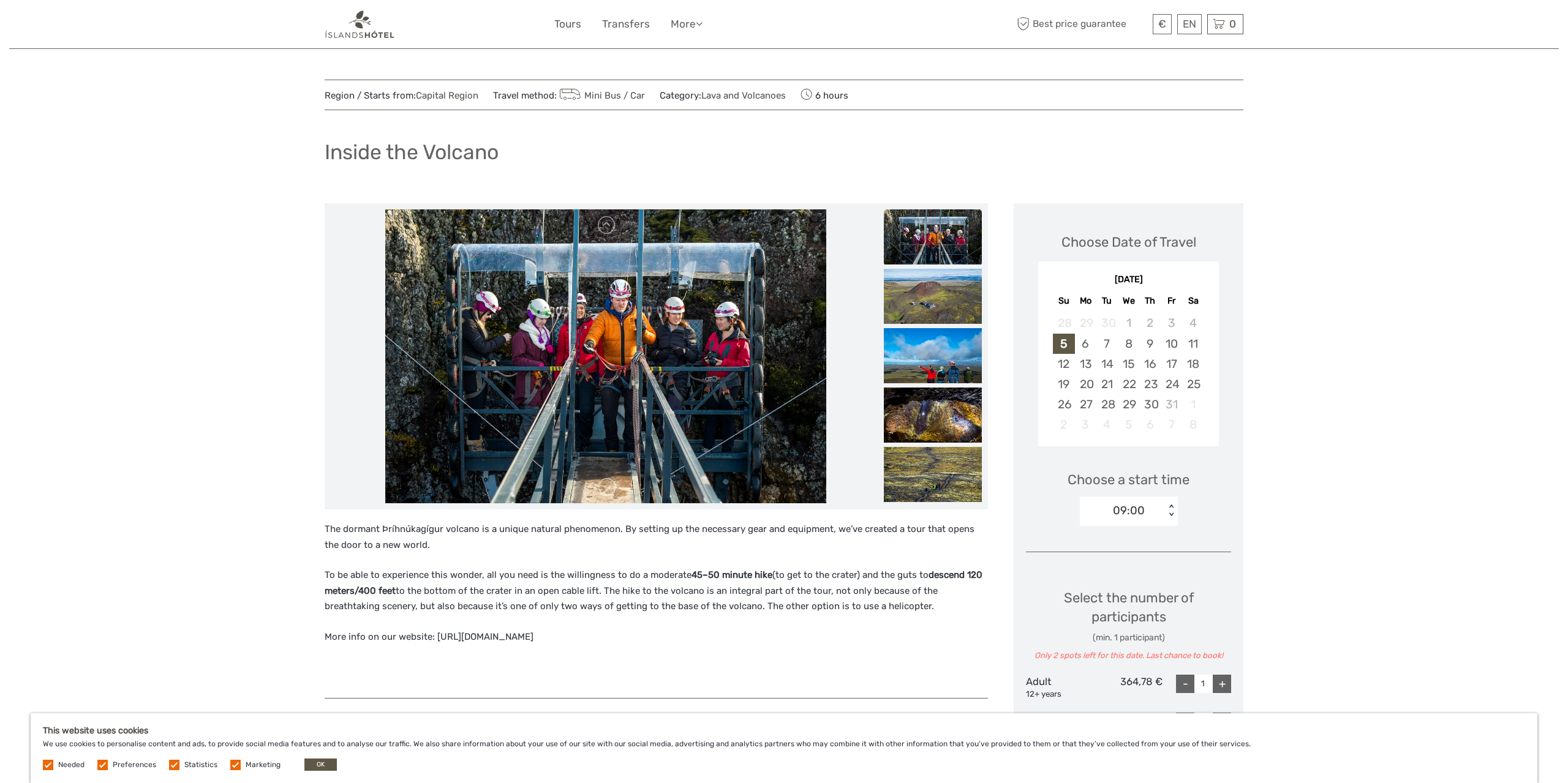
click at [1226, 405] on div "October 2025 Su Mo Tu We Th Fr Sa 28 29 30 1 2 3 4 5 6 7 8 9 10 11 12 13 14 15 …" at bounding box center [1128, 356] width 205 height 194
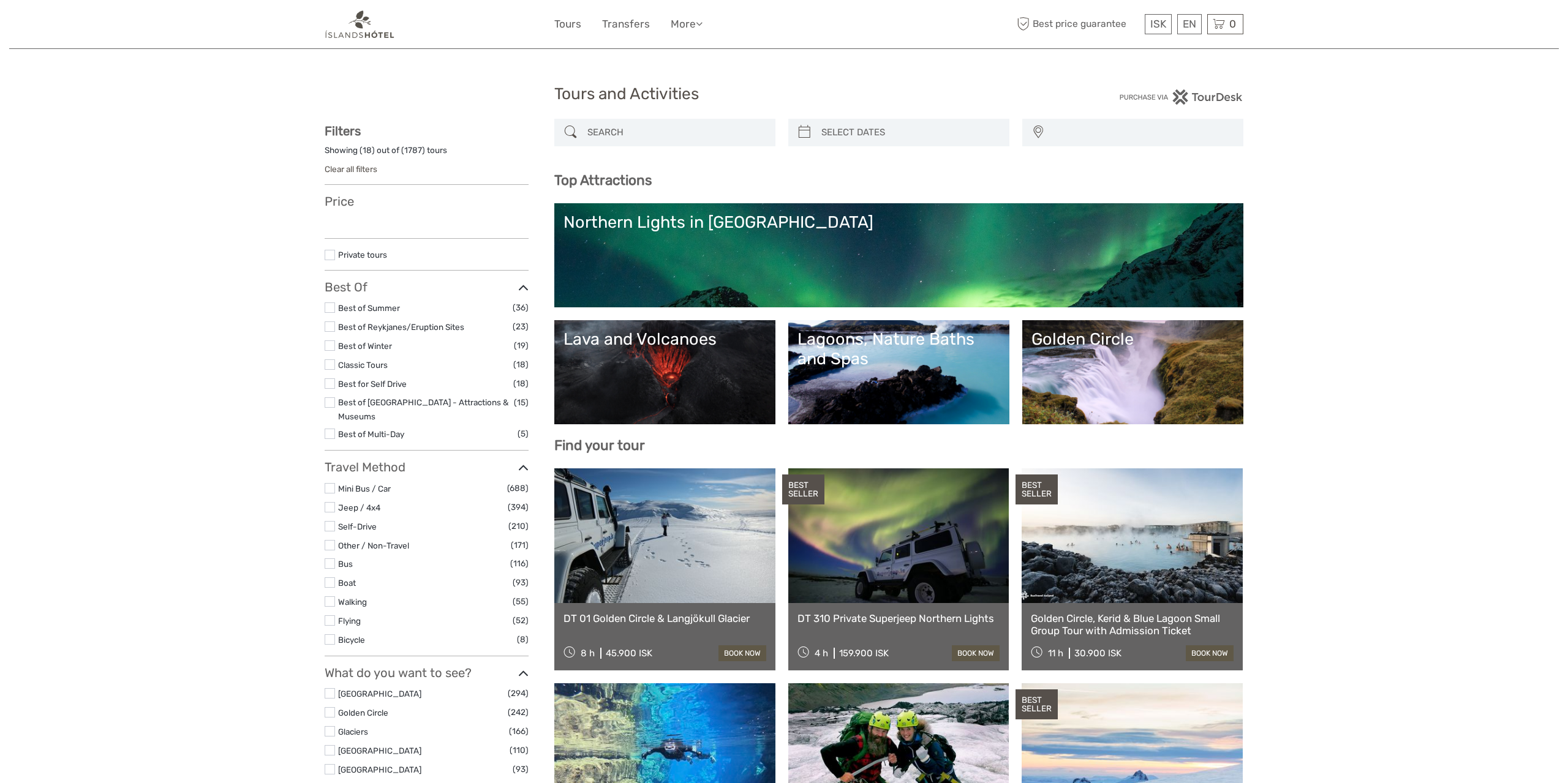
select select
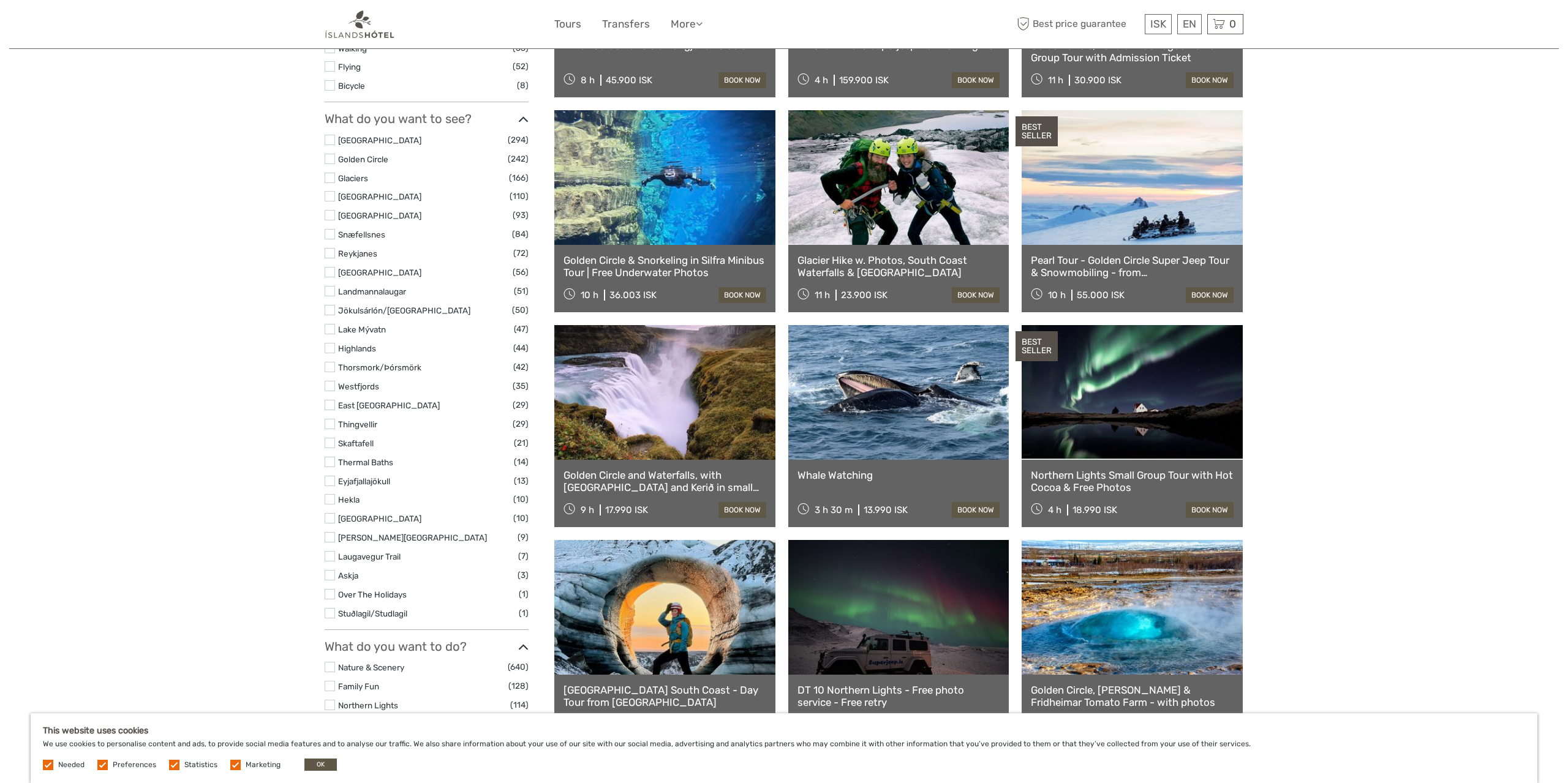
scroll to position [319, 0]
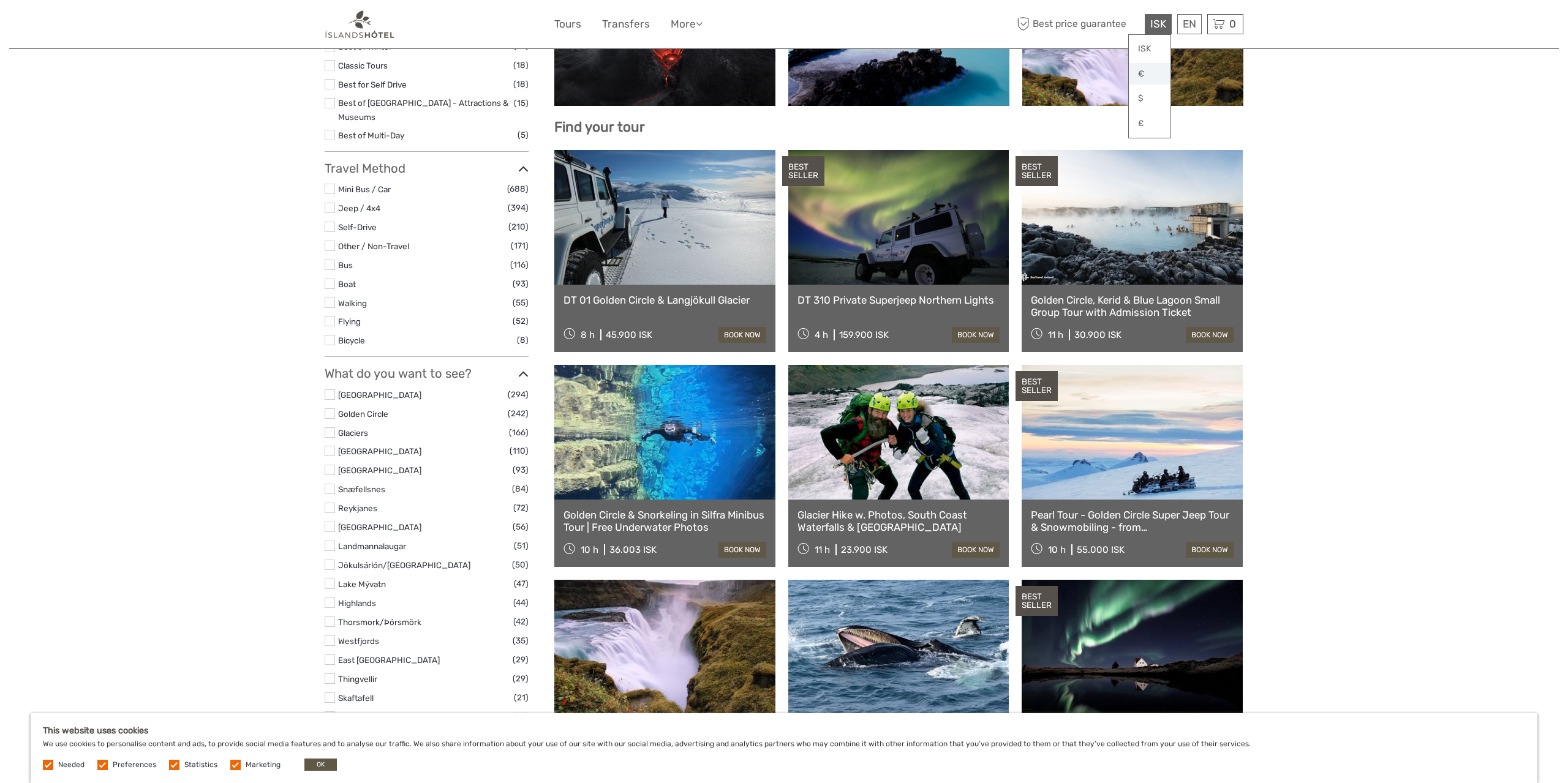
click at [1151, 68] on link "€" at bounding box center [1150, 74] width 42 height 22
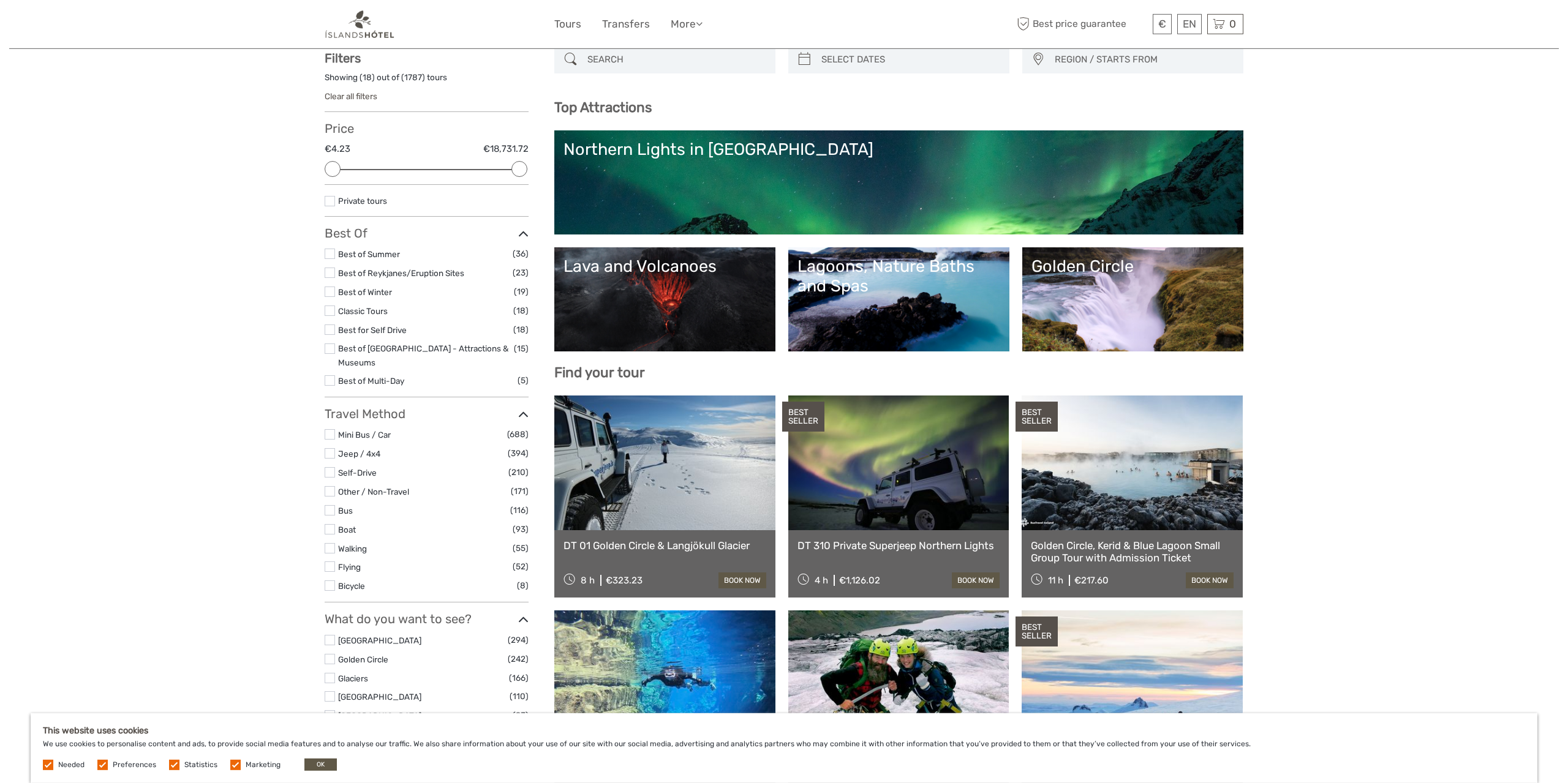
scroll to position [0, 0]
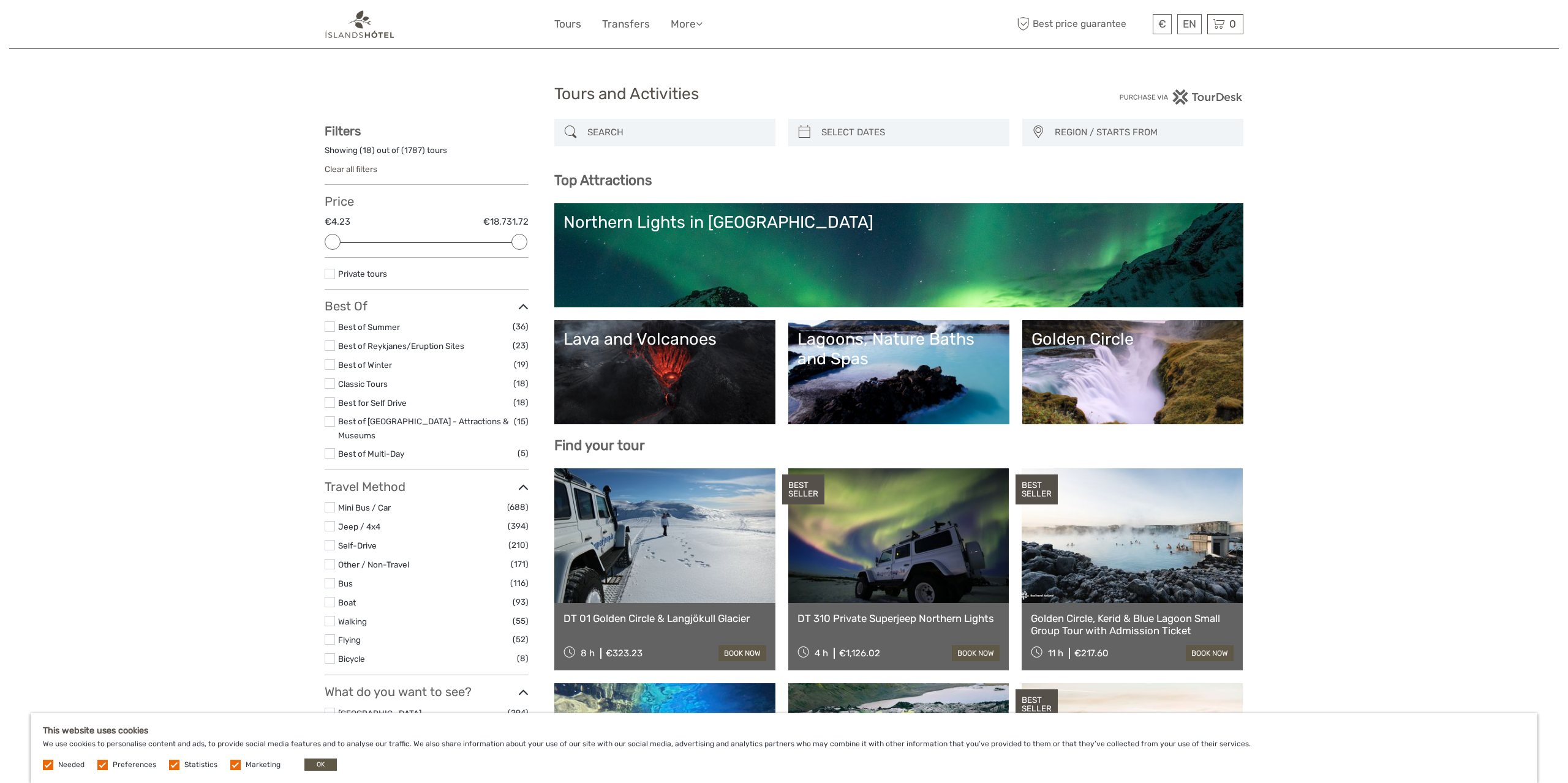
click at [332, 363] on label at bounding box center [330, 364] width 10 height 10
click at [0, 0] on input "checkbox" at bounding box center [0, 0] width 0 height 0
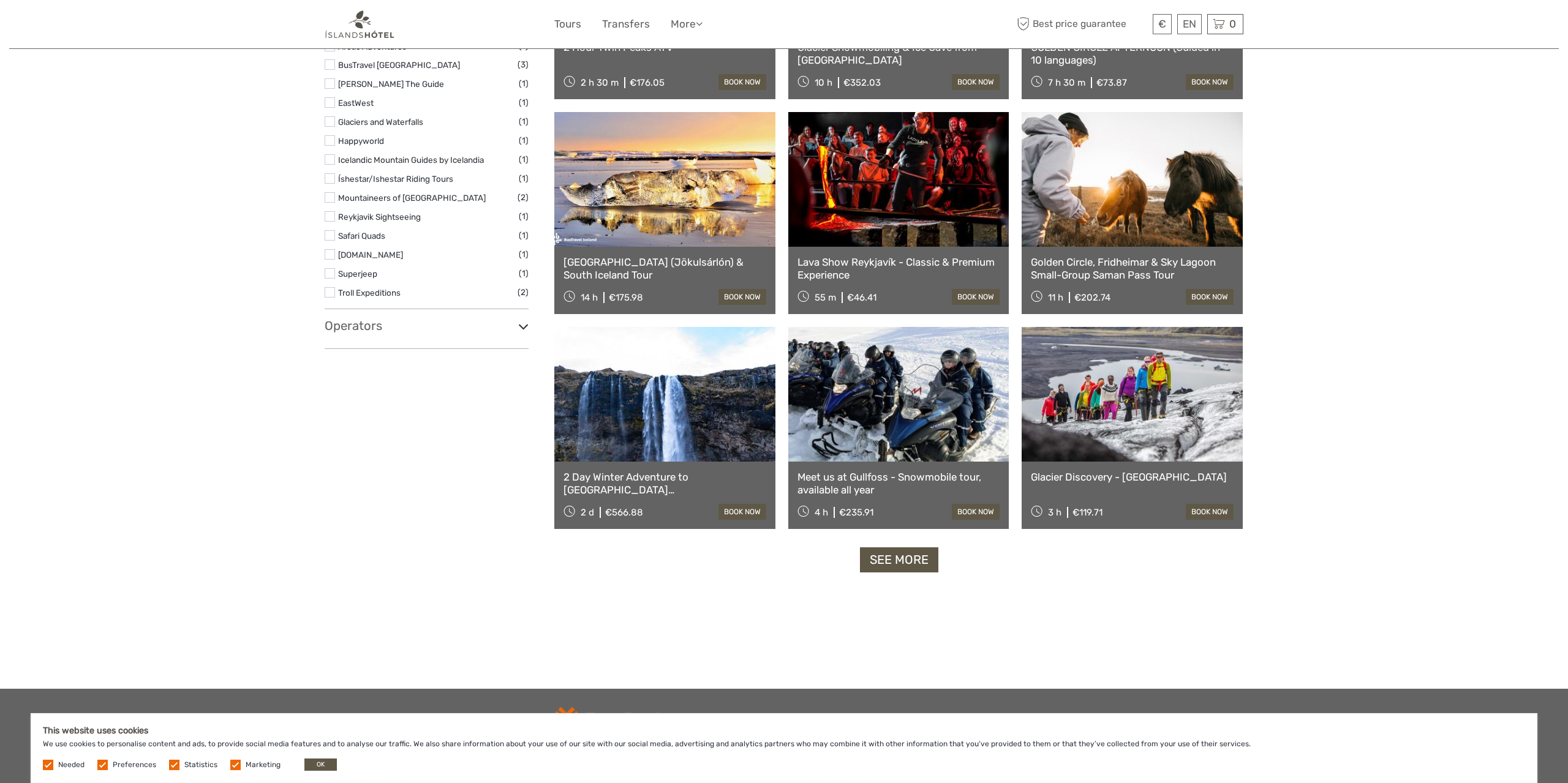
scroll to position [961, 0]
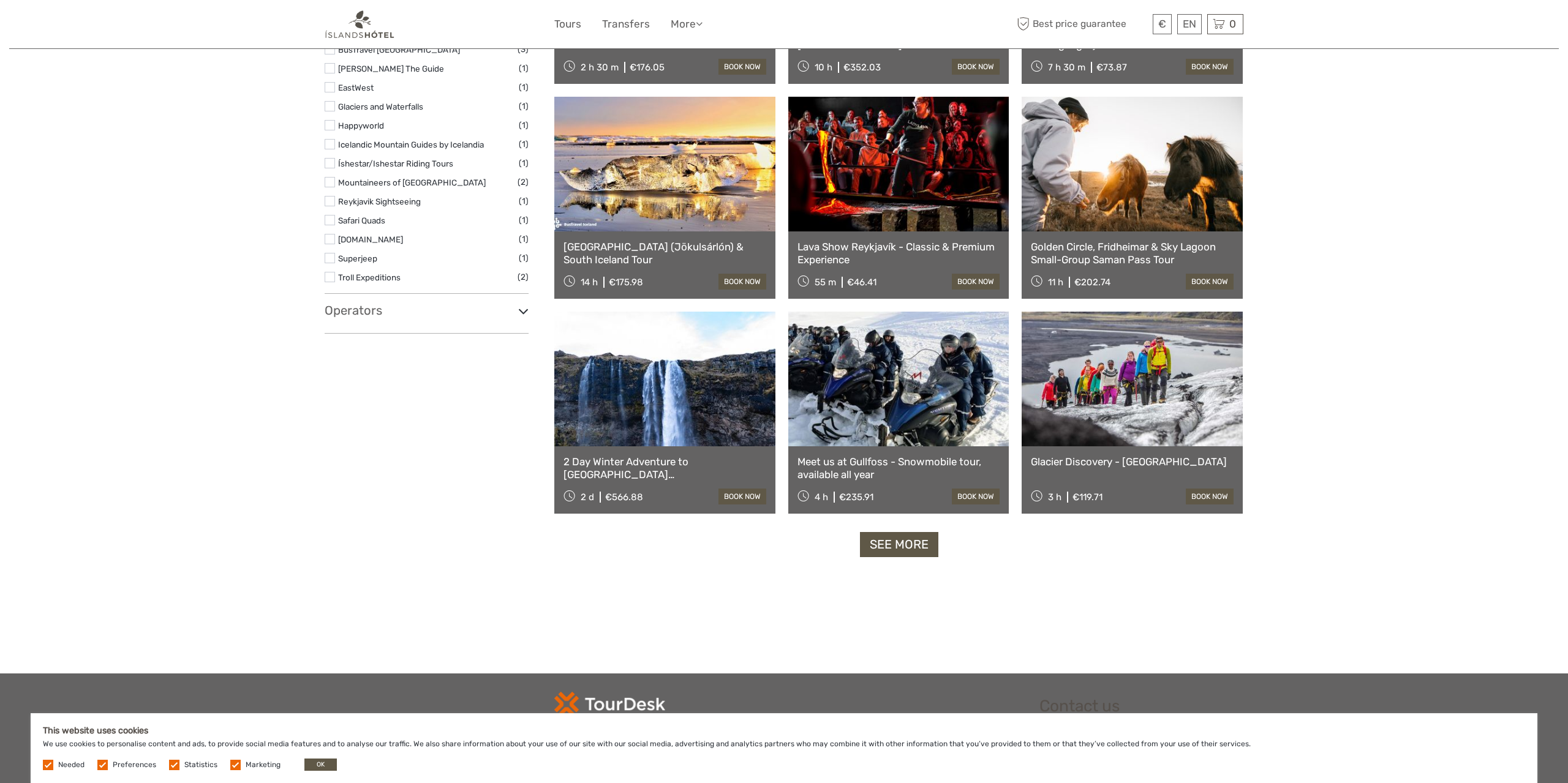
click at [926, 547] on link "See more" at bounding box center [899, 544] width 78 height 25
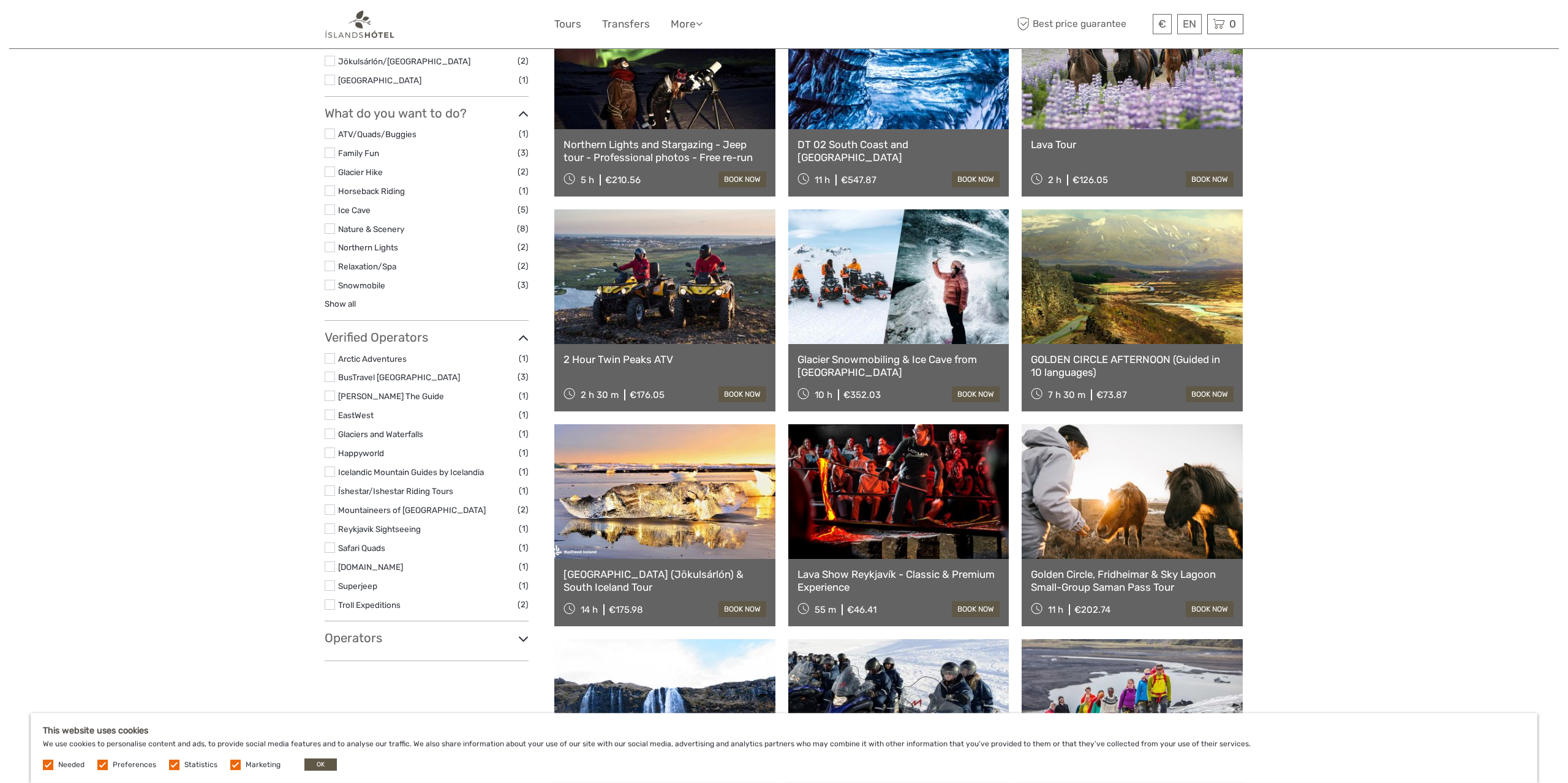
scroll to position [637, 0]
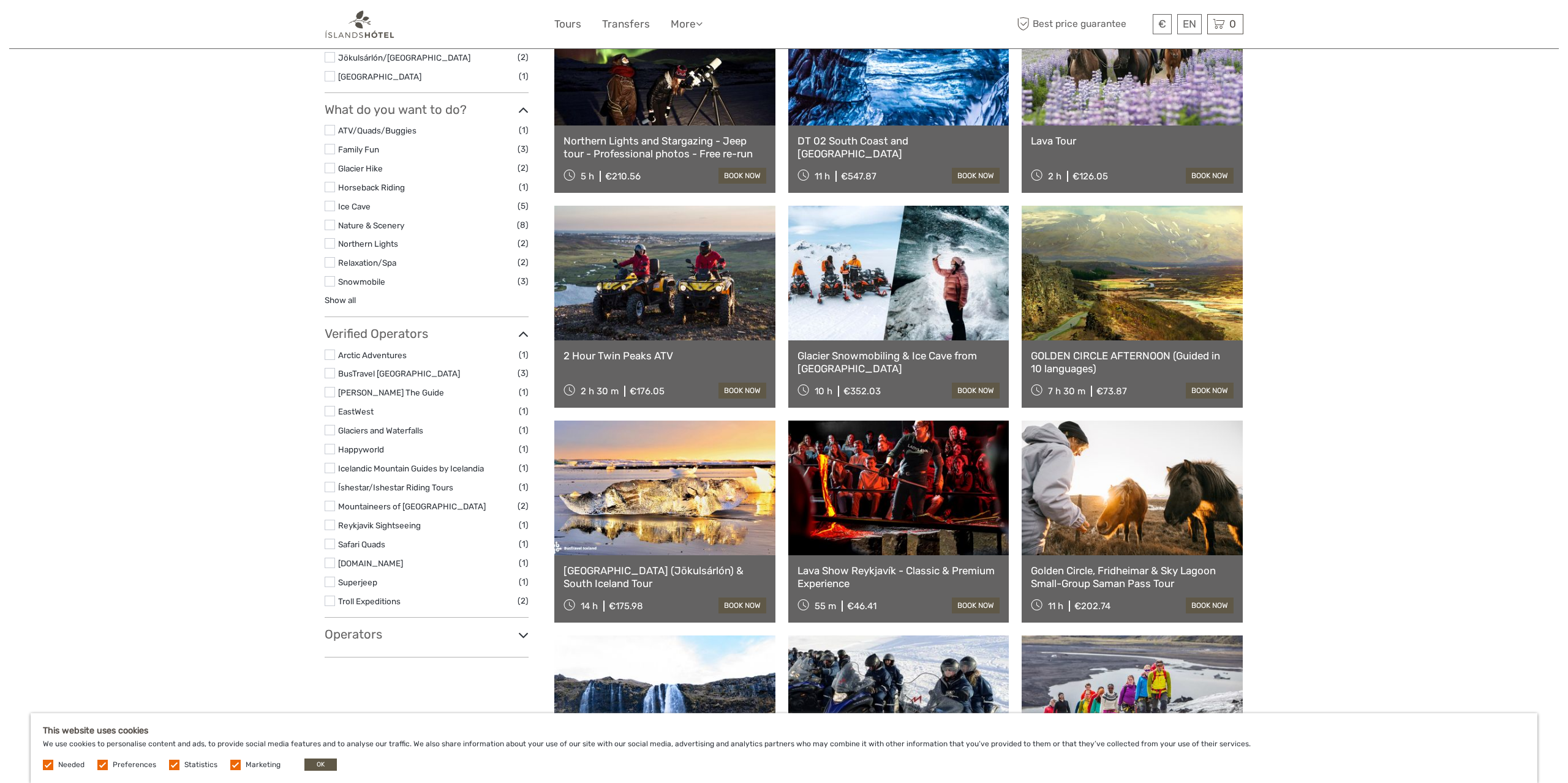
click at [931, 504] on link at bounding box center [898, 488] width 221 height 135
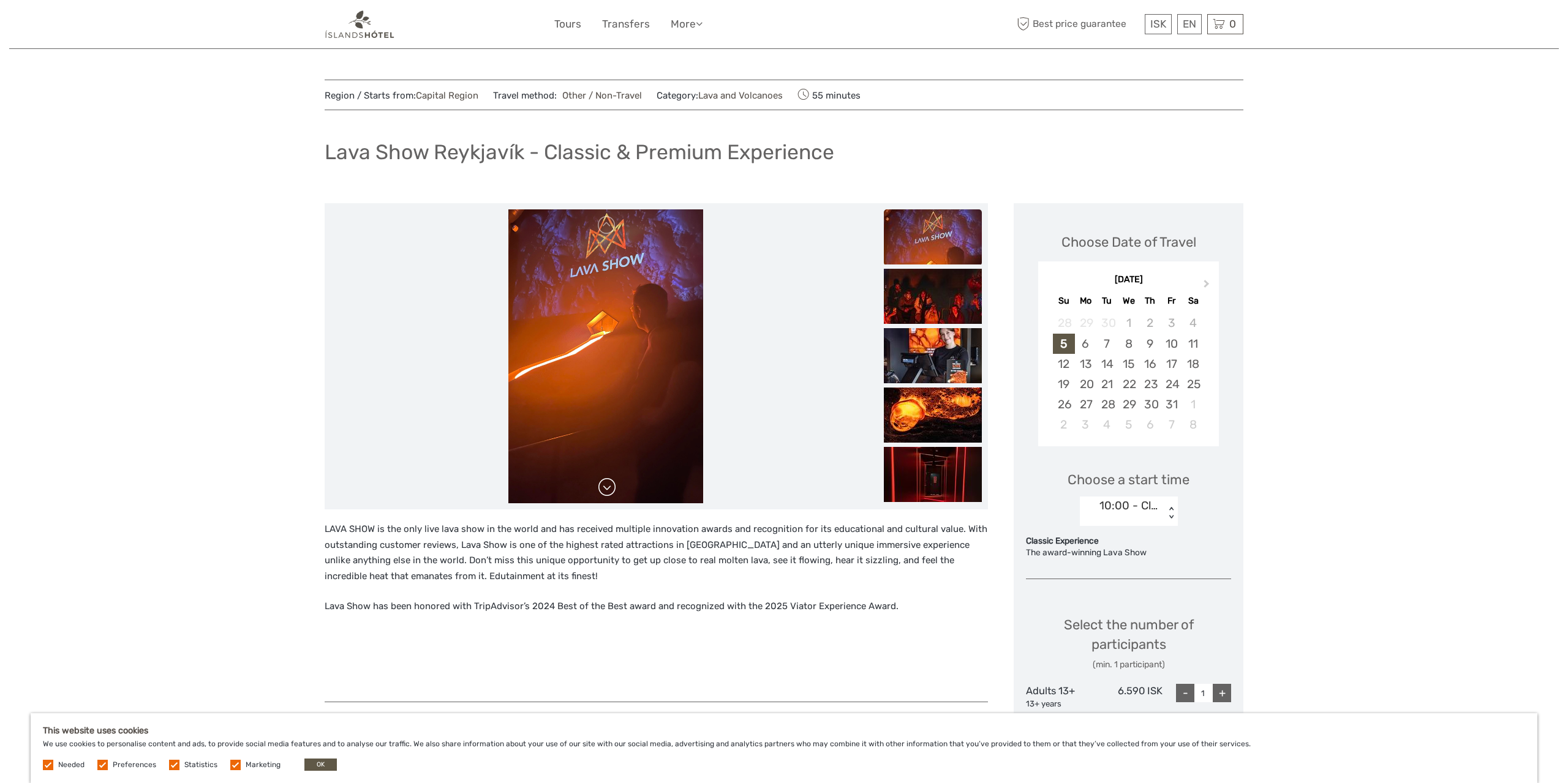
click at [605, 494] on link at bounding box center [606, 487] width 20 height 20
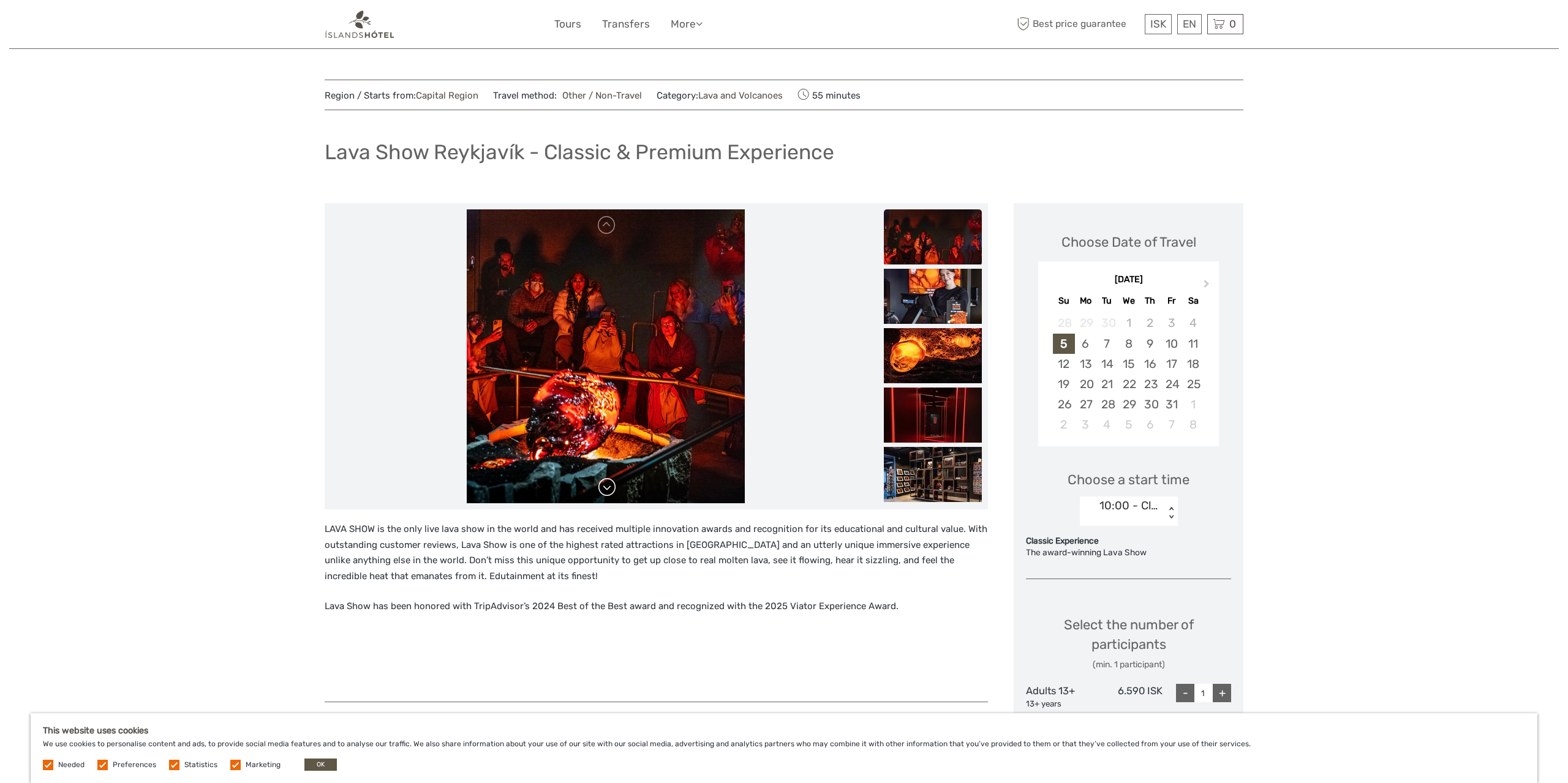
click at [606, 494] on link at bounding box center [606, 487] width 20 height 20
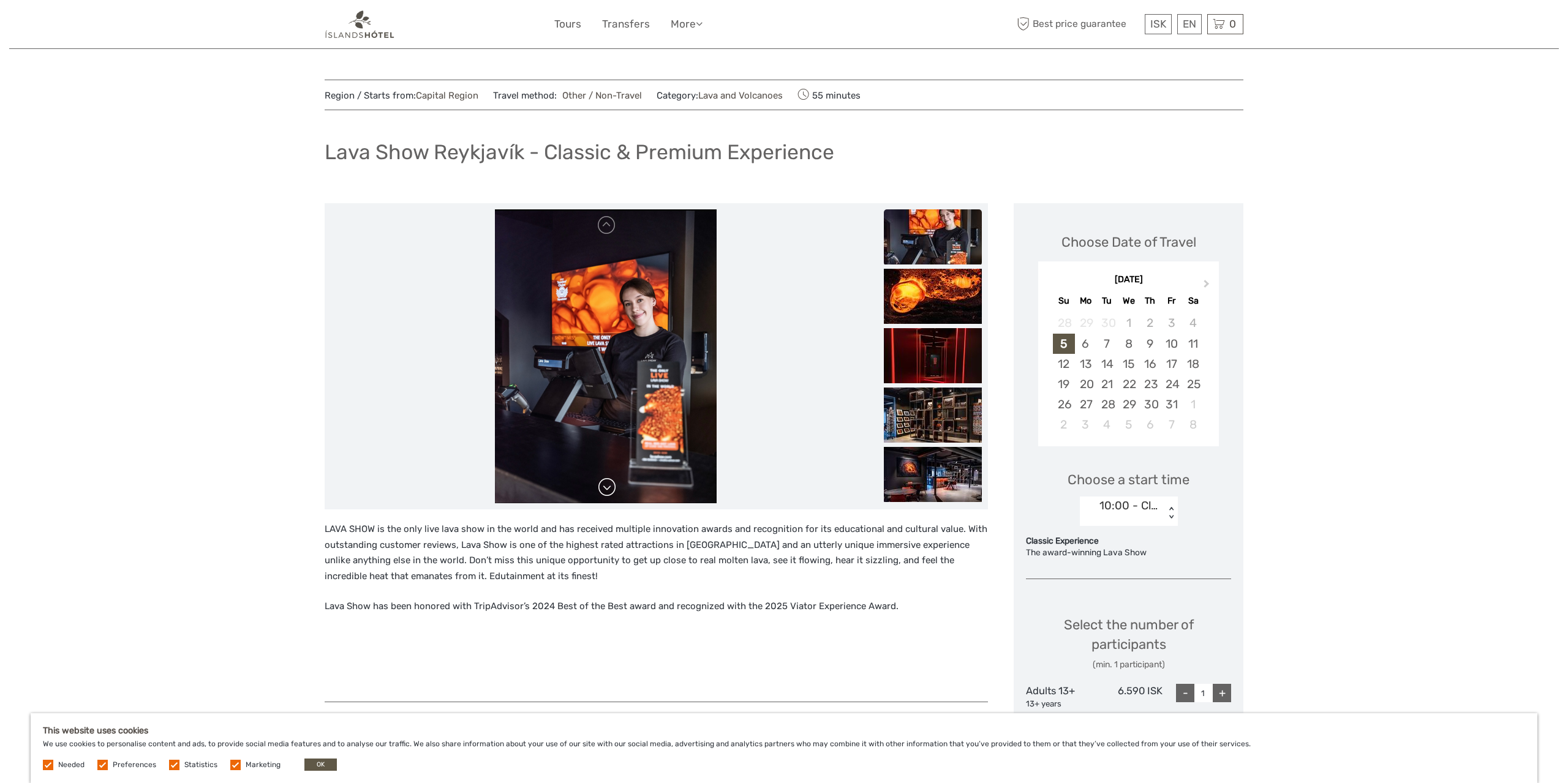
click at [606, 494] on link at bounding box center [606, 487] width 20 height 20
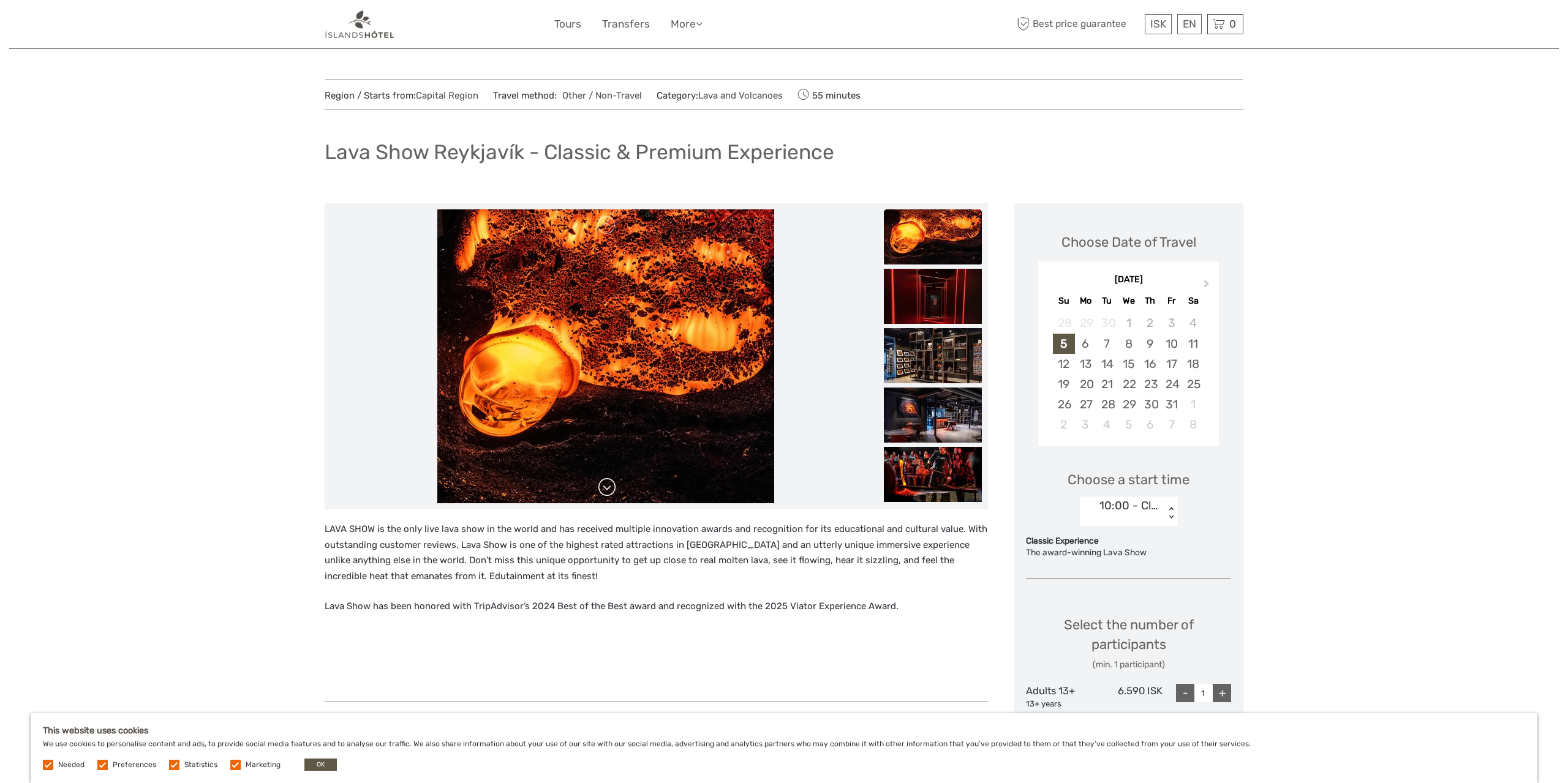
click at [606, 494] on link at bounding box center [606, 487] width 20 height 20
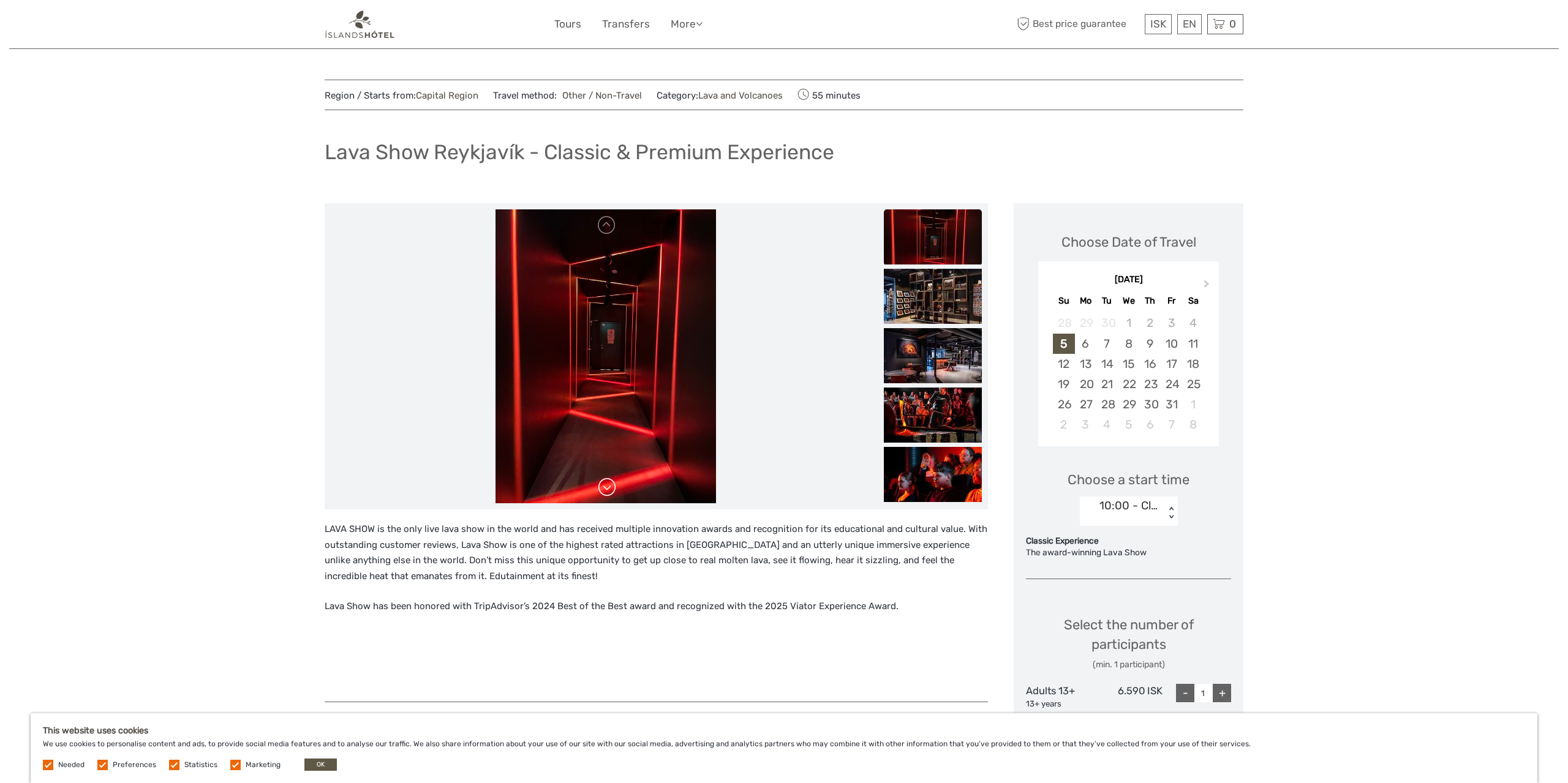
click at [606, 494] on link at bounding box center [606, 487] width 20 height 20
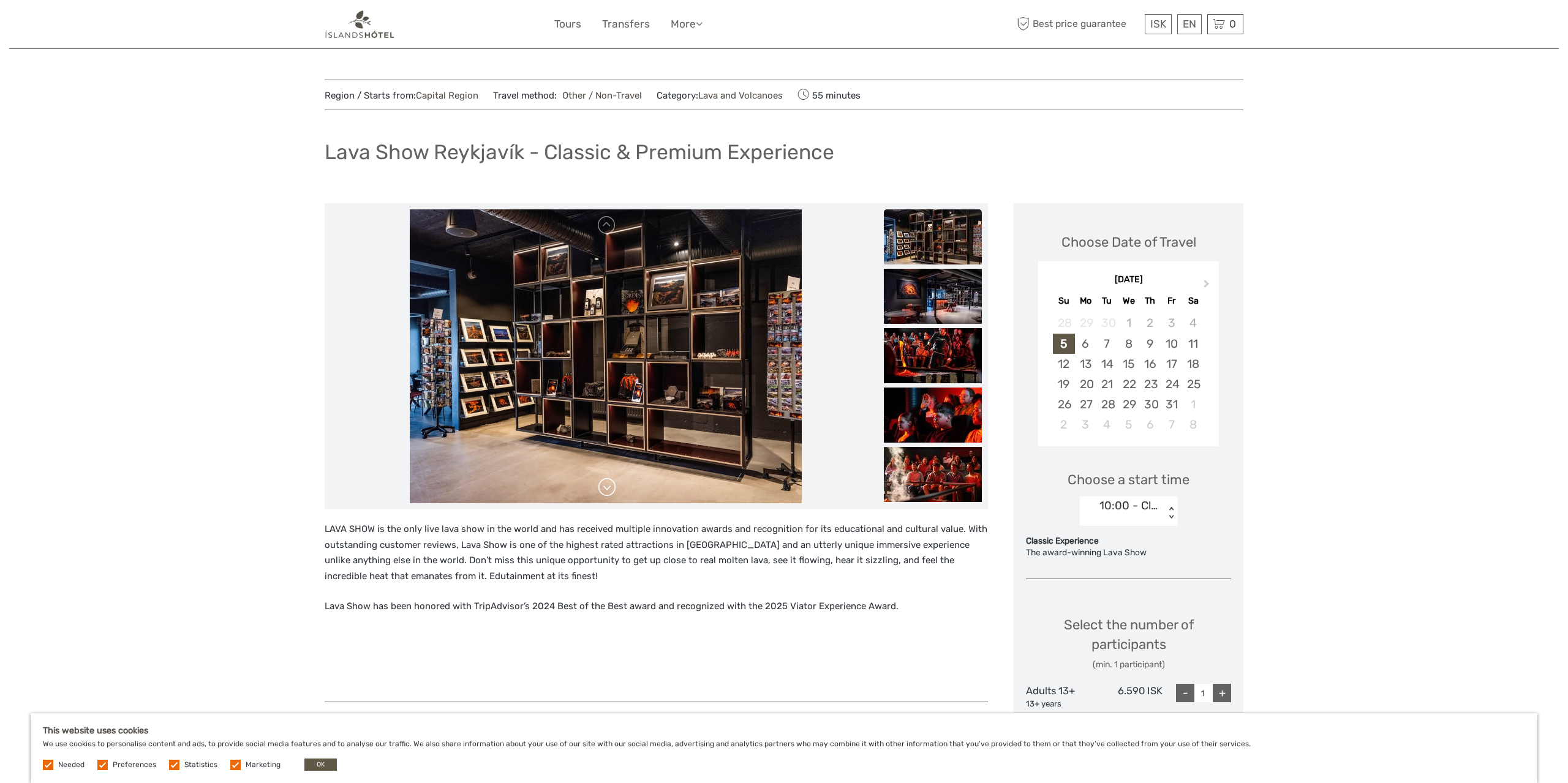
click at [609, 487] on link at bounding box center [606, 487] width 20 height 20
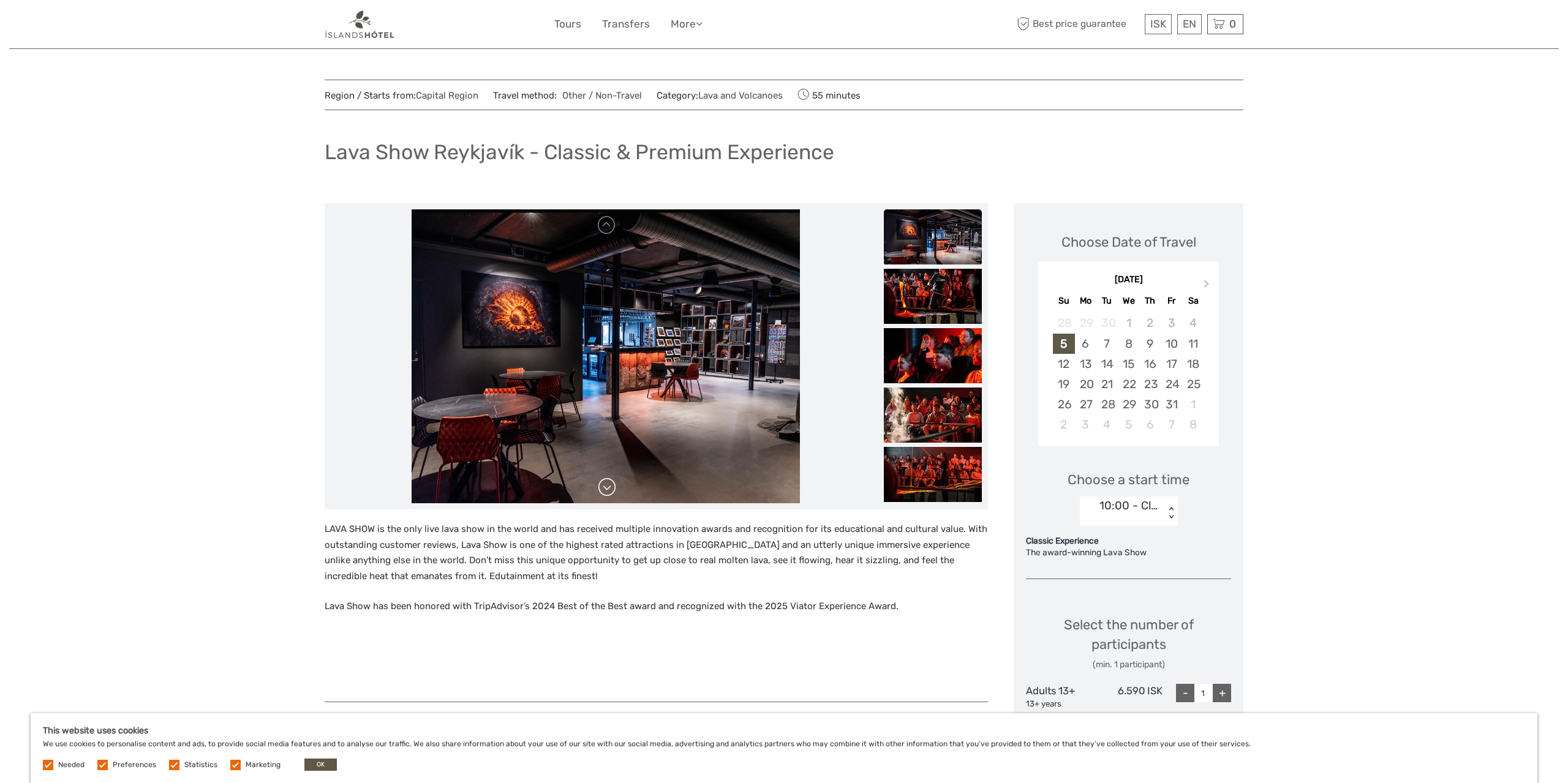
click at [609, 487] on link at bounding box center [606, 487] width 20 height 20
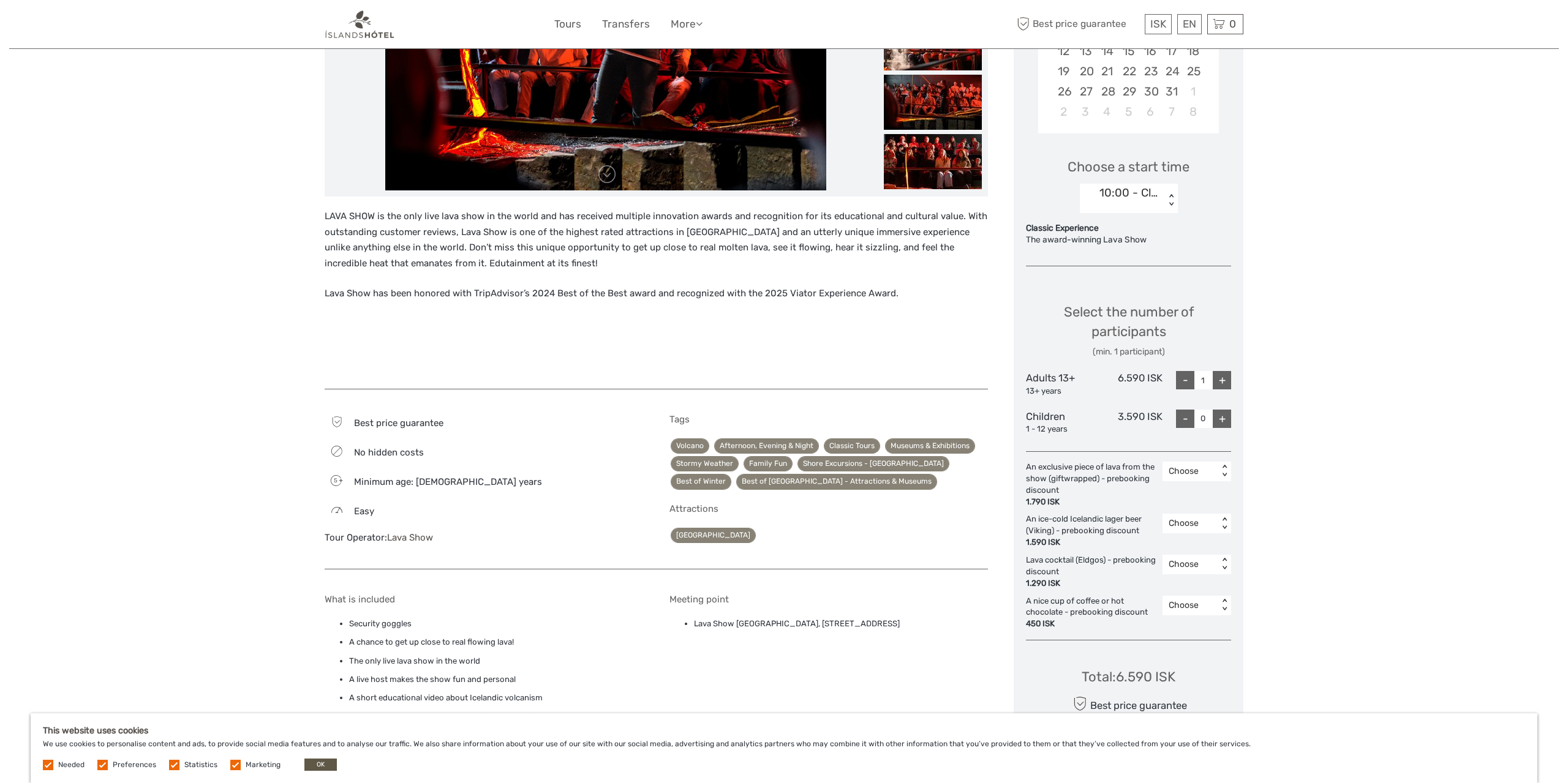
scroll to position [319, 0]
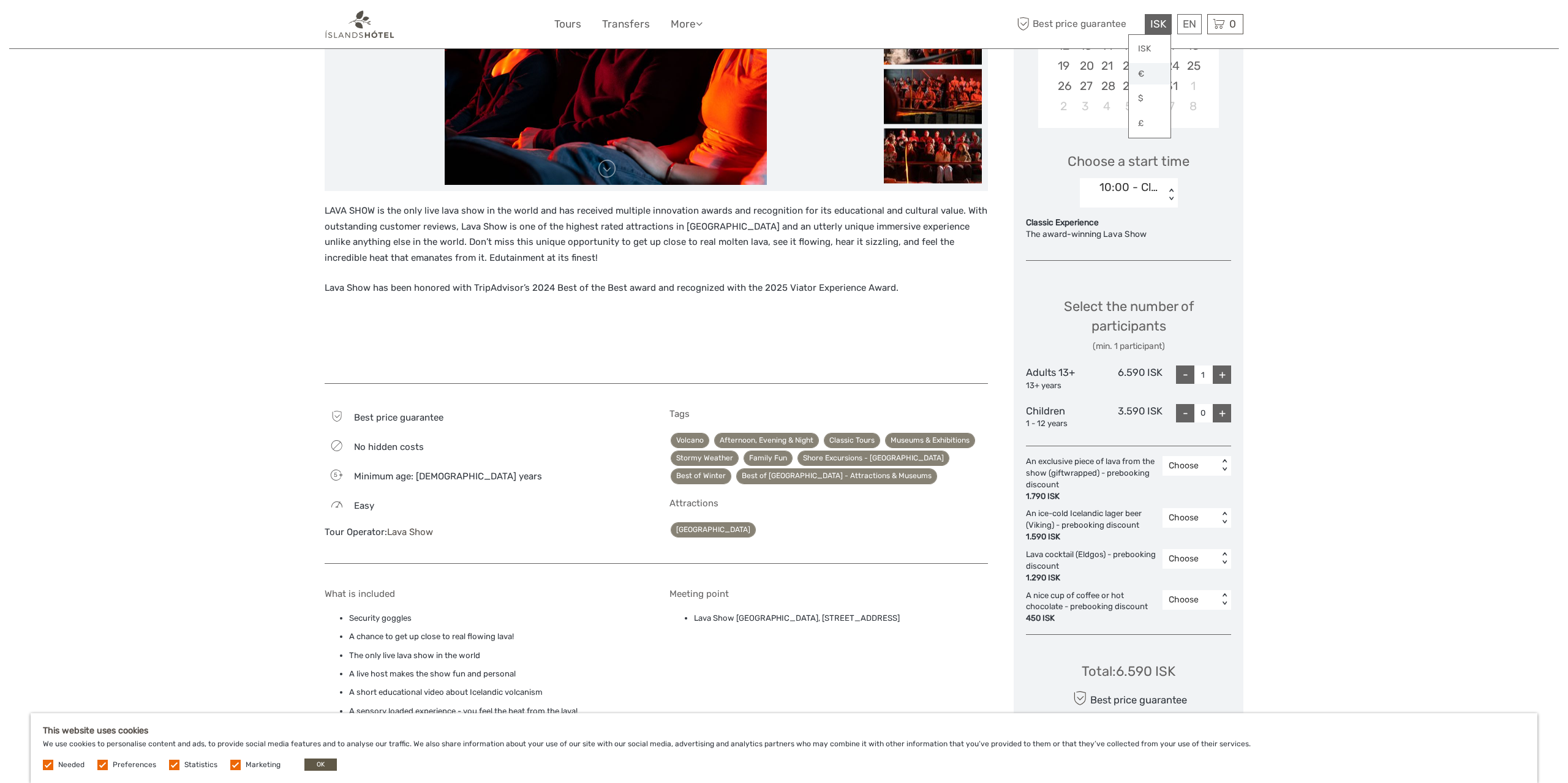
click at [1157, 69] on link "€" at bounding box center [1150, 74] width 42 height 22
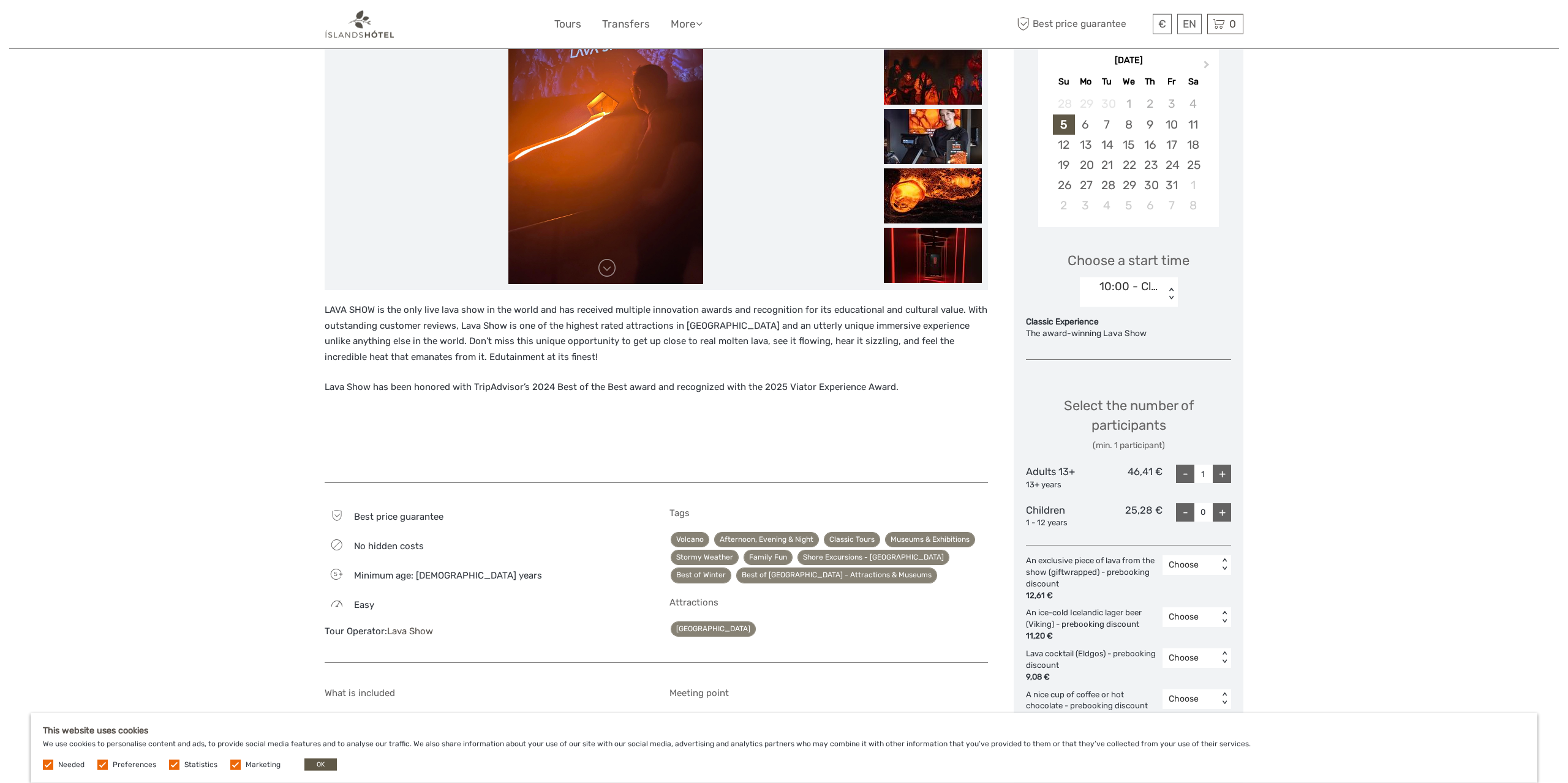
scroll to position [63, 0]
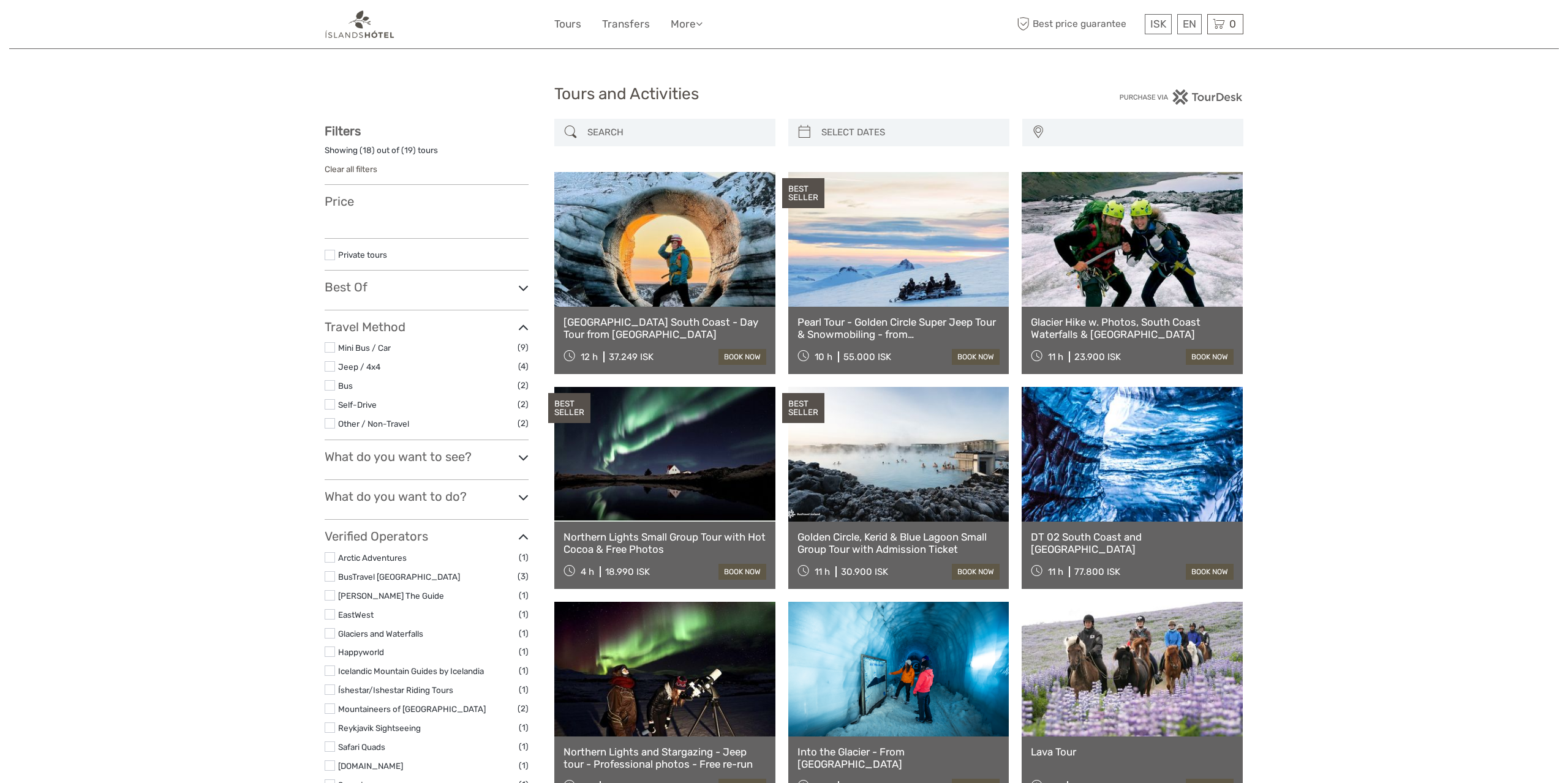
select select
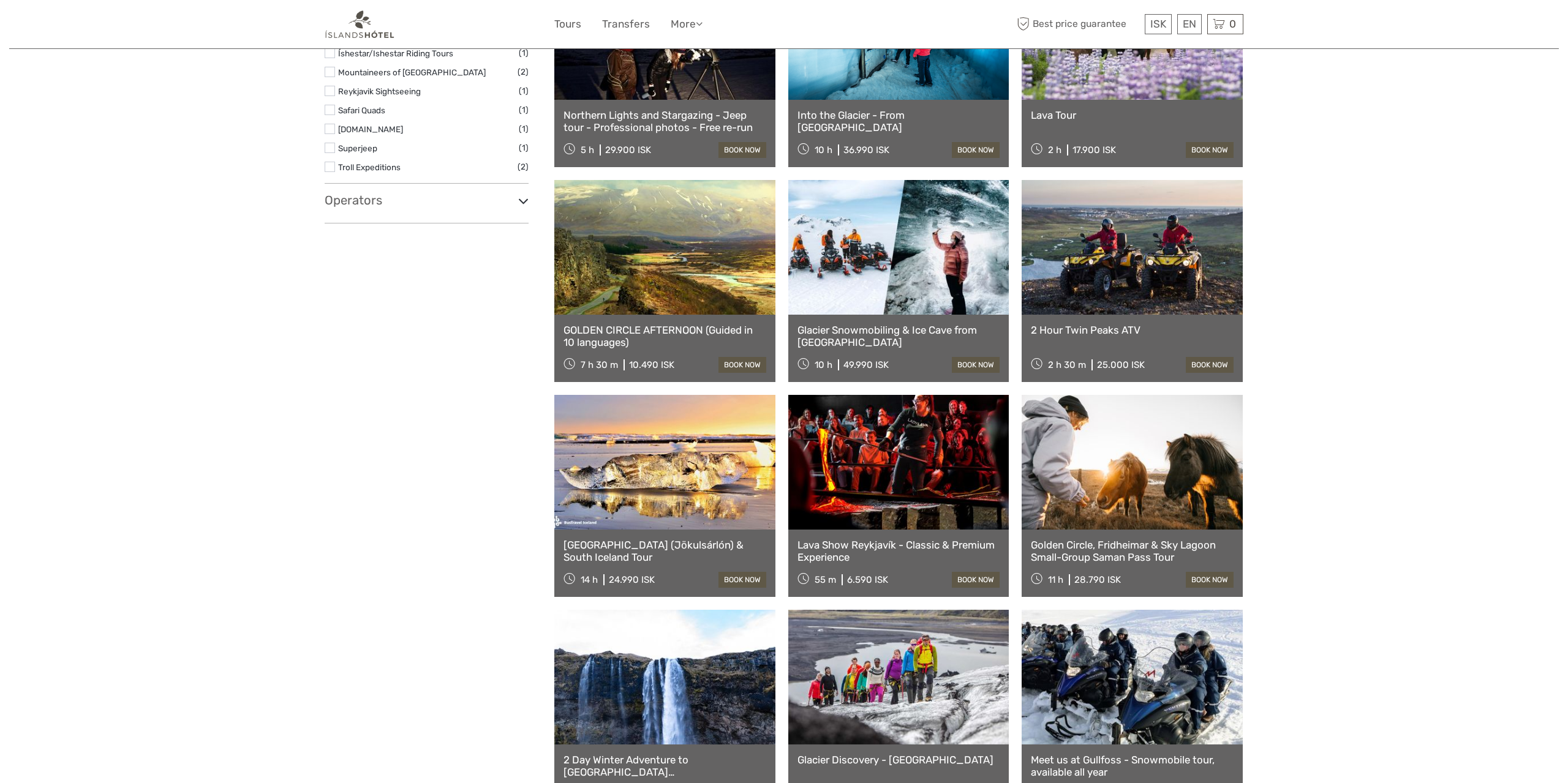
select select
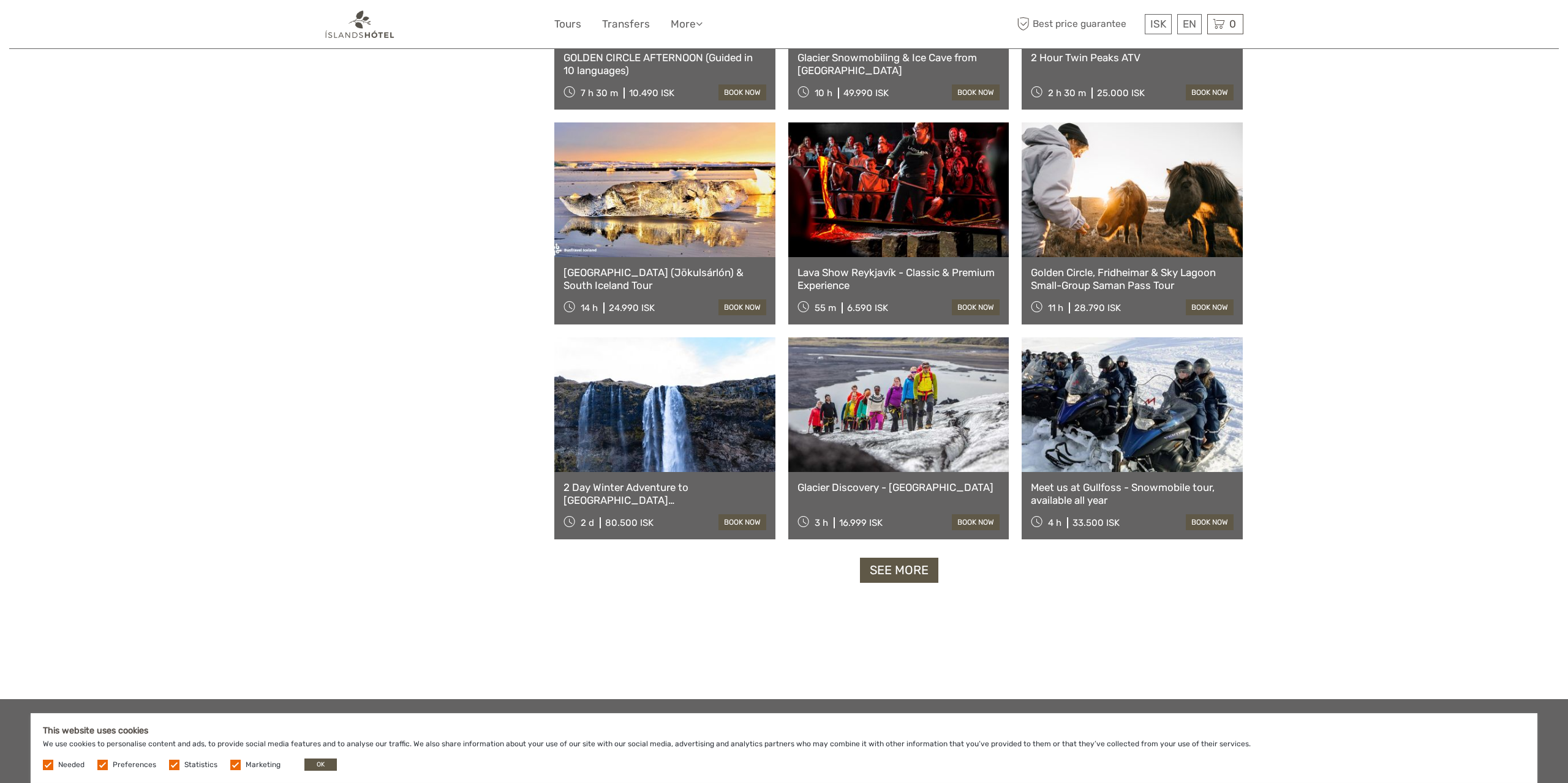
scroll to position [955, 0]
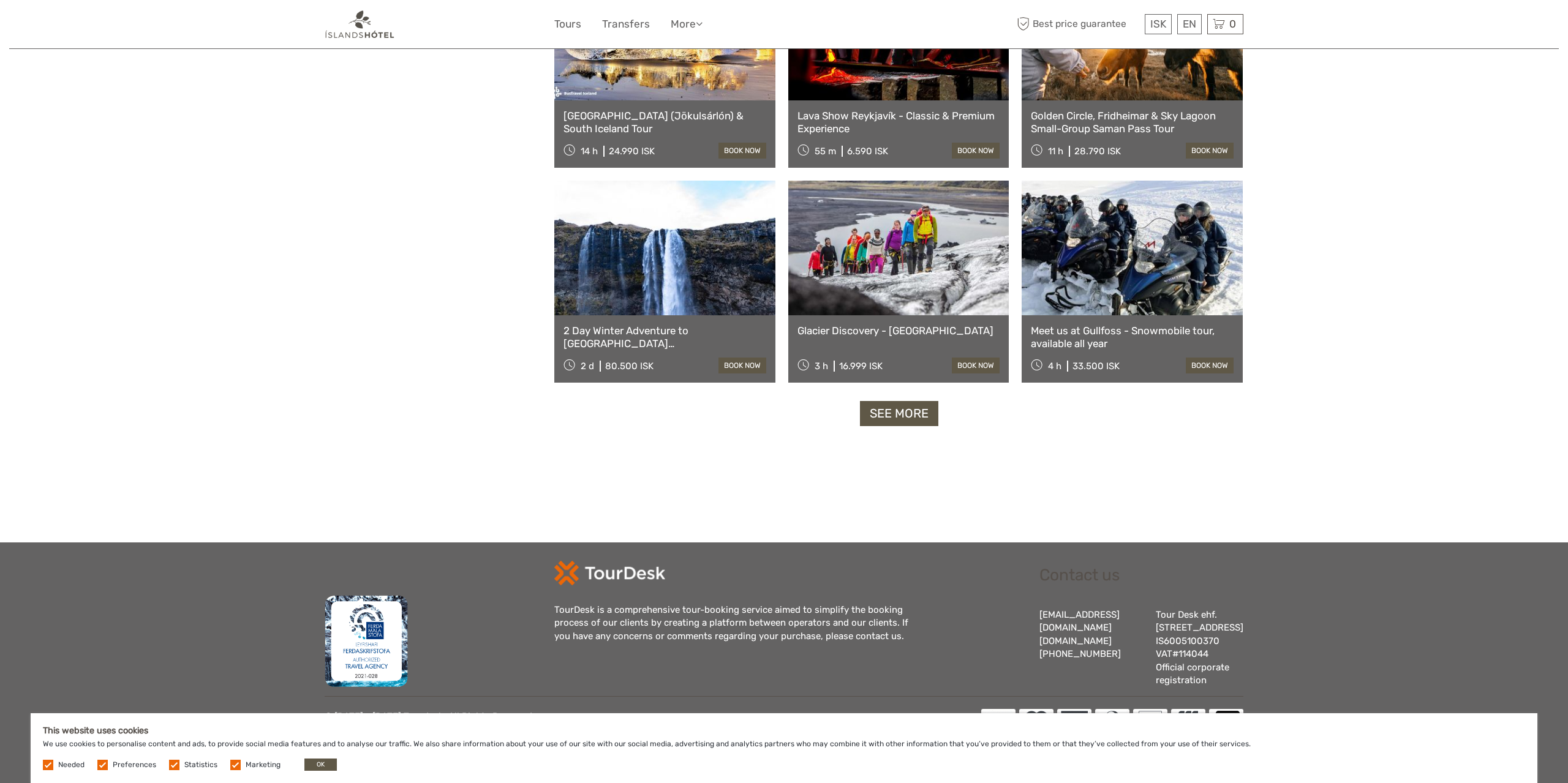
click at [917, 406] on link "See more" at bounding box center [899, 413] width 78 height 25
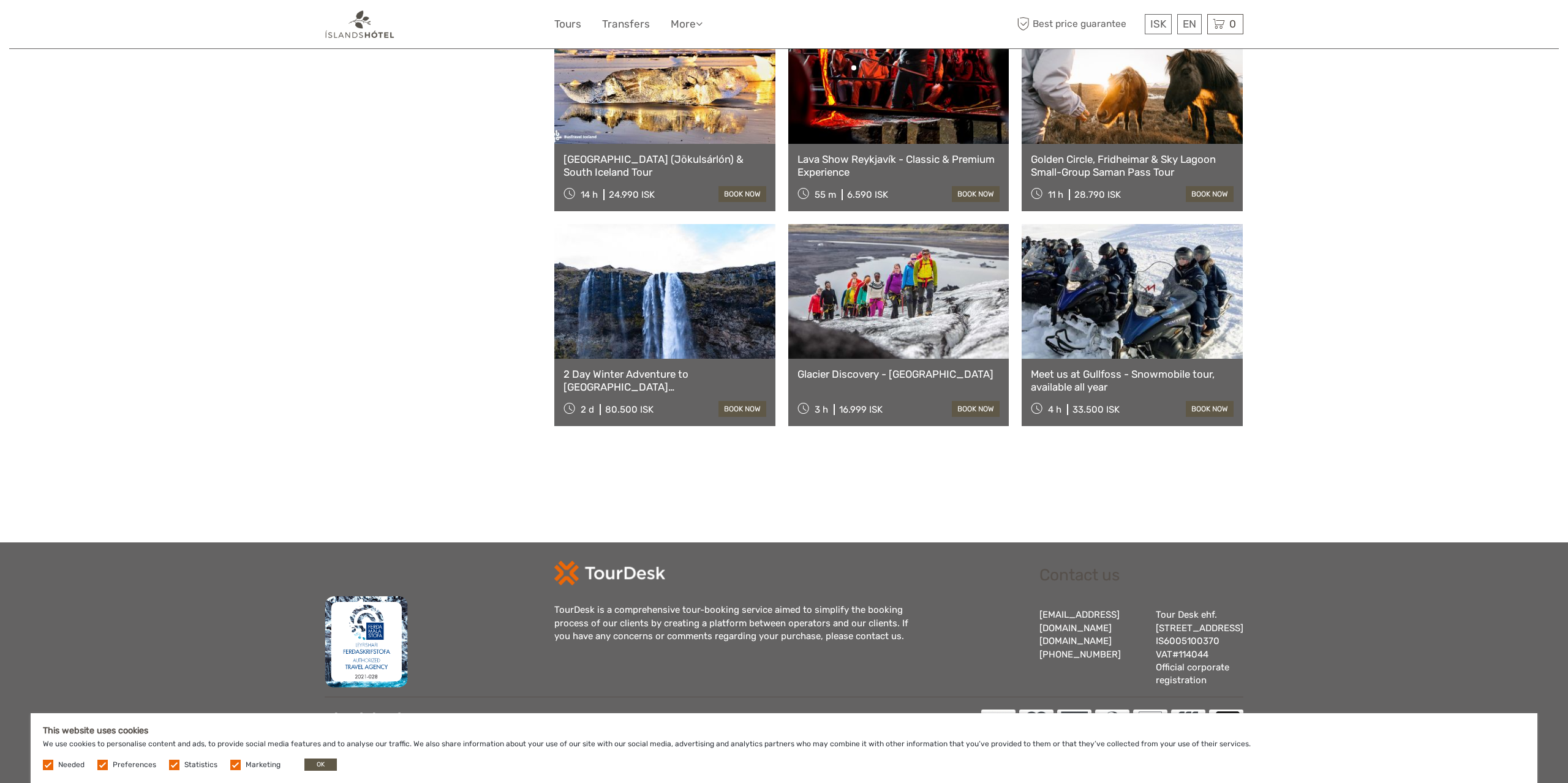
scroll to position [1063, 0]
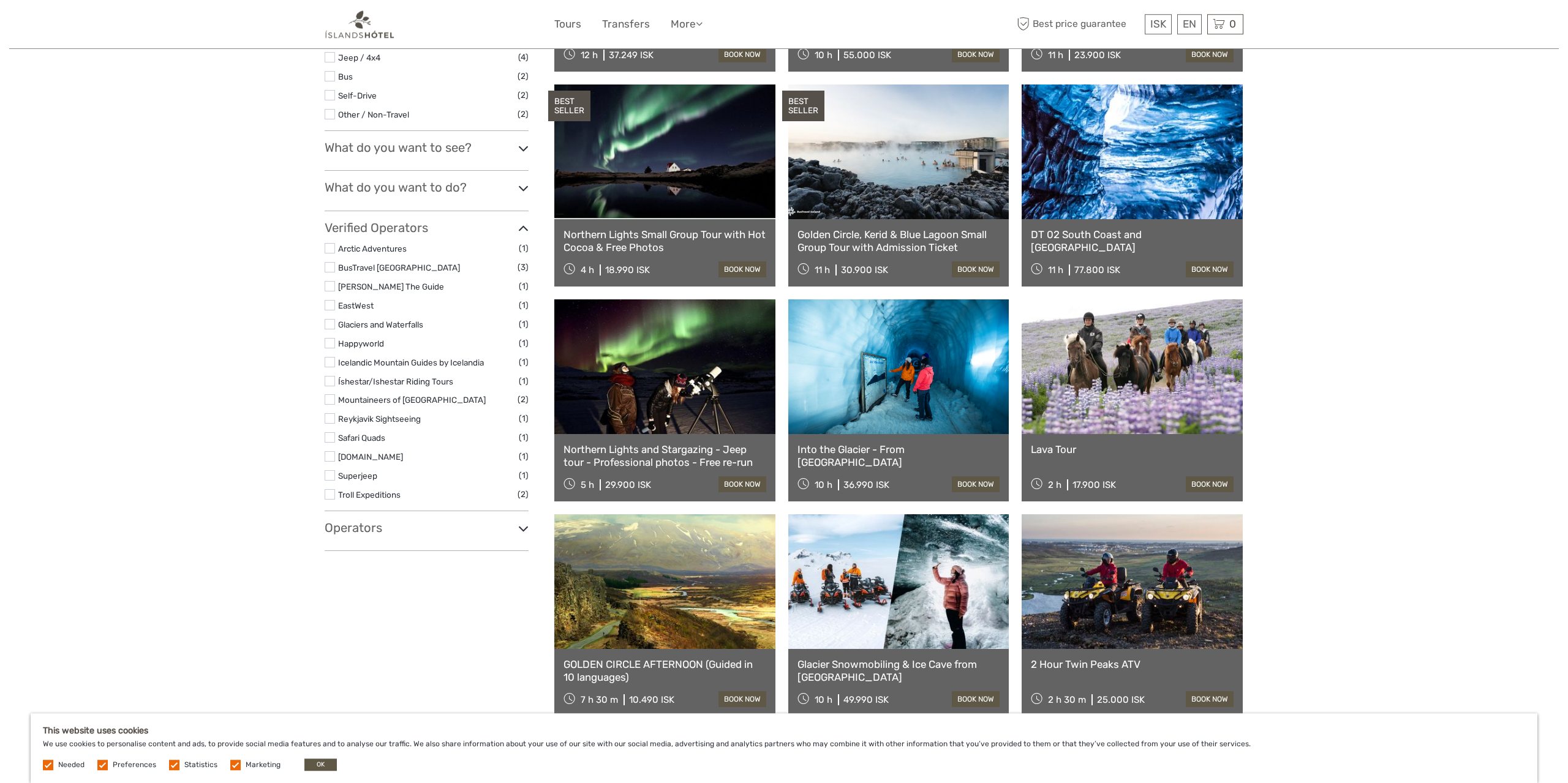
scroll to position [128, 0]
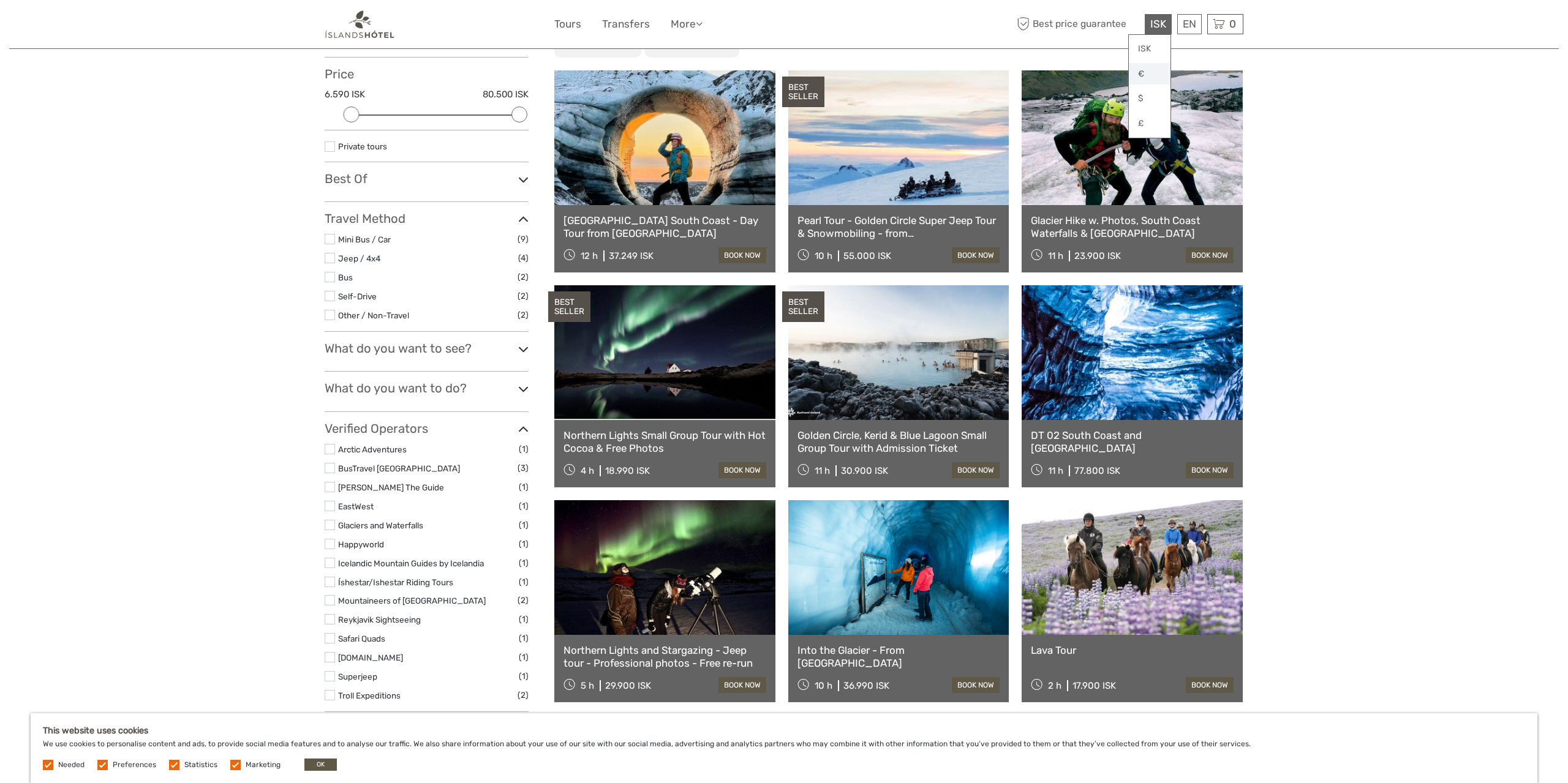
click at [1156, 74] on link "€" at bounding box center [1150, 74] width 42 height 22
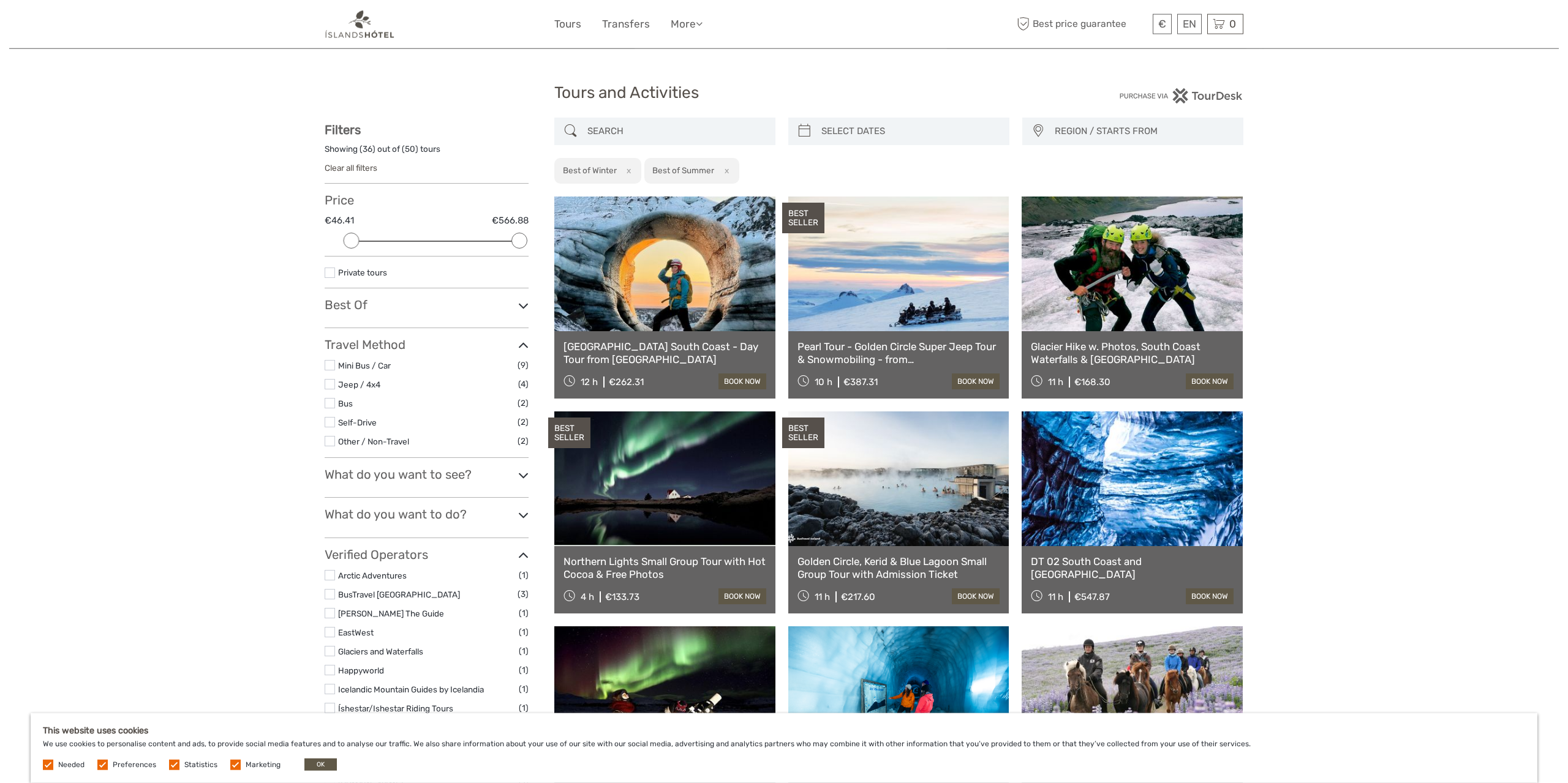
scroll to position [0, 0]
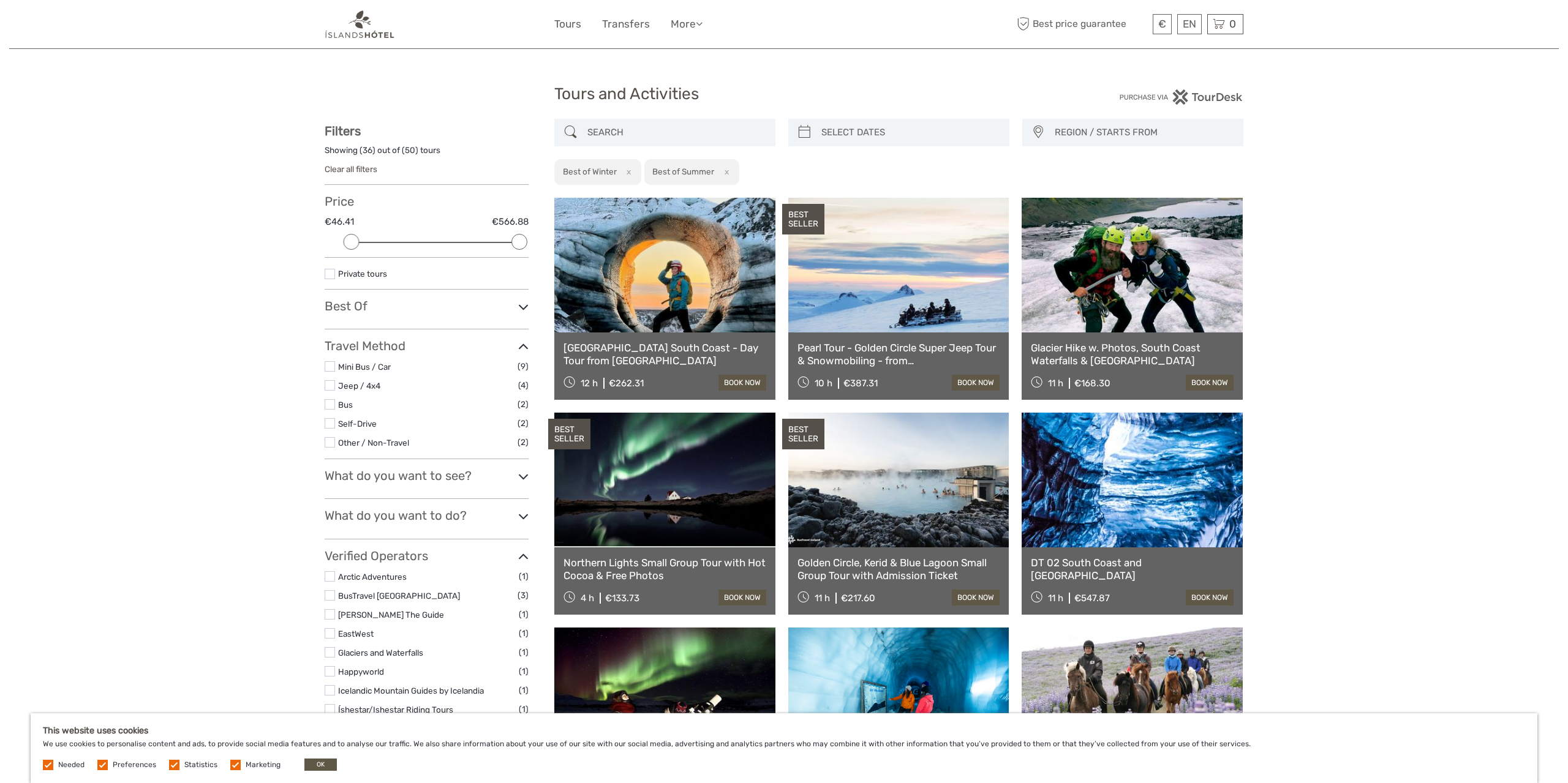
click at [726, 174] on button "x" at bounding box center [724, 171] width 16 height 13
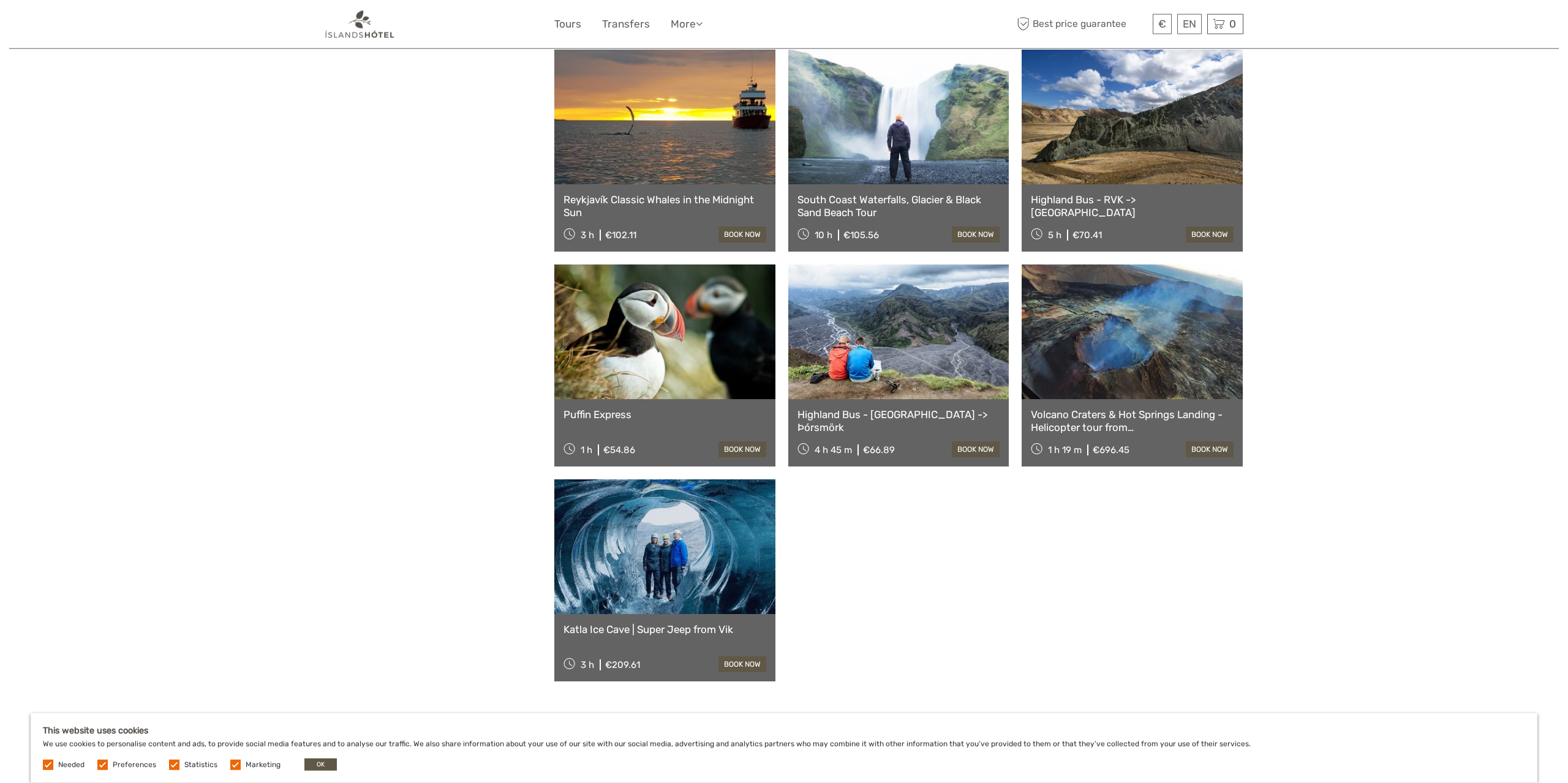
scroll to position [2298, 0]
click at [1141, 425] on link "Volcano Craters & Hot Springs Landing - Helicopter tour from Reykjavik" at bounding box center [1132, 420] width 203 height 25
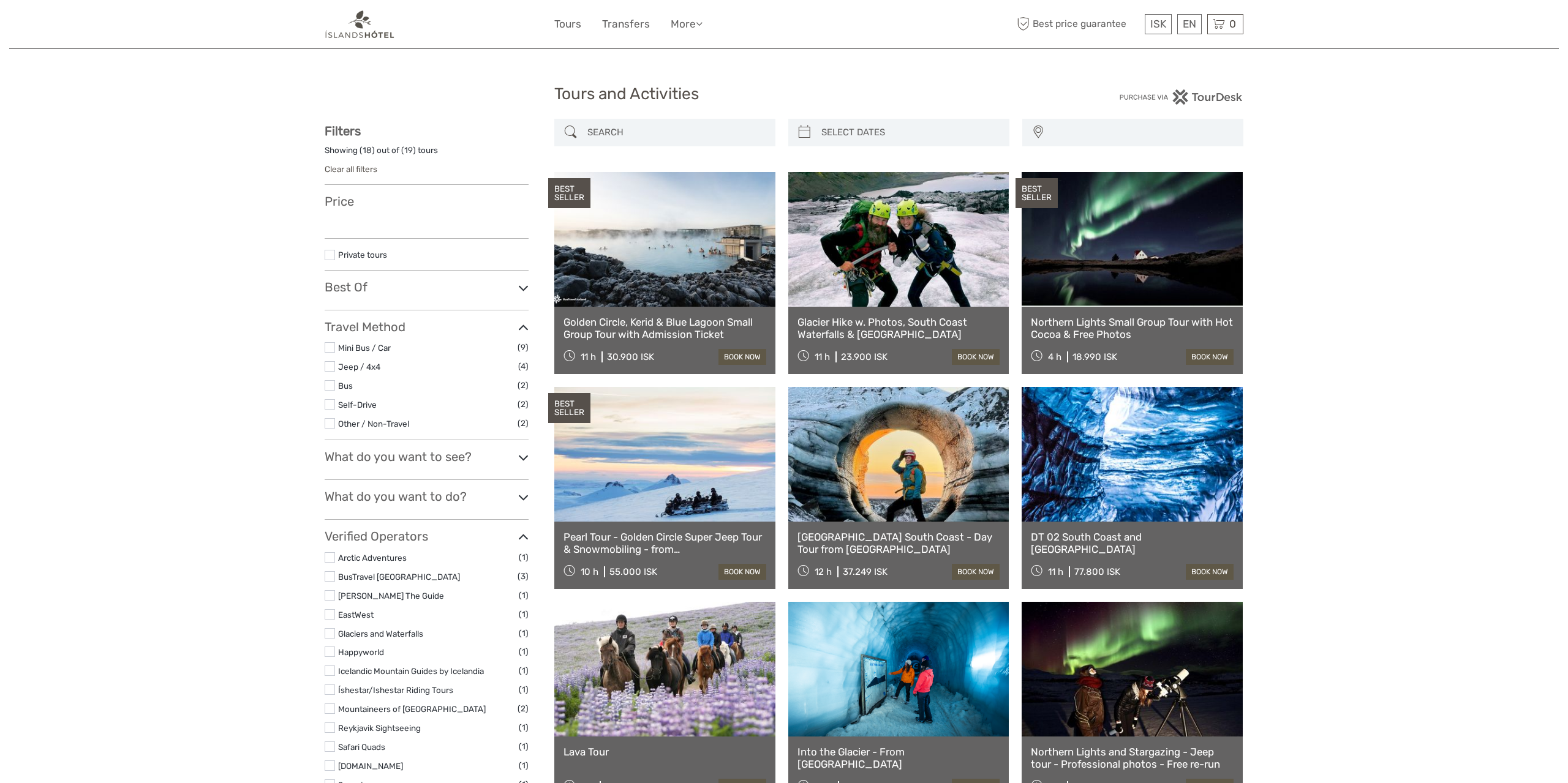
select select
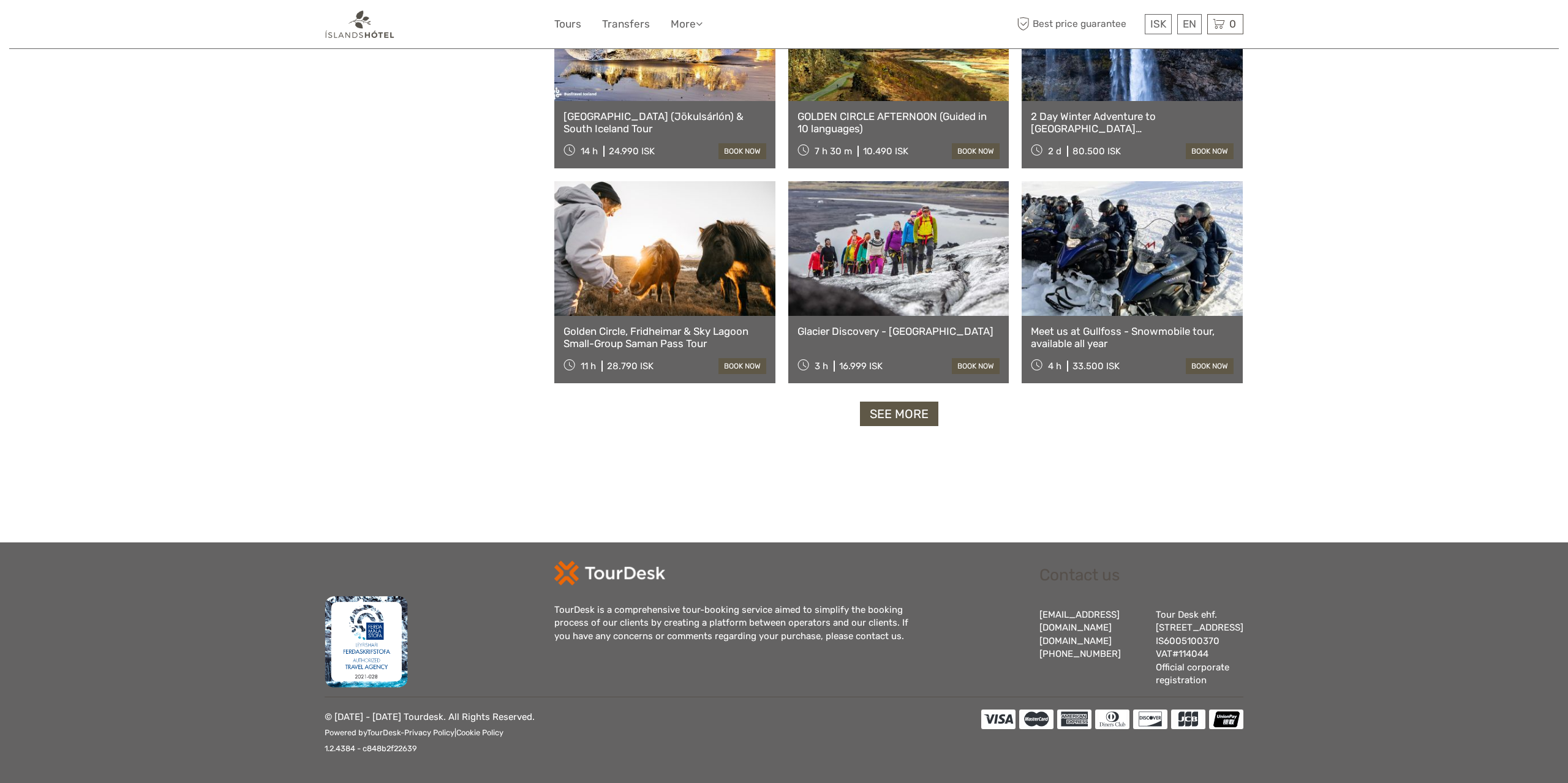
select select
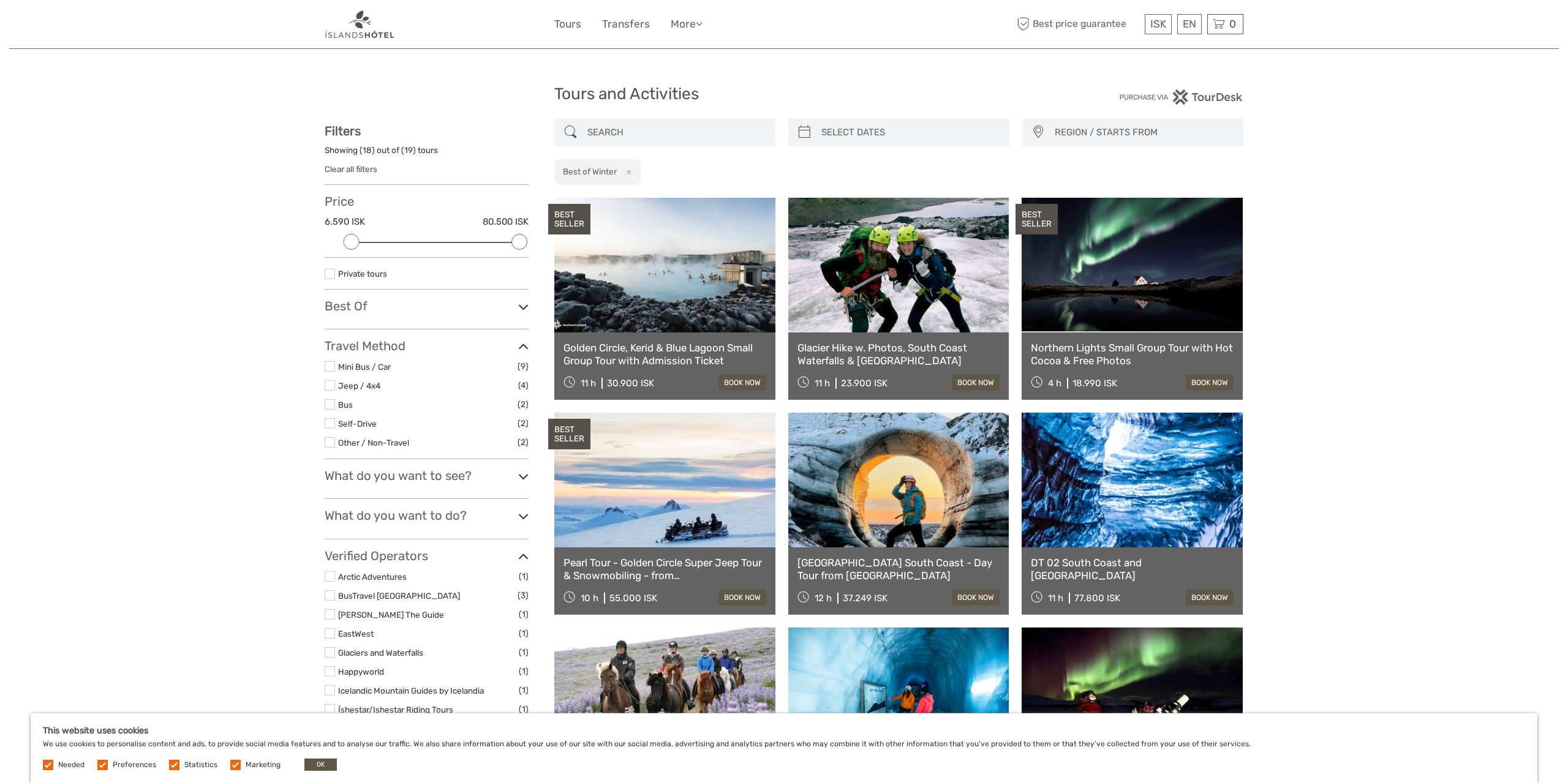
click at [631, 173] on button "x" at bounding box center [627, 171] width 16 height 13
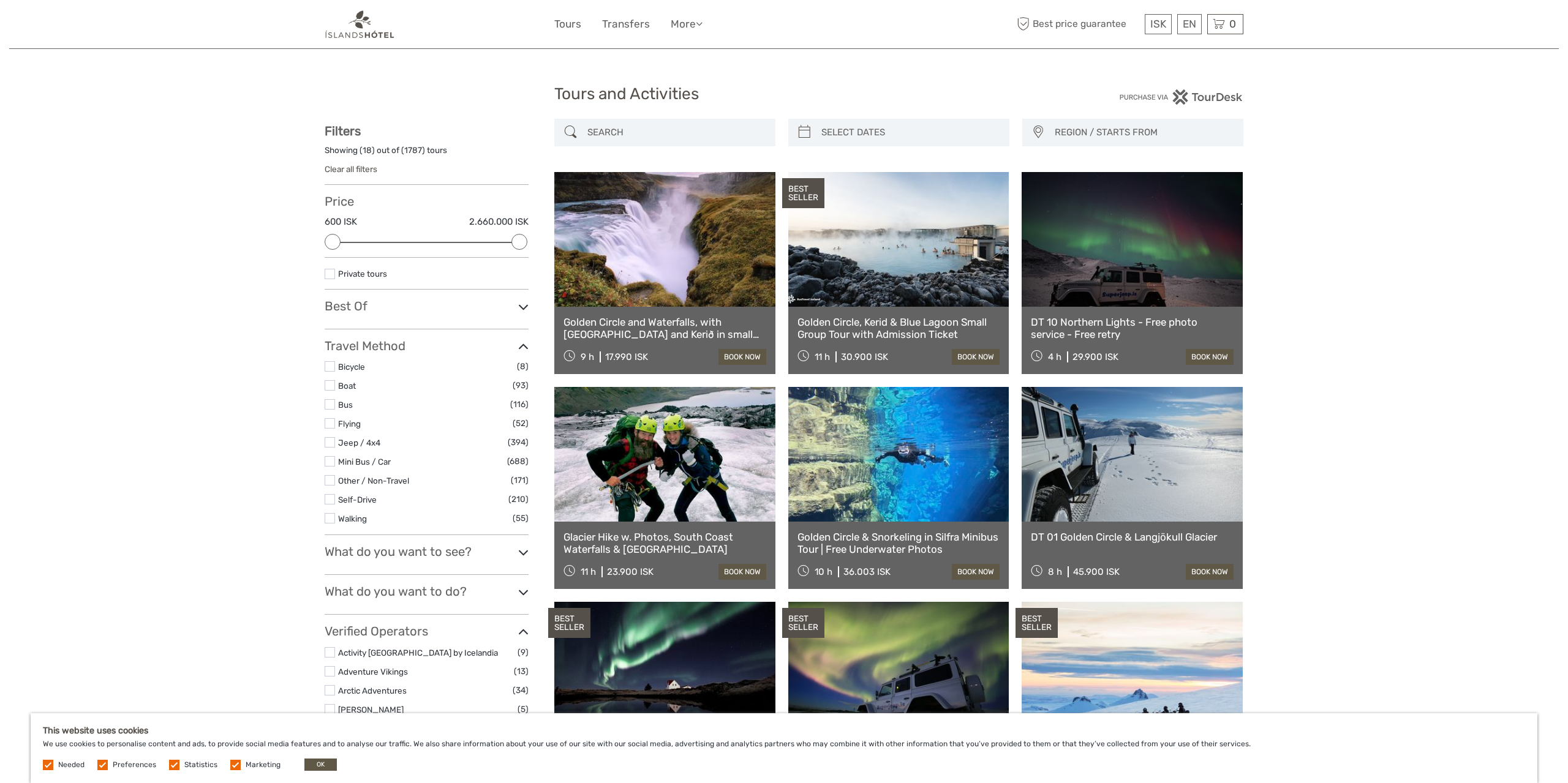
click at [523, 306] on icon at bounding box center [523, 307] width 10 height 16
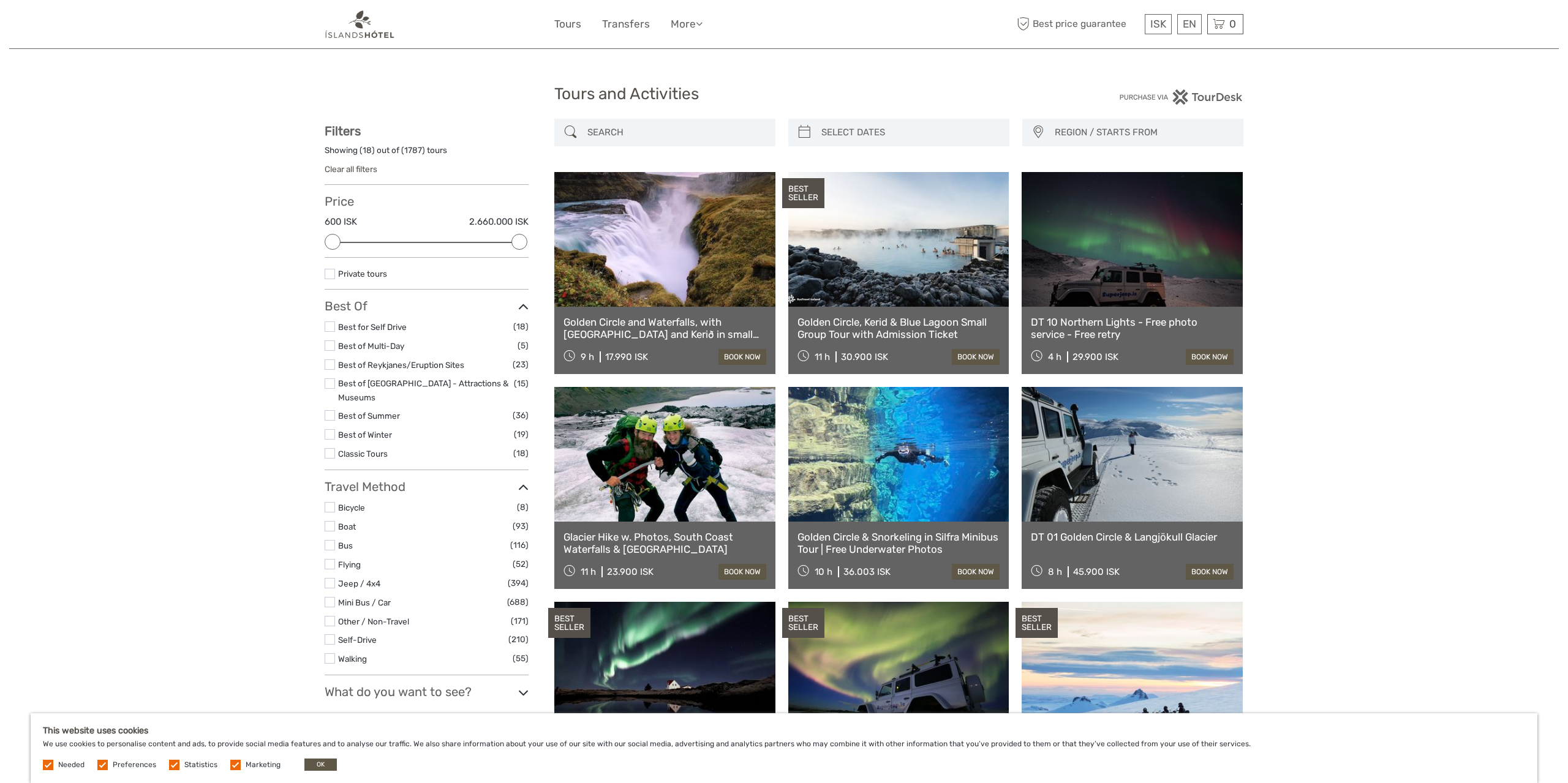
click at [523, 306] on icon at bounding box center [523, 307] width 10 height 16
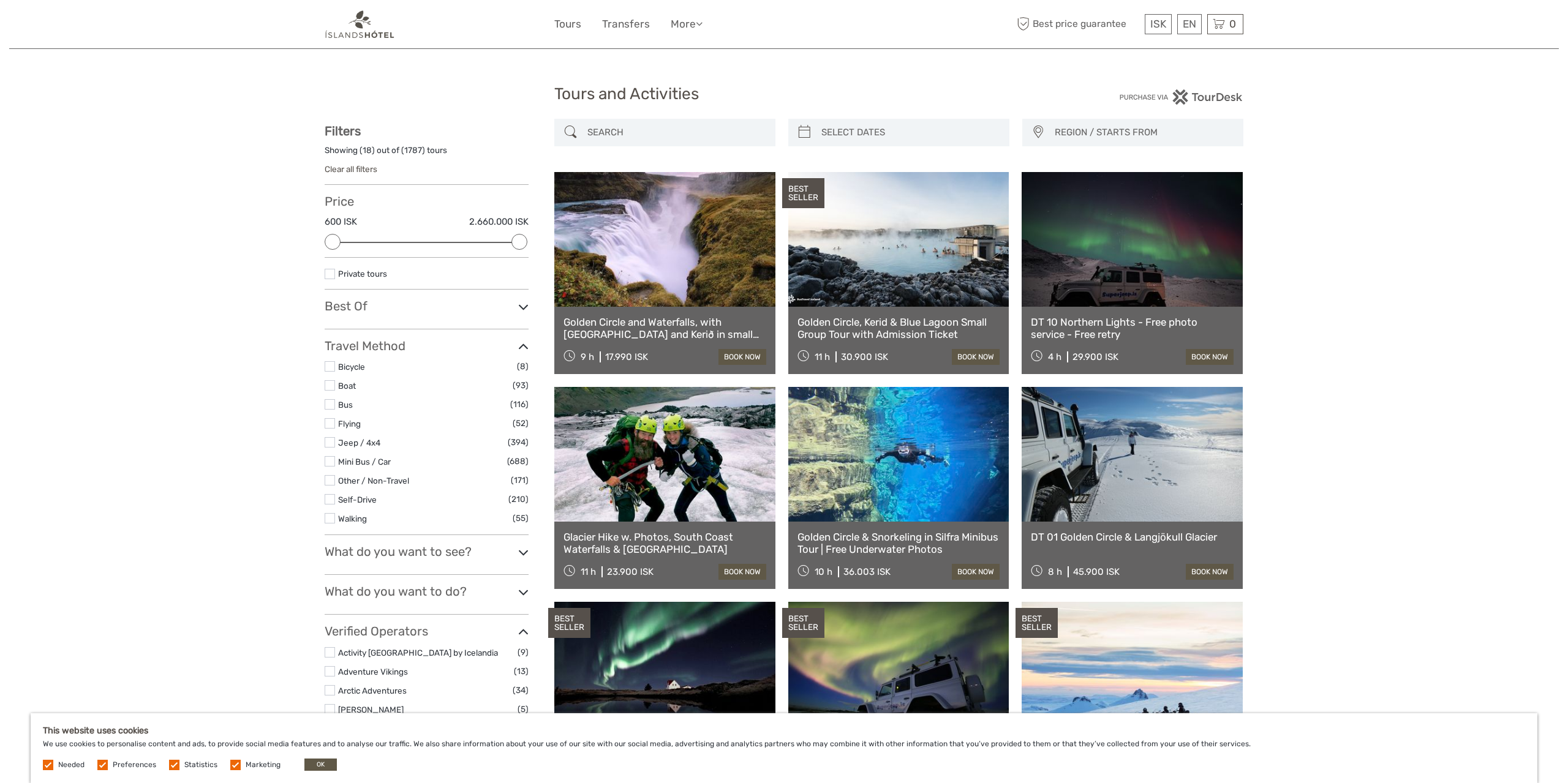
click at [507, 558] on h3 "What do you want to see?" at bounding box center [427, 551] width 204 height 15
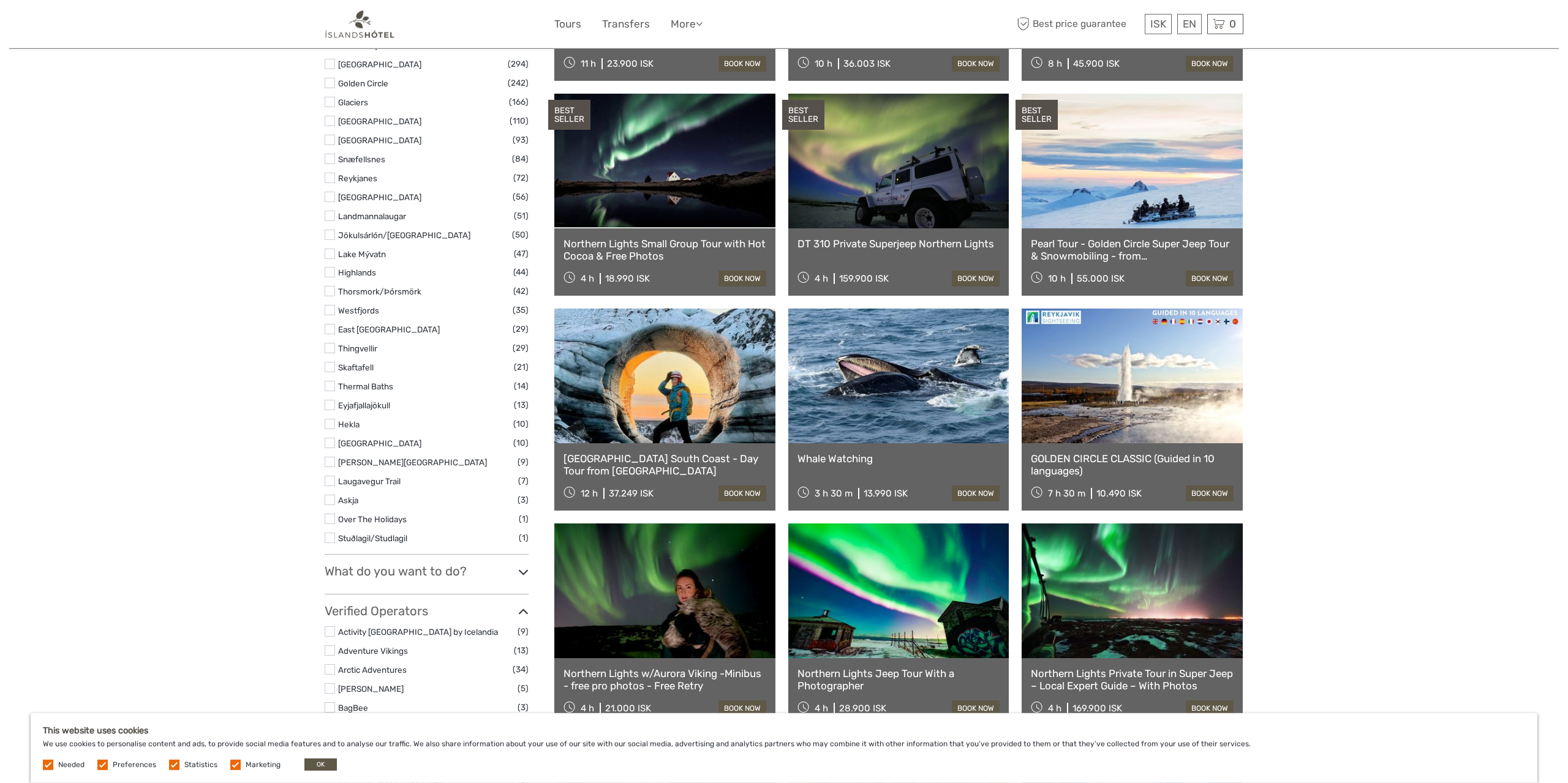
scroll to position [510, 0]
click at [488, 566] on h3 "What do you want to do?" at bounding box center [427, 570] width 204 height 15
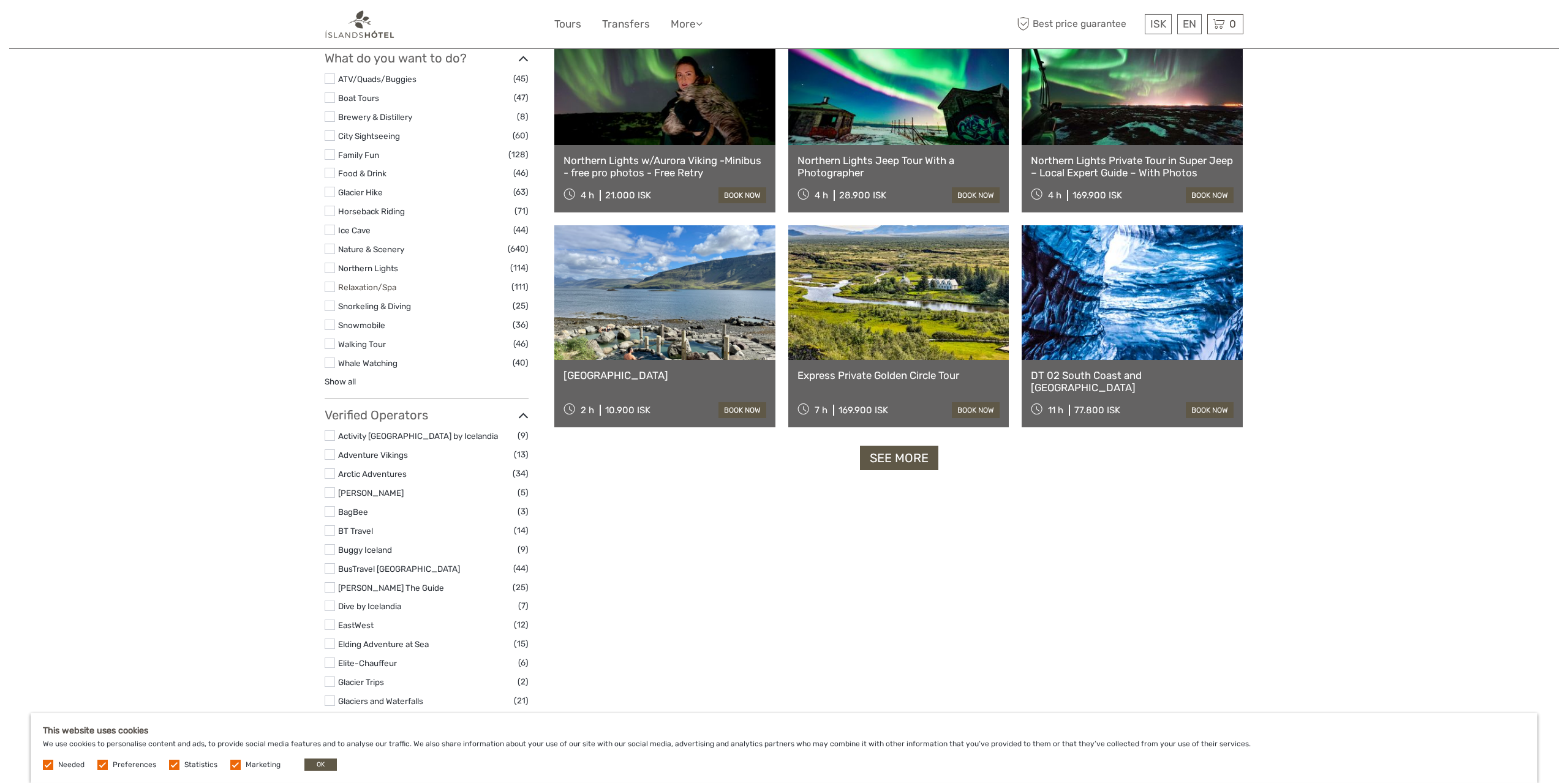
scroll to position [1083, 0]
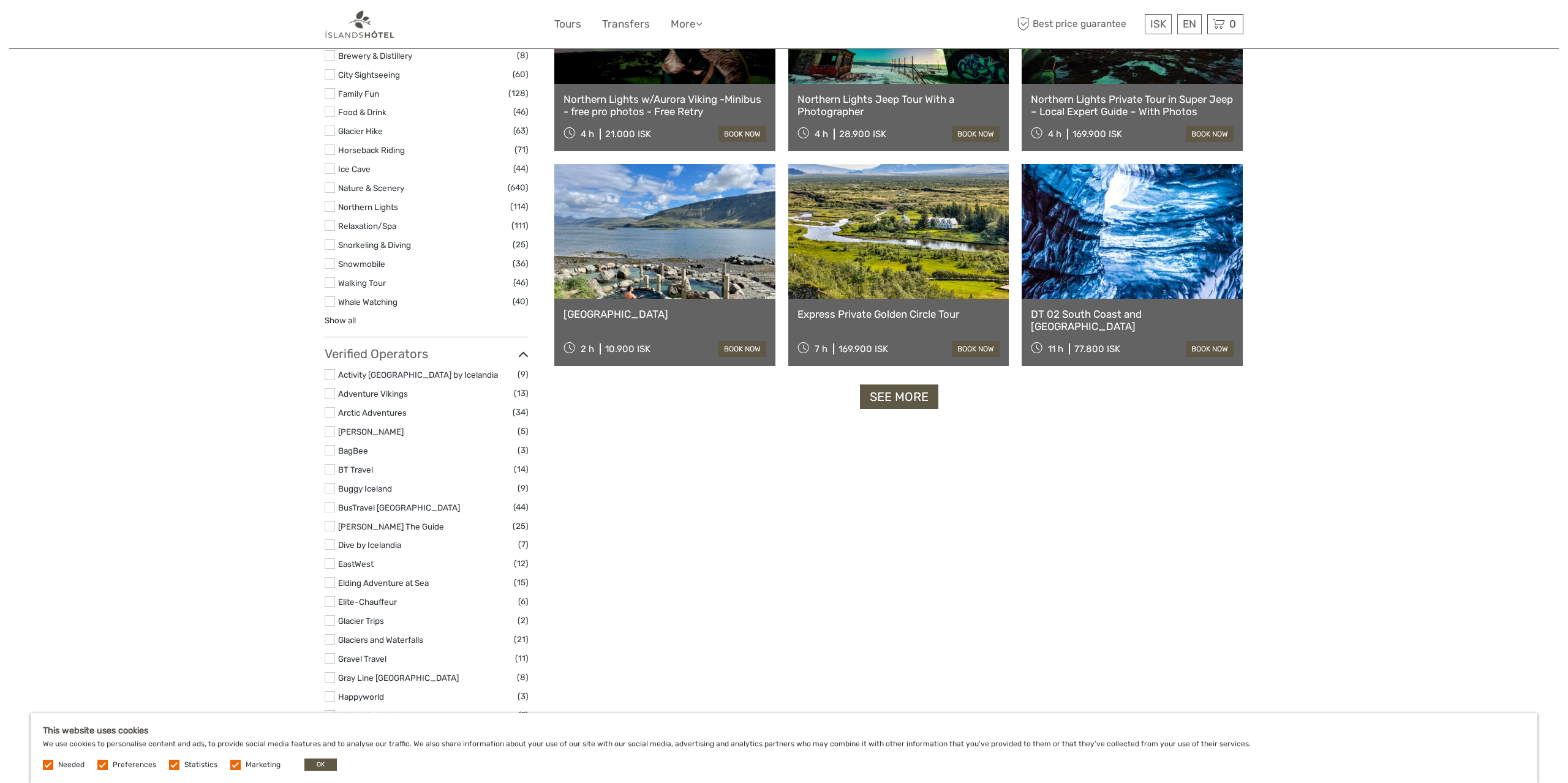
click at [330, 433] on label at bounding box center [330, 431] width 10 height 10
click at [0, 0] on input "checkbox" at bounding box center [0, 0] width 0 height 0
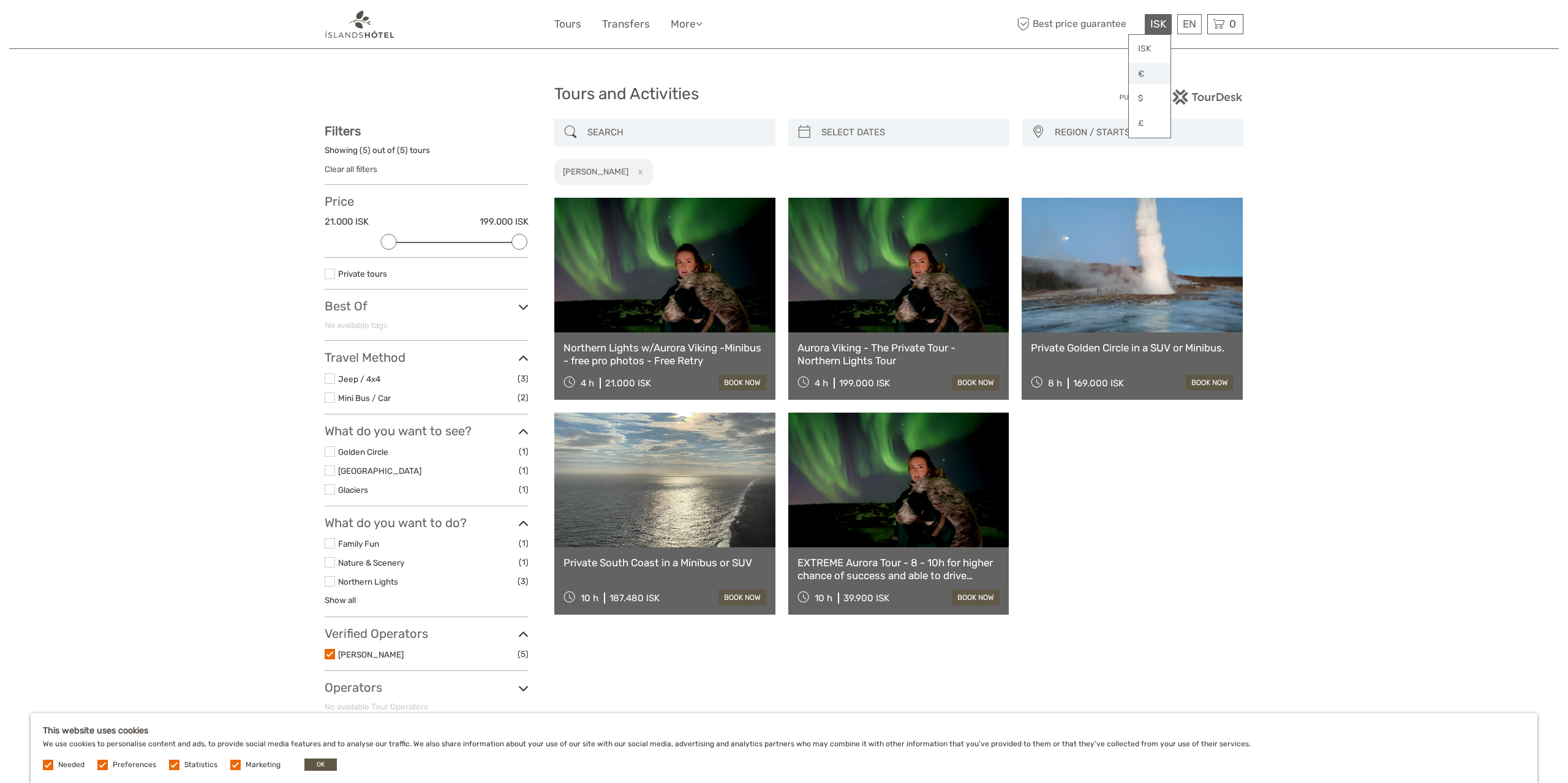
click at [1143, 71] on link "€" at bounding box center [1150, 74] width 42 height 22
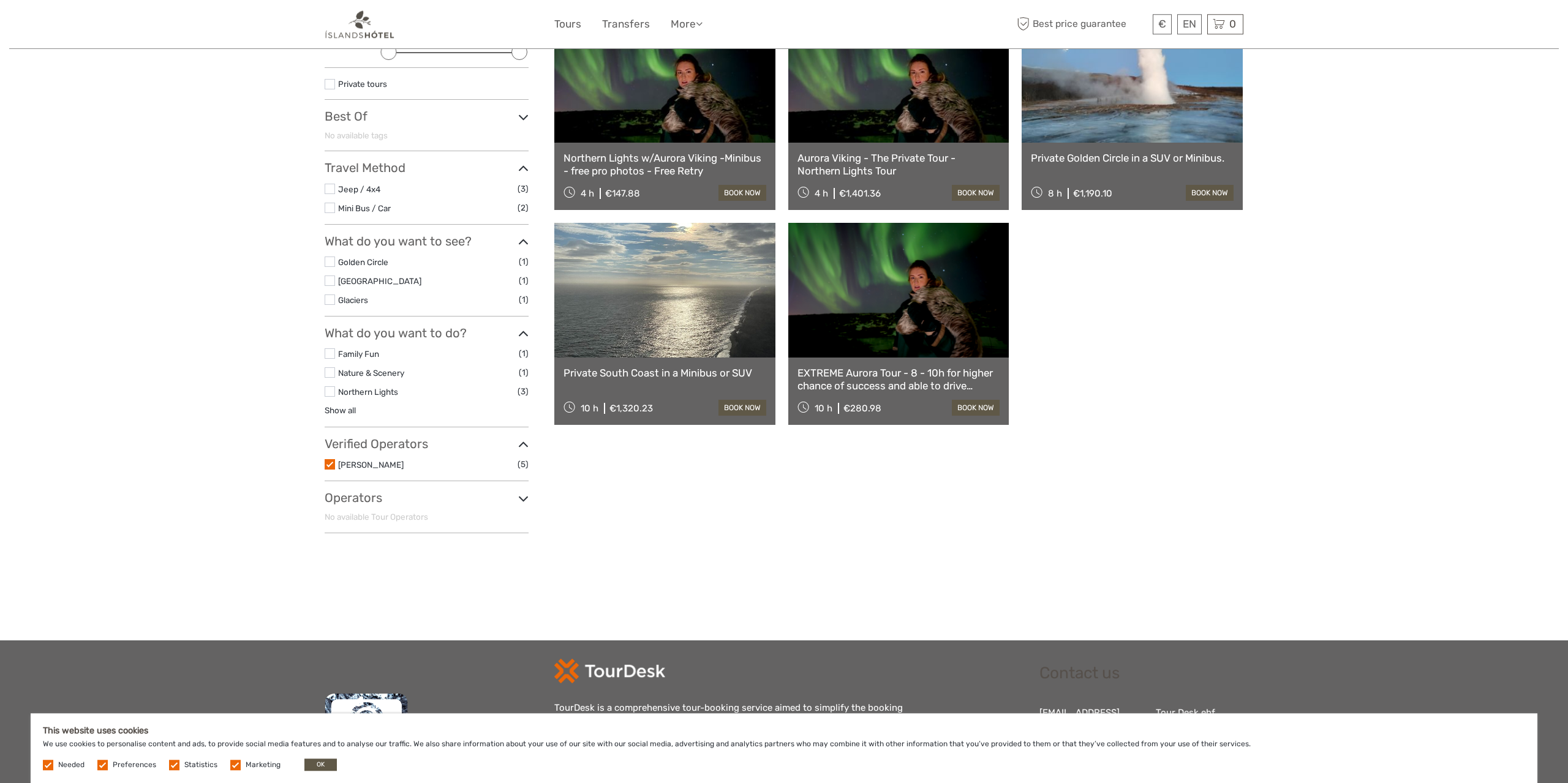
scroll to position [191, 0]
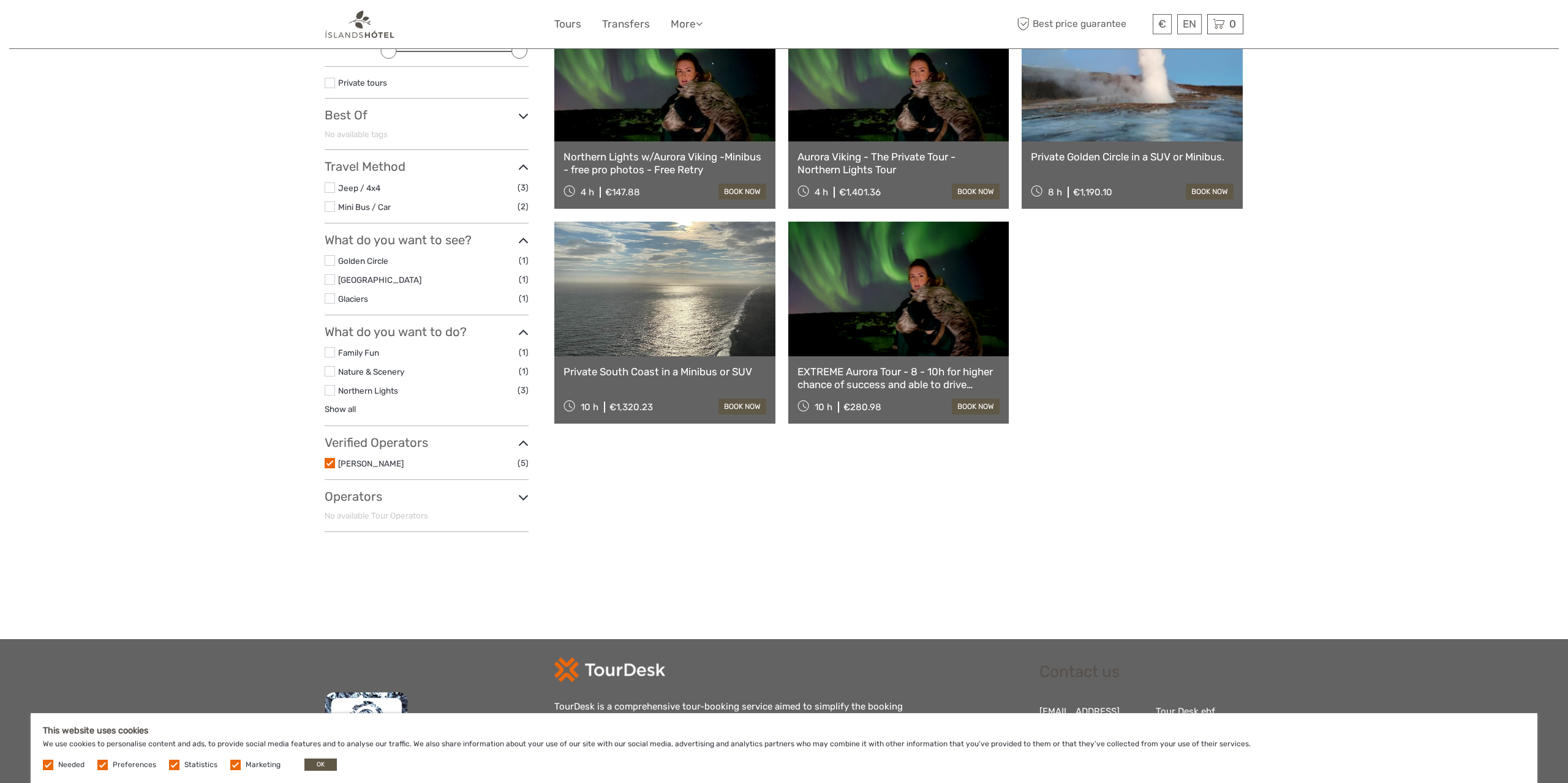
click at [331, 460] on label at bounding box center [330, 462] width 10 height 10
click at [0, 0] on input "checkbox" at bounding box center [0, 0] width 0 height 0
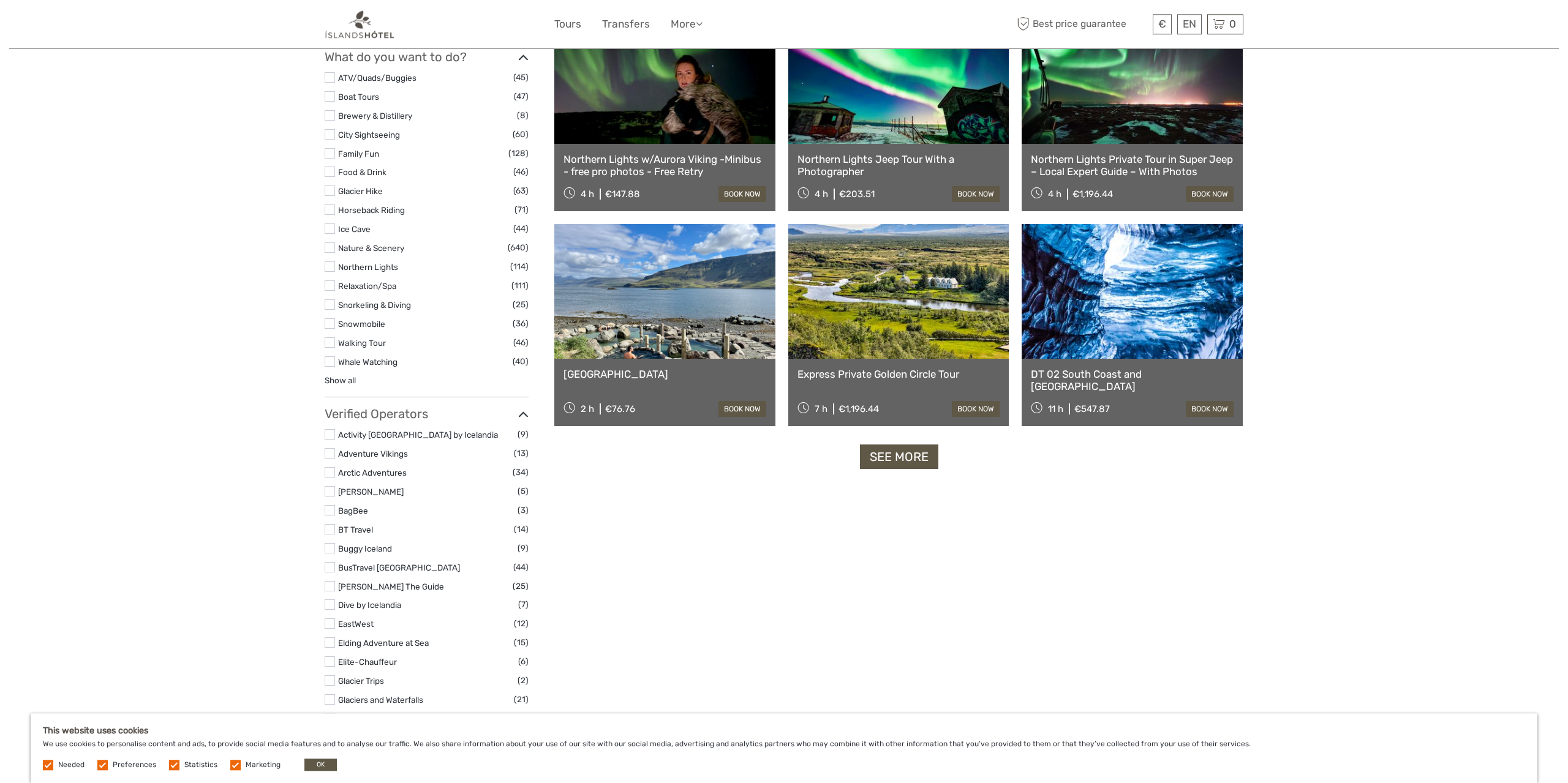
scroll to position [1024, 0]
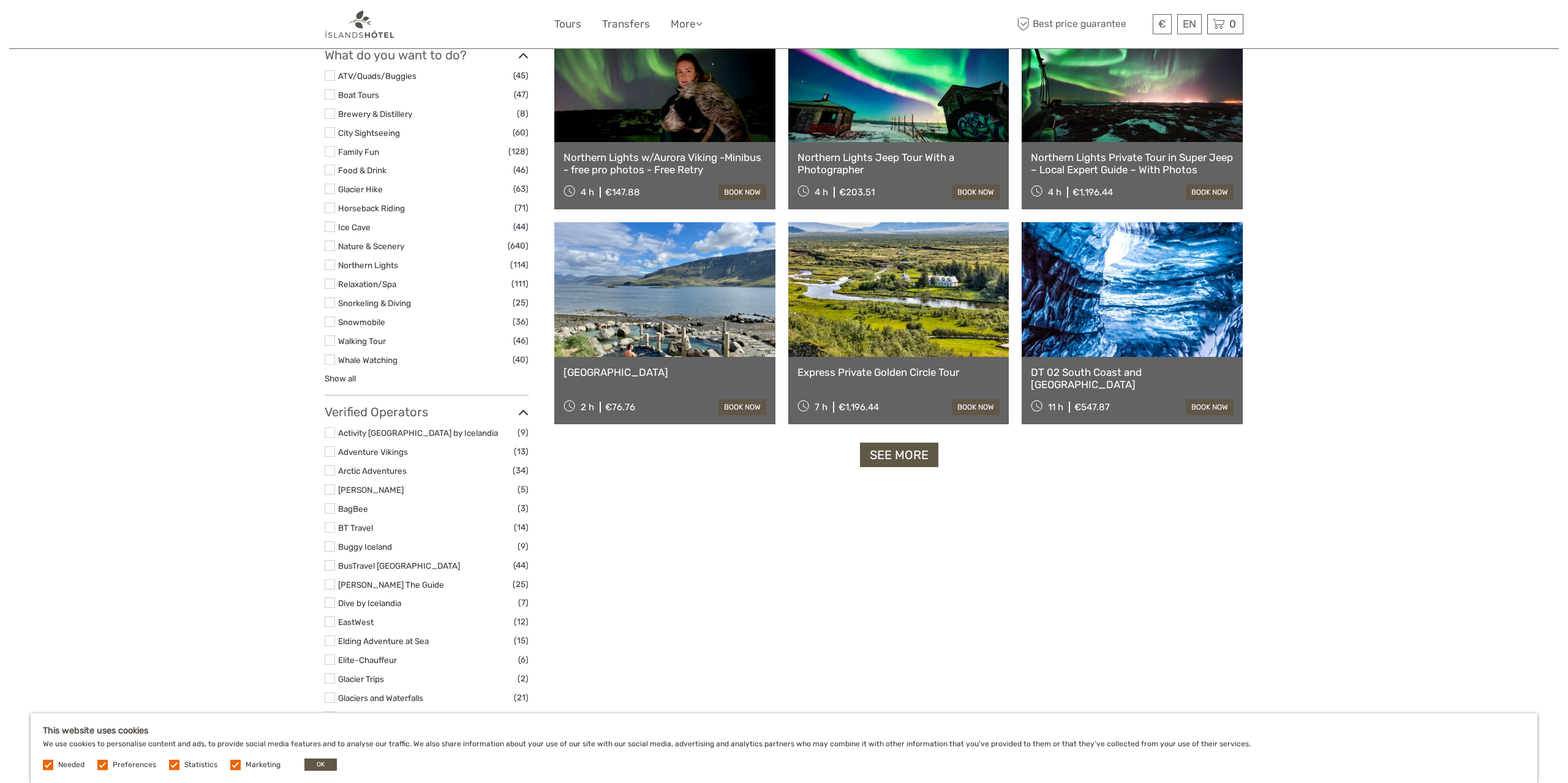
click at [330, 448] on label at bounding box center [330, 451] width 10 height 10
click at [0, 0] on input "checkbox" at bounding box center [0, 0] width 0 height 0
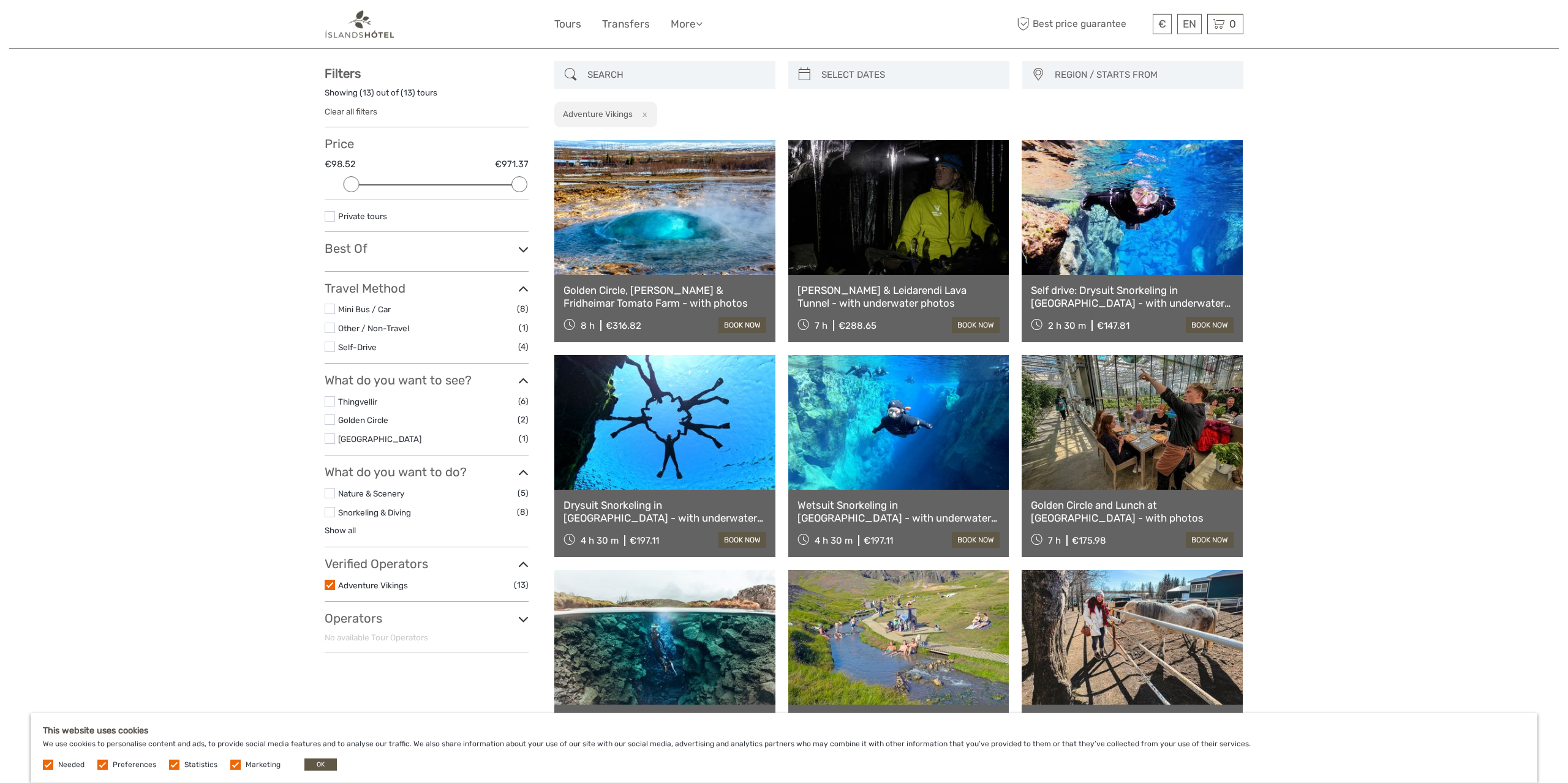
scroll to position [63, 0]
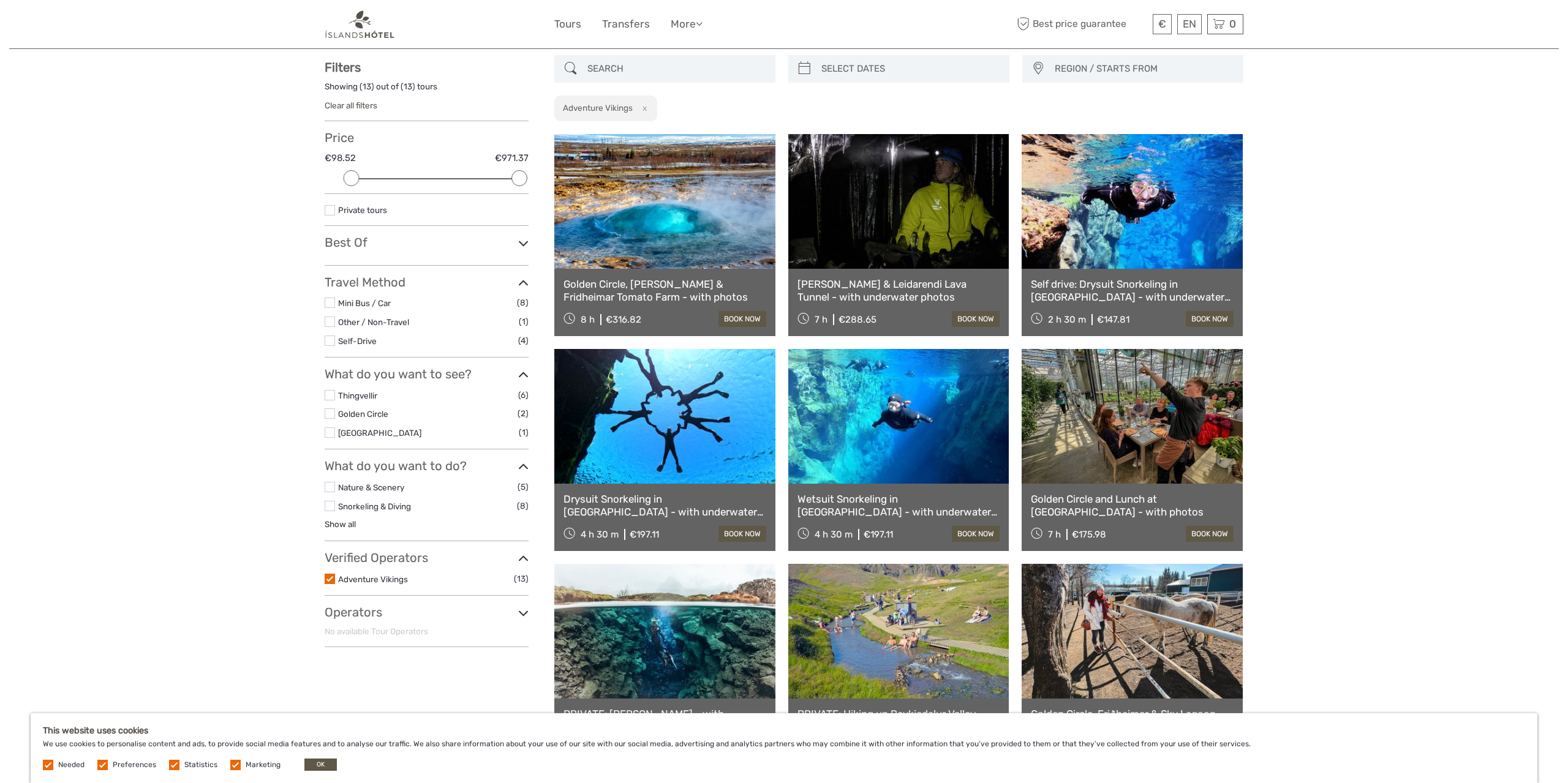
click at [330, 576] on label at bounding box center [330, 578] width 10 height 10
click at [0, 0] on input "checkbox" at bounding box center [0, 0] width 0 height 0
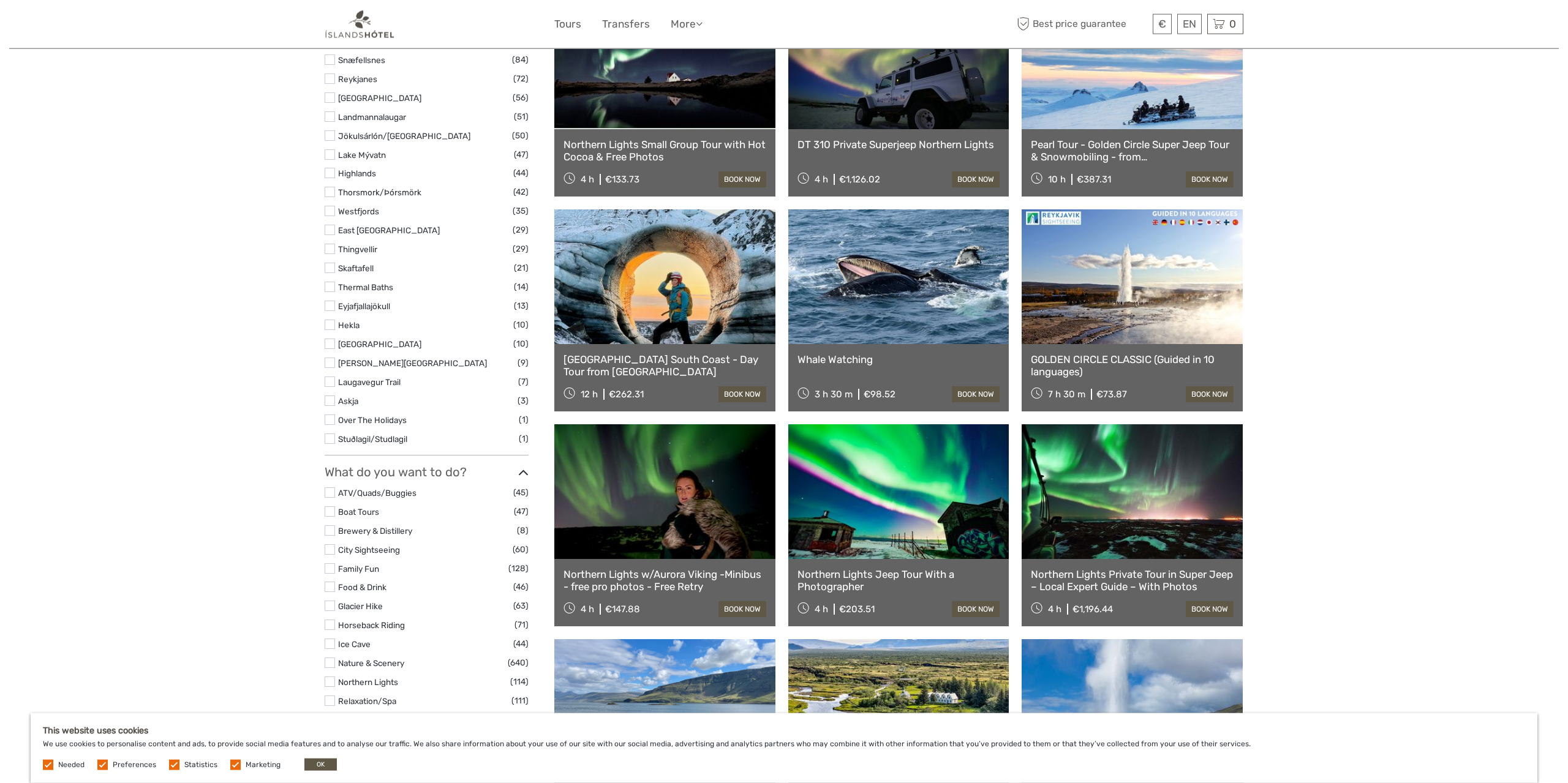
scroll to position [706, 0]
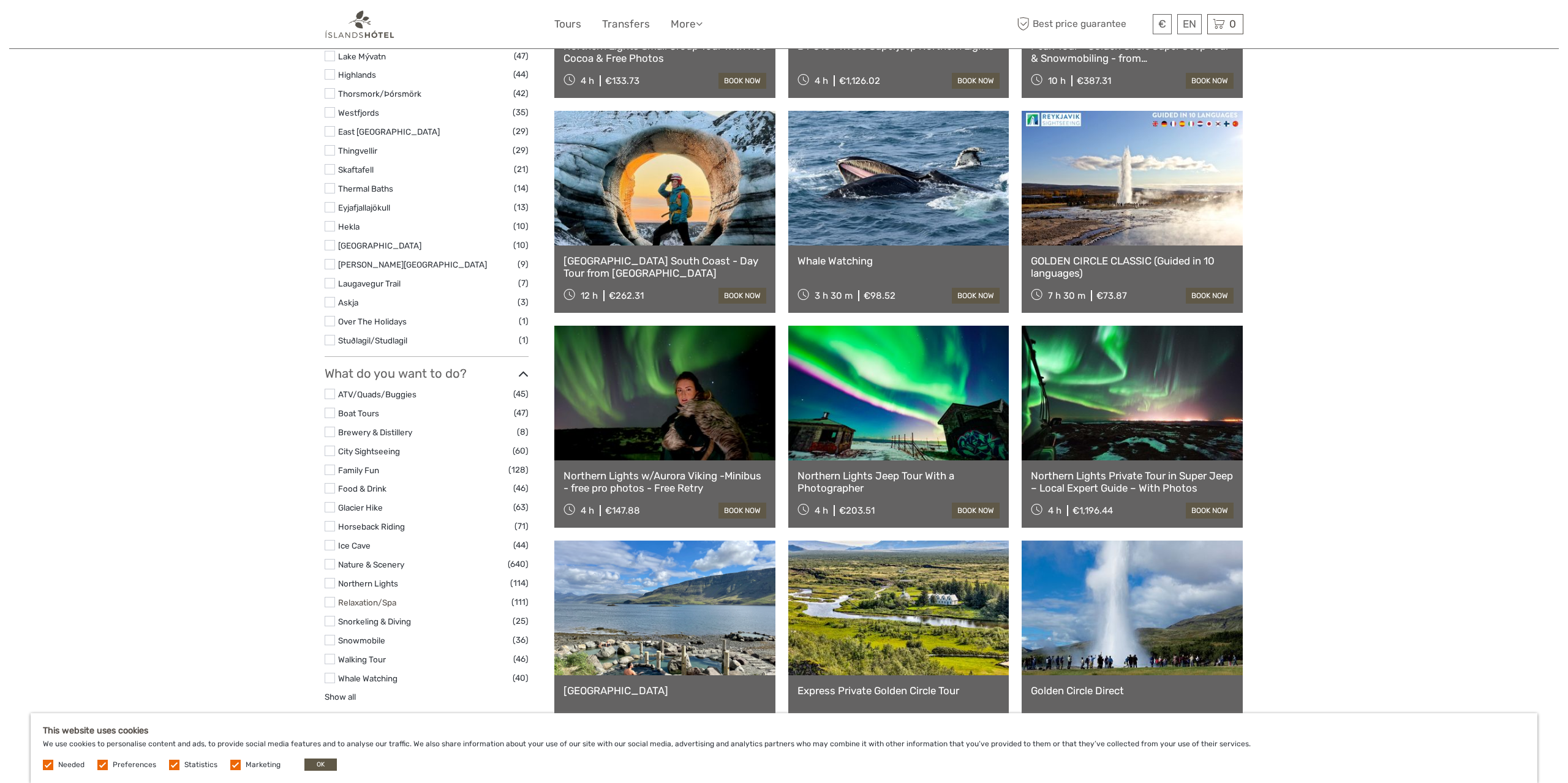
click at [365, 600] on link "Relaxation/Spa" at bounding box center [367, 602] width 58 height 10
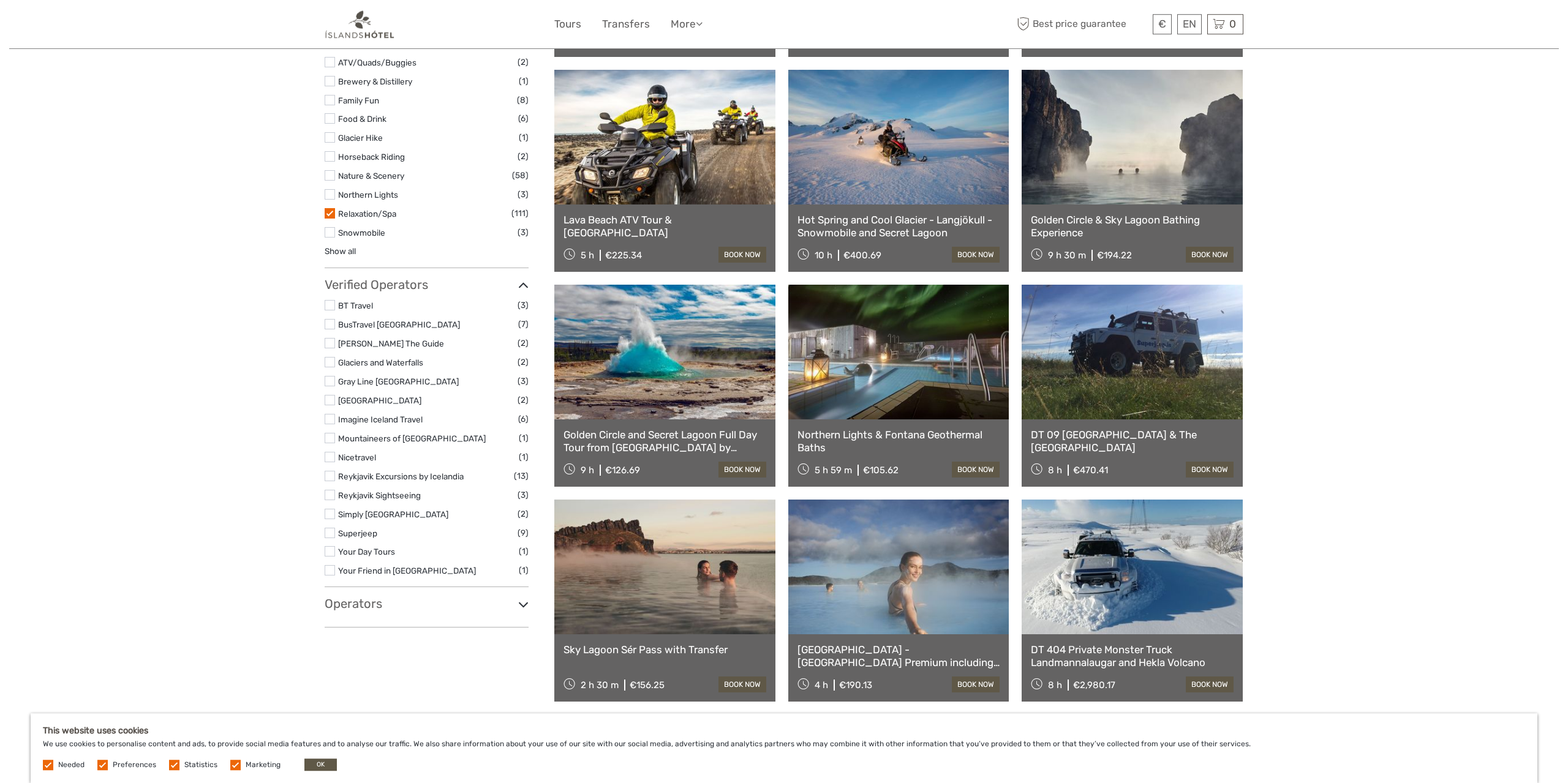
scroll to position [764, 0]
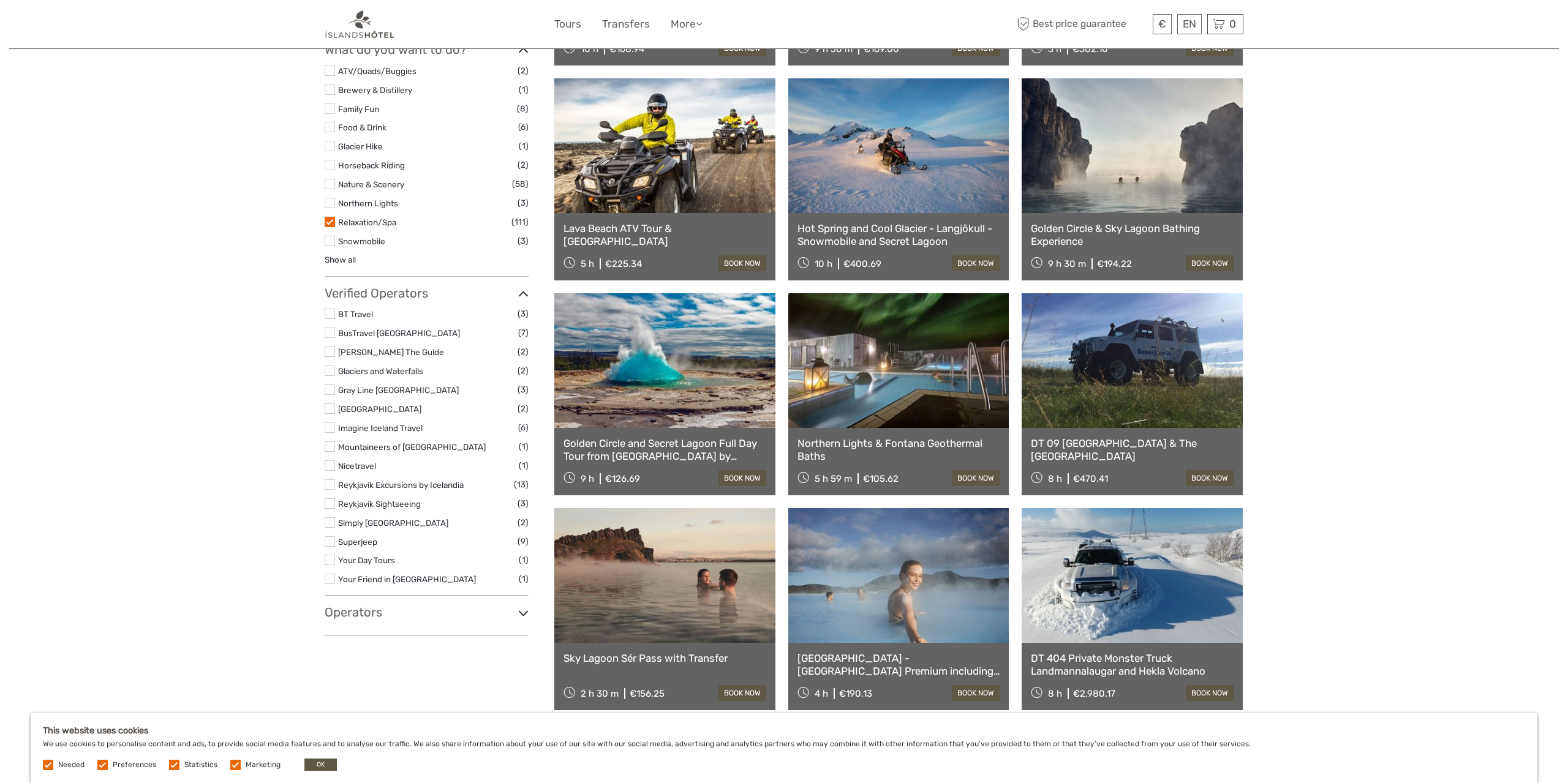
click at [911, 439] on link "Northern Lights & Fontana Geothermal Baths" at bounding box center [899, 450] width 203 height 25
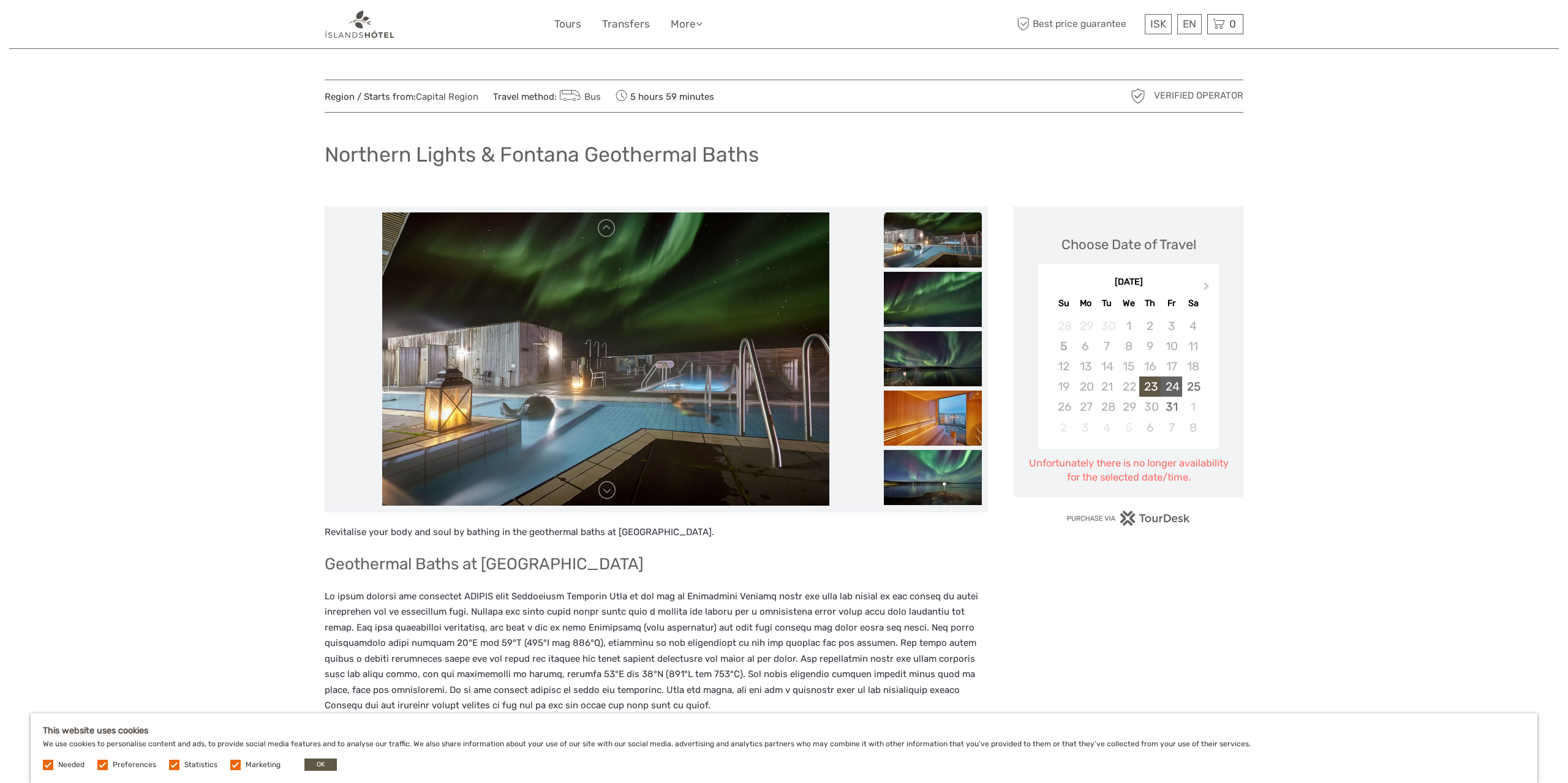
click at [1168, 389] on div "24" at bounding box center [1172, 387] width 22 height 20
click at [1178, 406] on div "31" at bounding box center [1172, 407] width 22 height 20
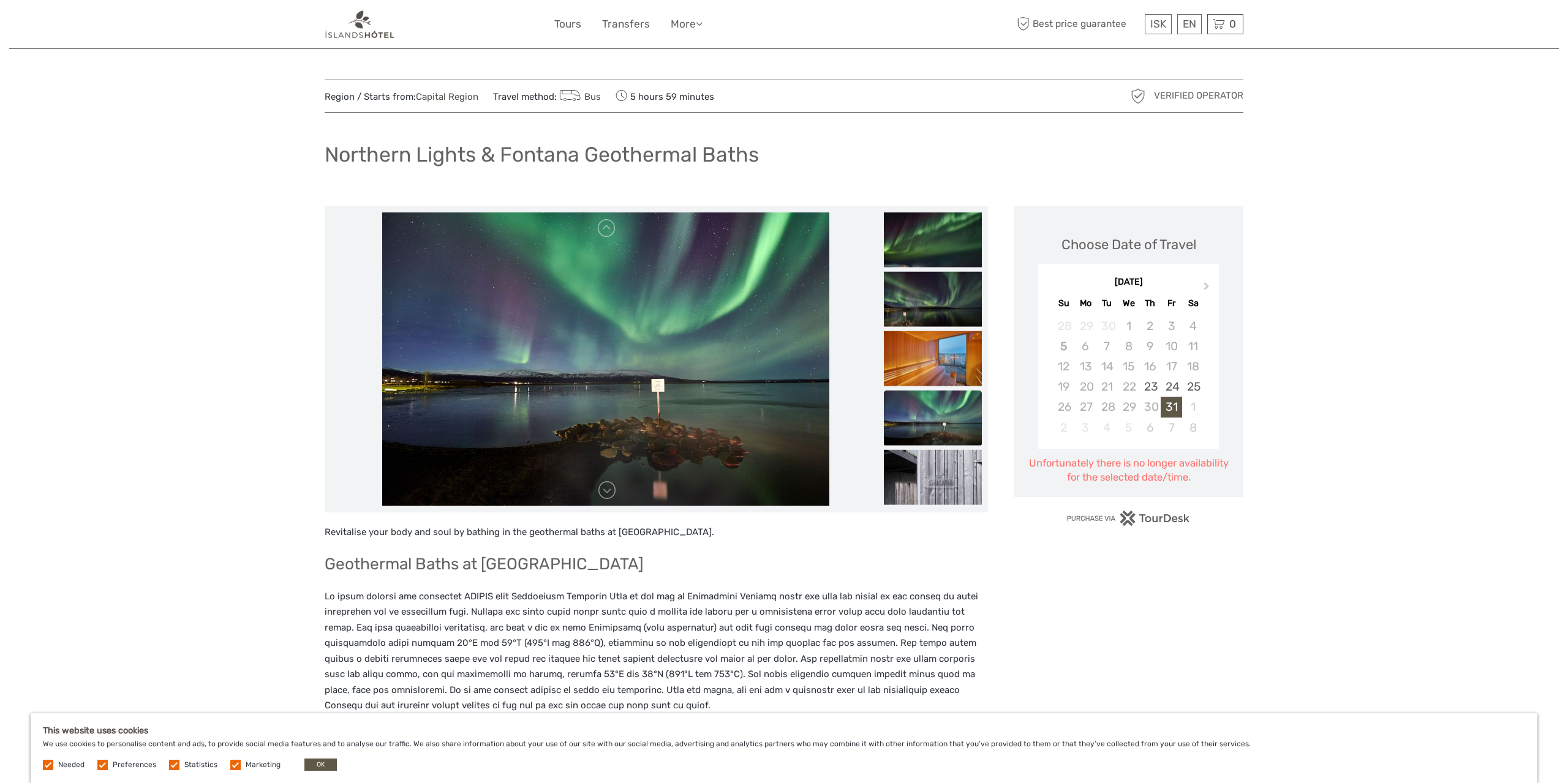
click at [1221, 287] on div "Next Month [DATE] Su Mo Tu We Th Fr Sa 28 29 30 1 2 3 4 5 6 7 8 9 10 11 12 13 1…" at bounding box center [1128, 358] width 205 height 194
click at [1209, 286] on button "Next Month" at bounding box center [1207, 289] width 20 height 20
click at [1153, 367] on div "18" at bounding box center [1150, 367] width 22 height 20
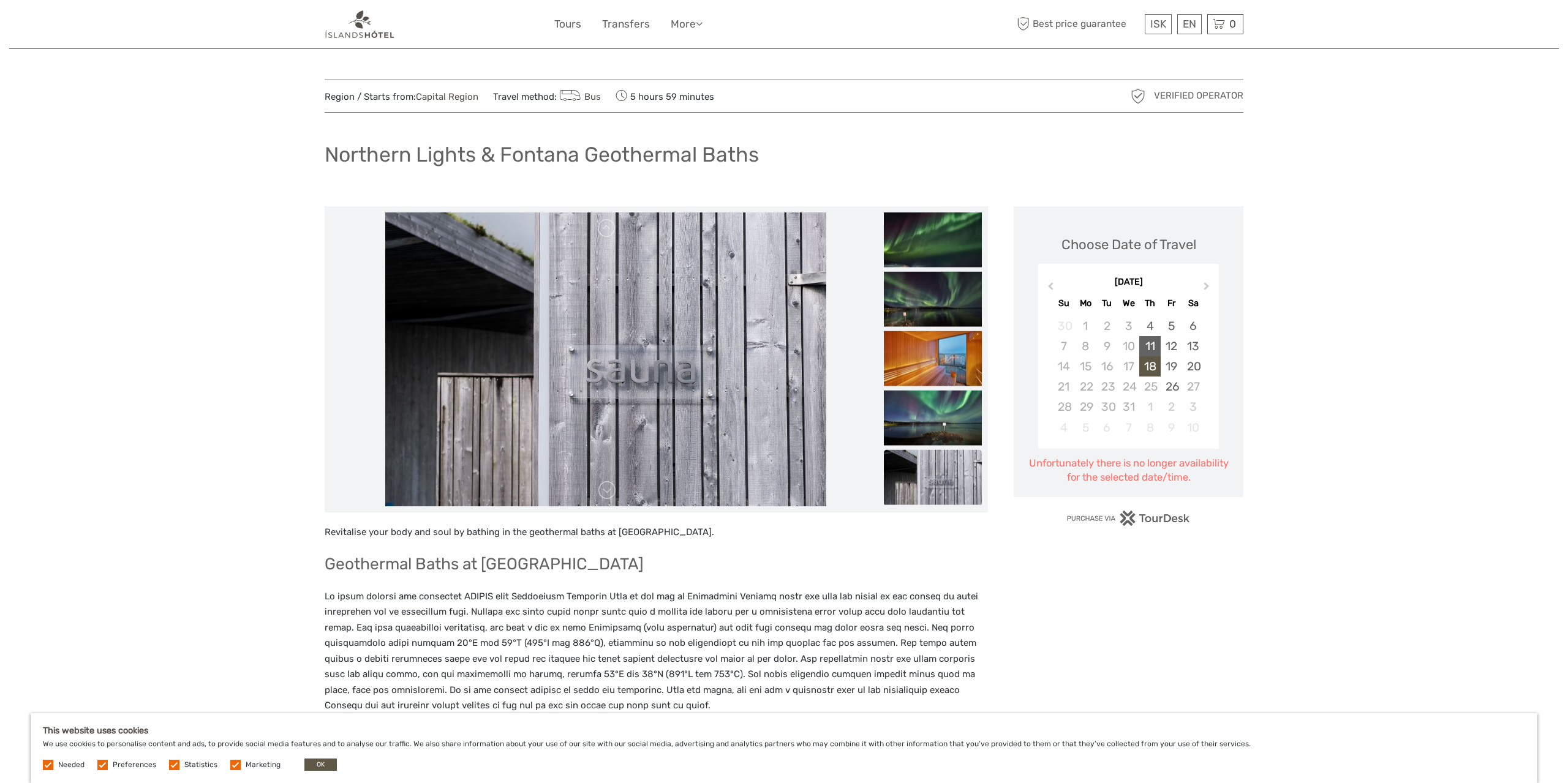
click at [1155, 338] on div "11" at bounding box center [1150, 346] width 22 height 20
click at [1173, 346] on div "12" at bounding box center [1172, 346] width 22 height 20
click at [1177, 364] on div "19" at bounding box center [1172, 367] width 22 height 20
click at [1173, 384] on div "26" at bounding box center [1172, 387] width 22 height 20
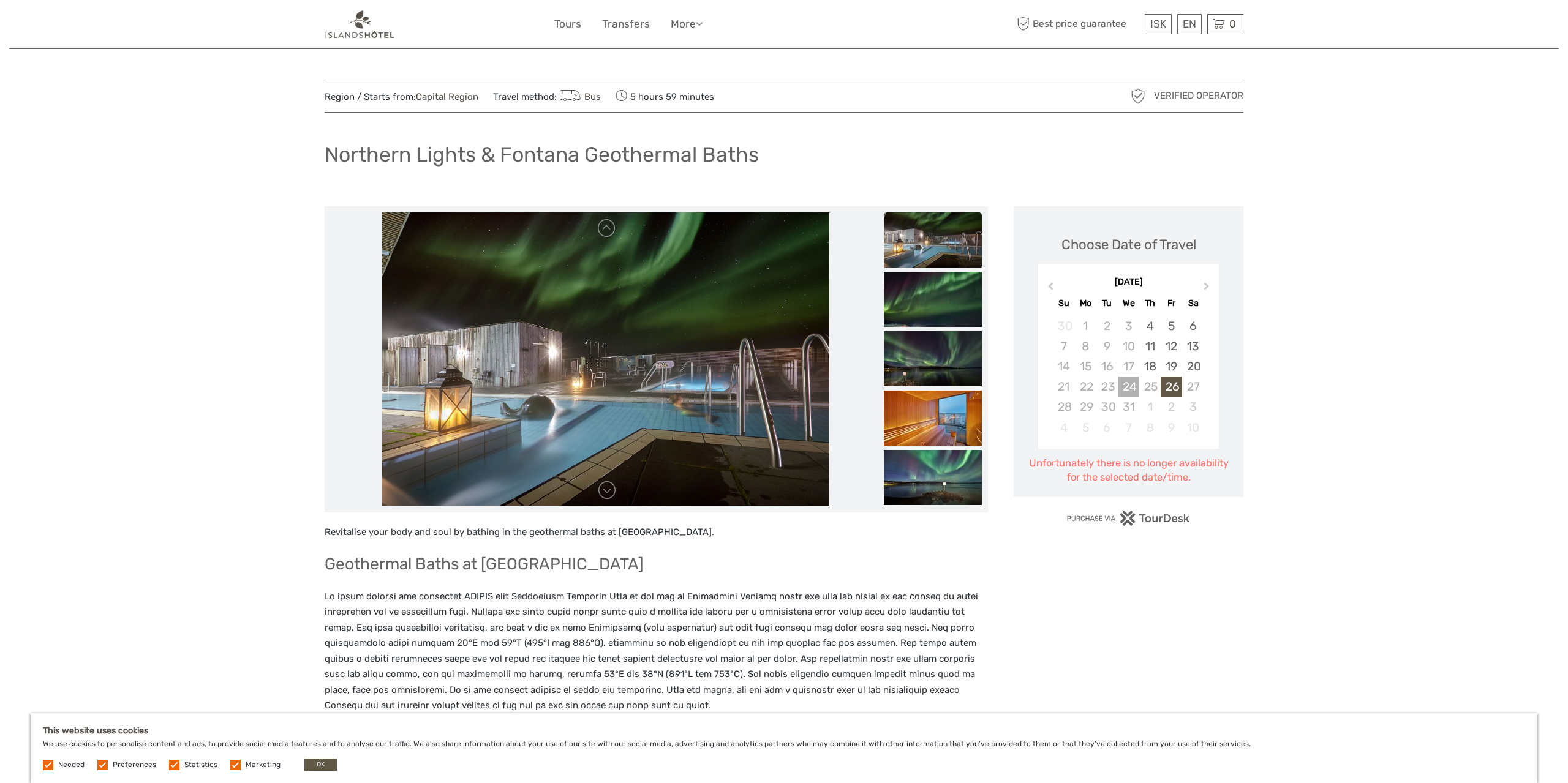
click at [1124, 387] on div "24" at bounding box center [1128, 387] width 22 height 20
drag, startPoint x: 1124, startPoint y: 387, endPoint x: 1130, endPoint y: 389, distance: 6.3
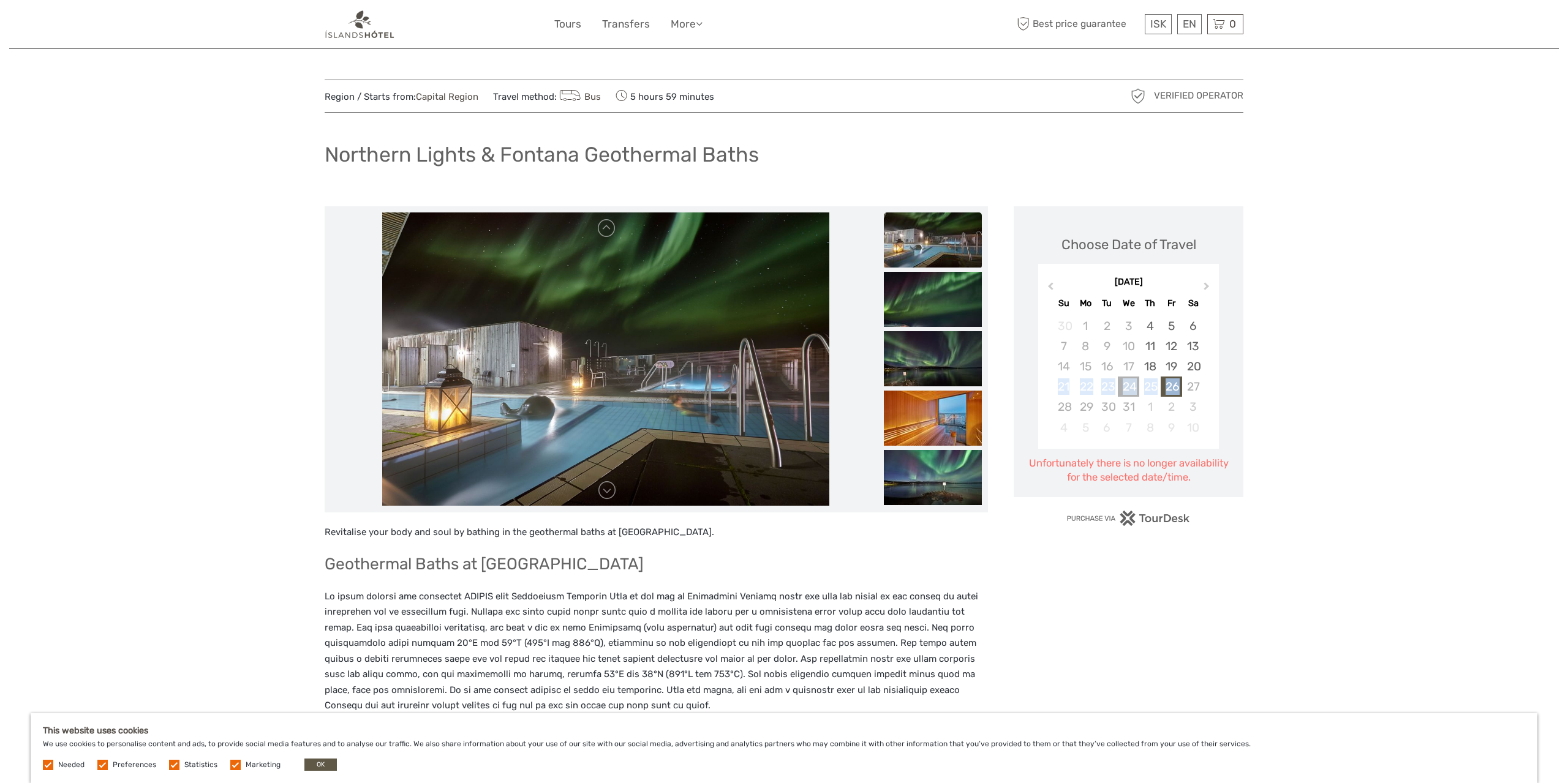
click at [1124, 387] on div "24" at bounding box center [1128, 387] width 22 height 20
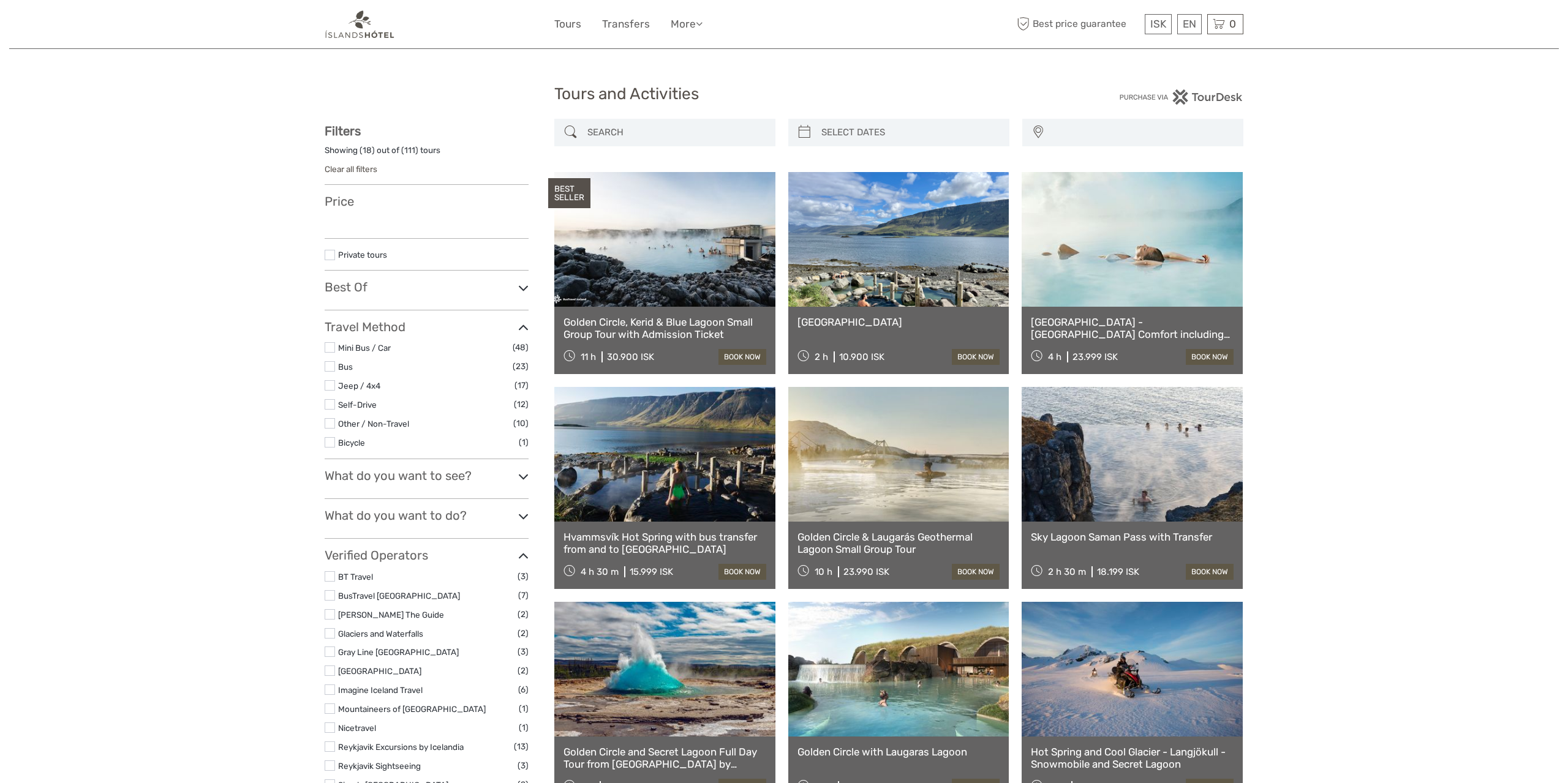
select select
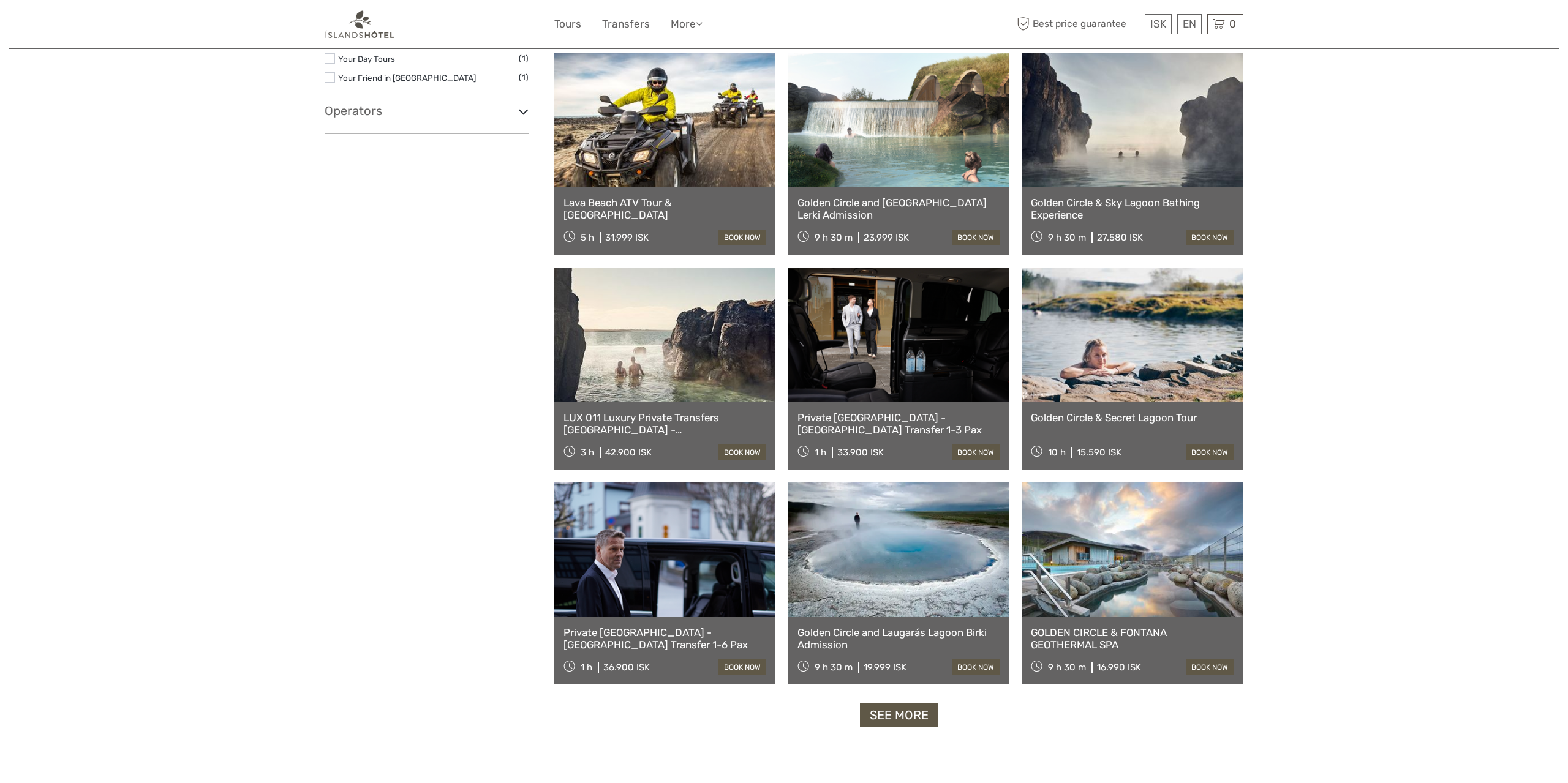
select select
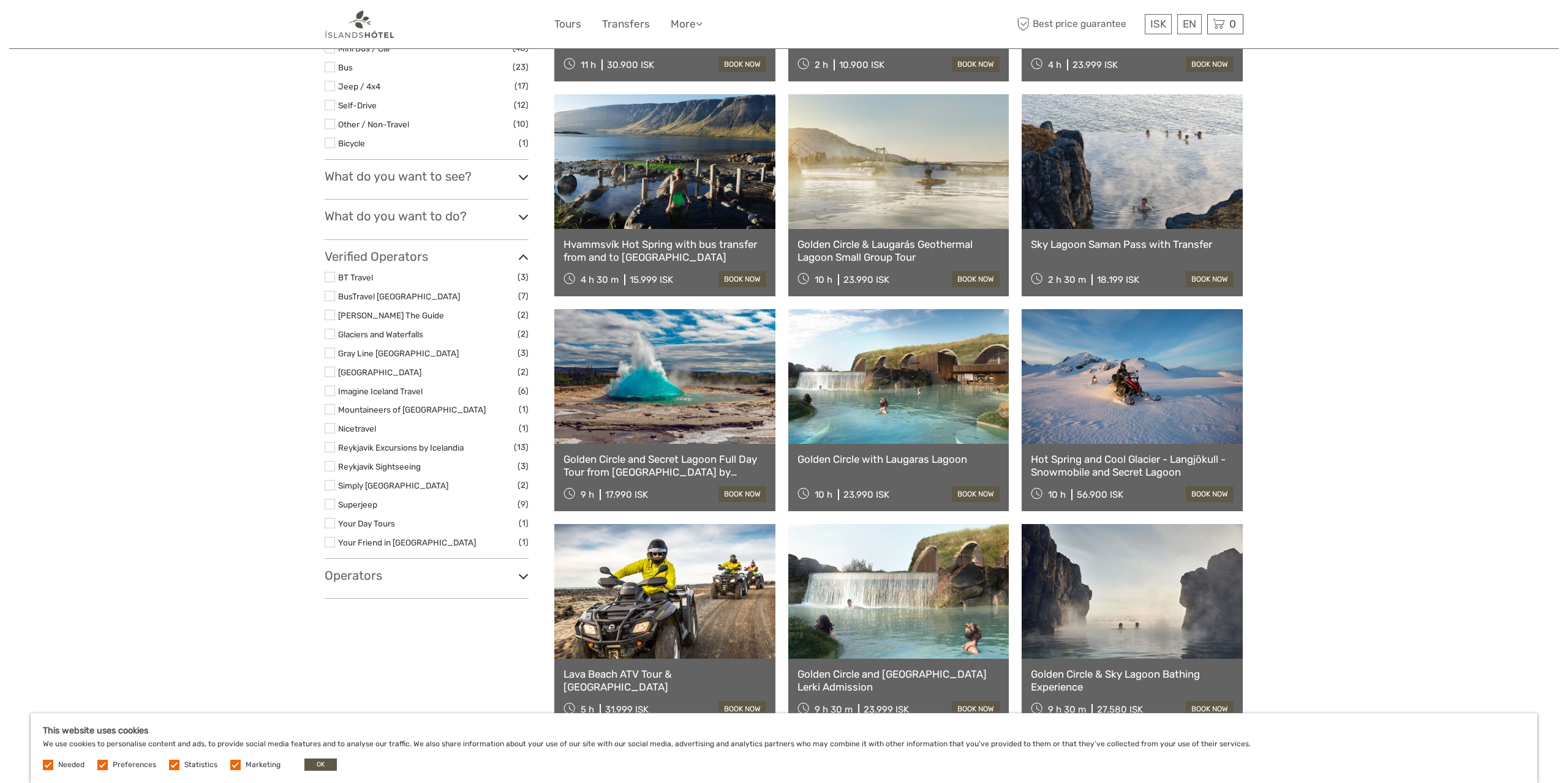
scroll to position [0, 0]
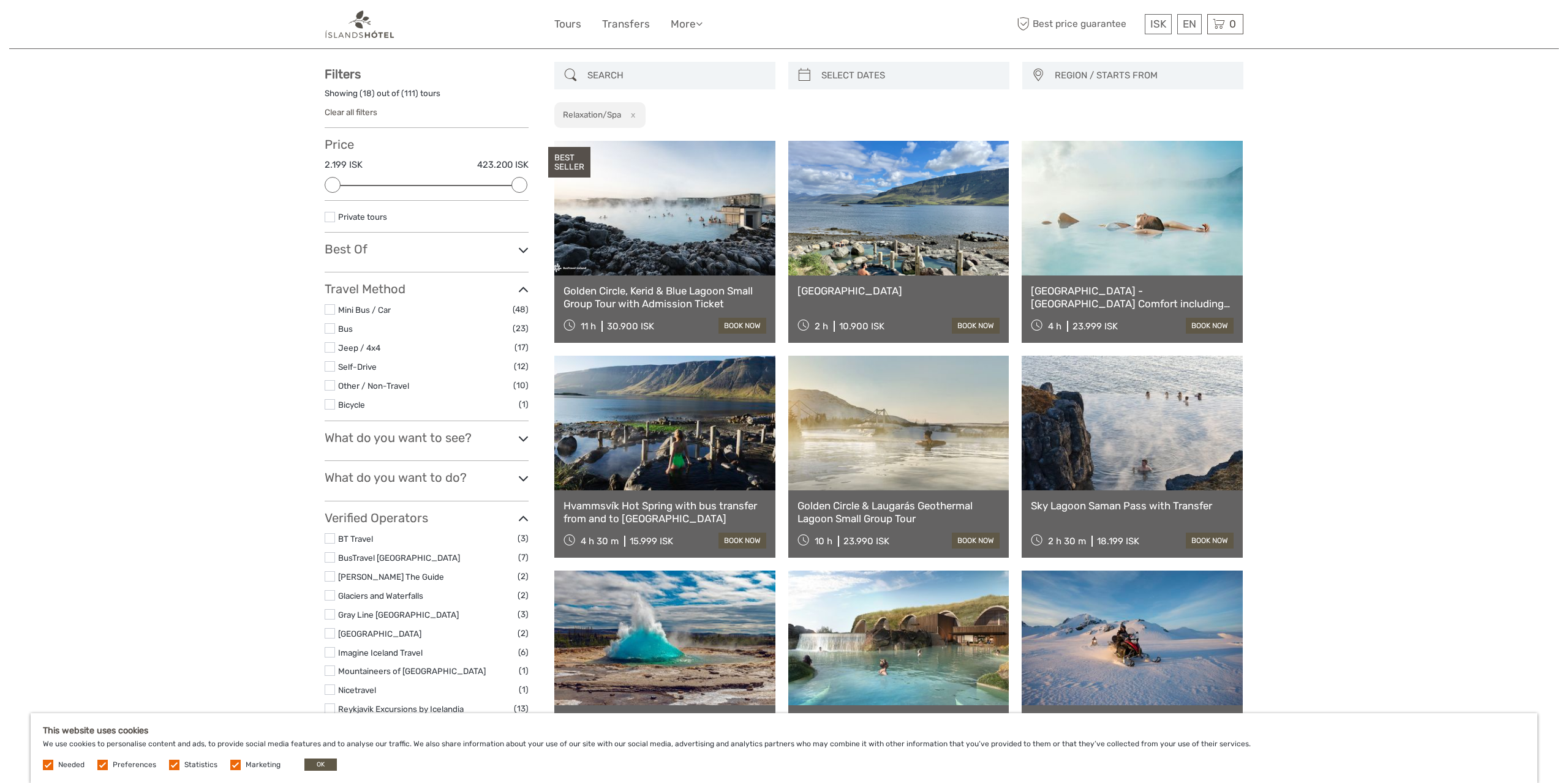
scroll to position [1063, 0]
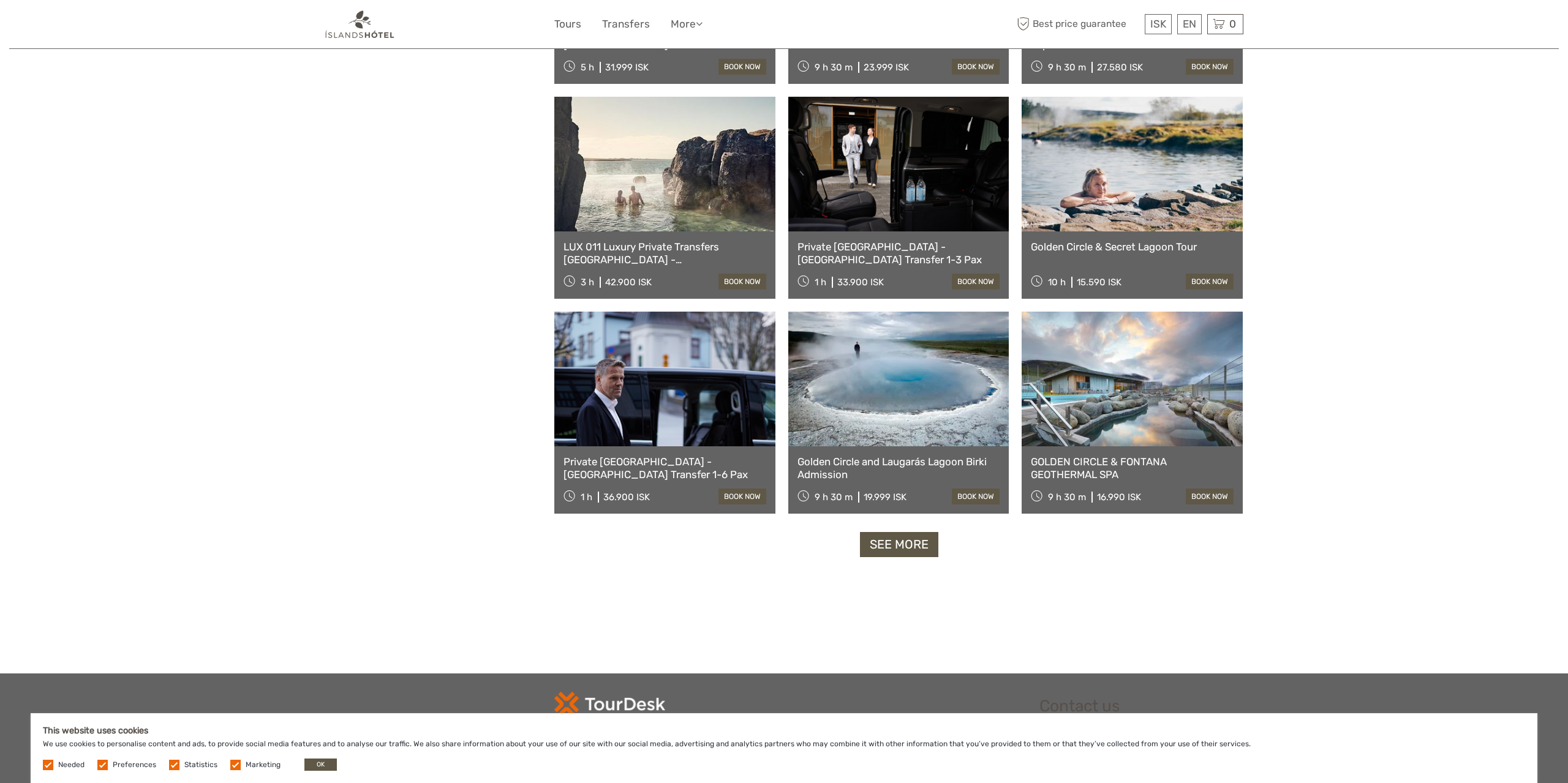
scroll to position [53, 0]
